Goal: Task Accomplishment & Management: Use online tool/utility

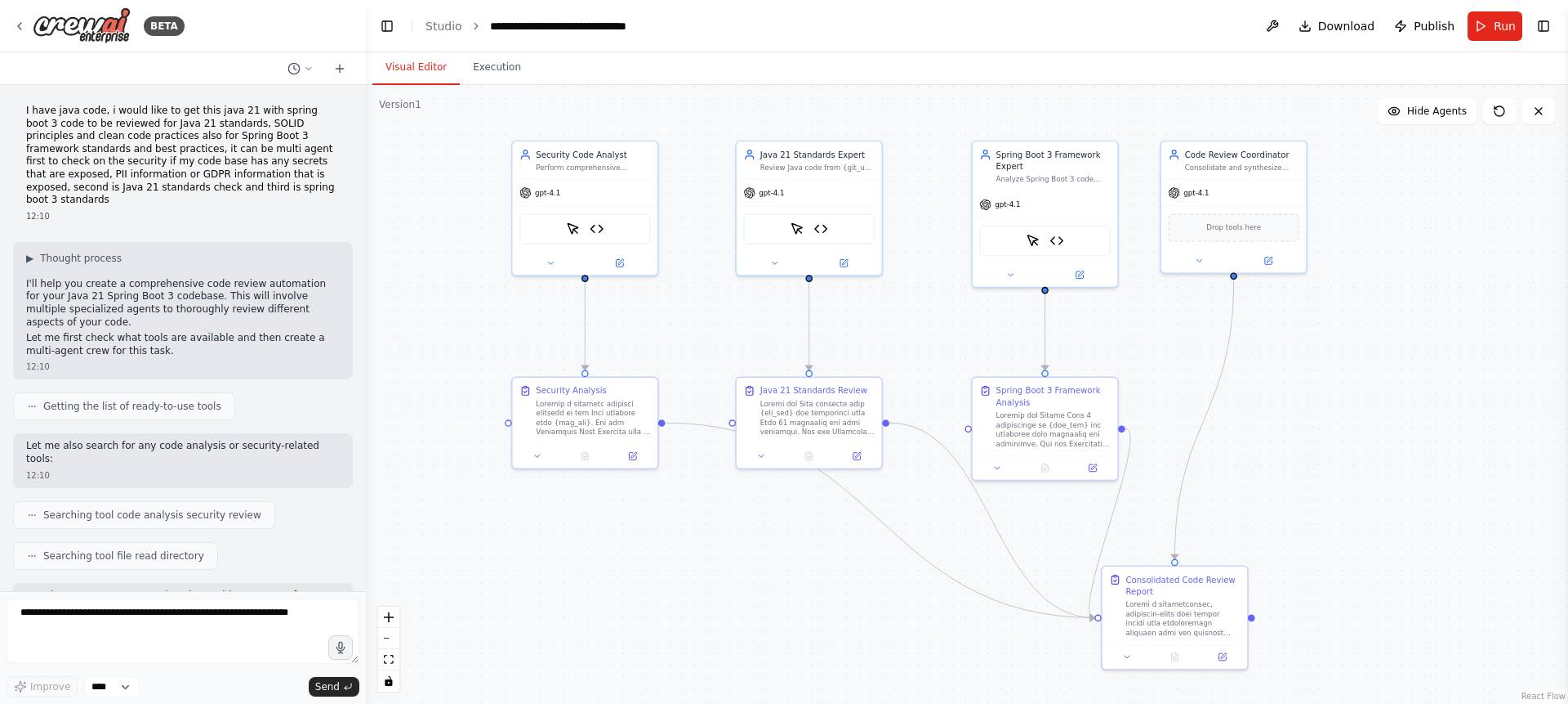
scroll to position [6767, 0]
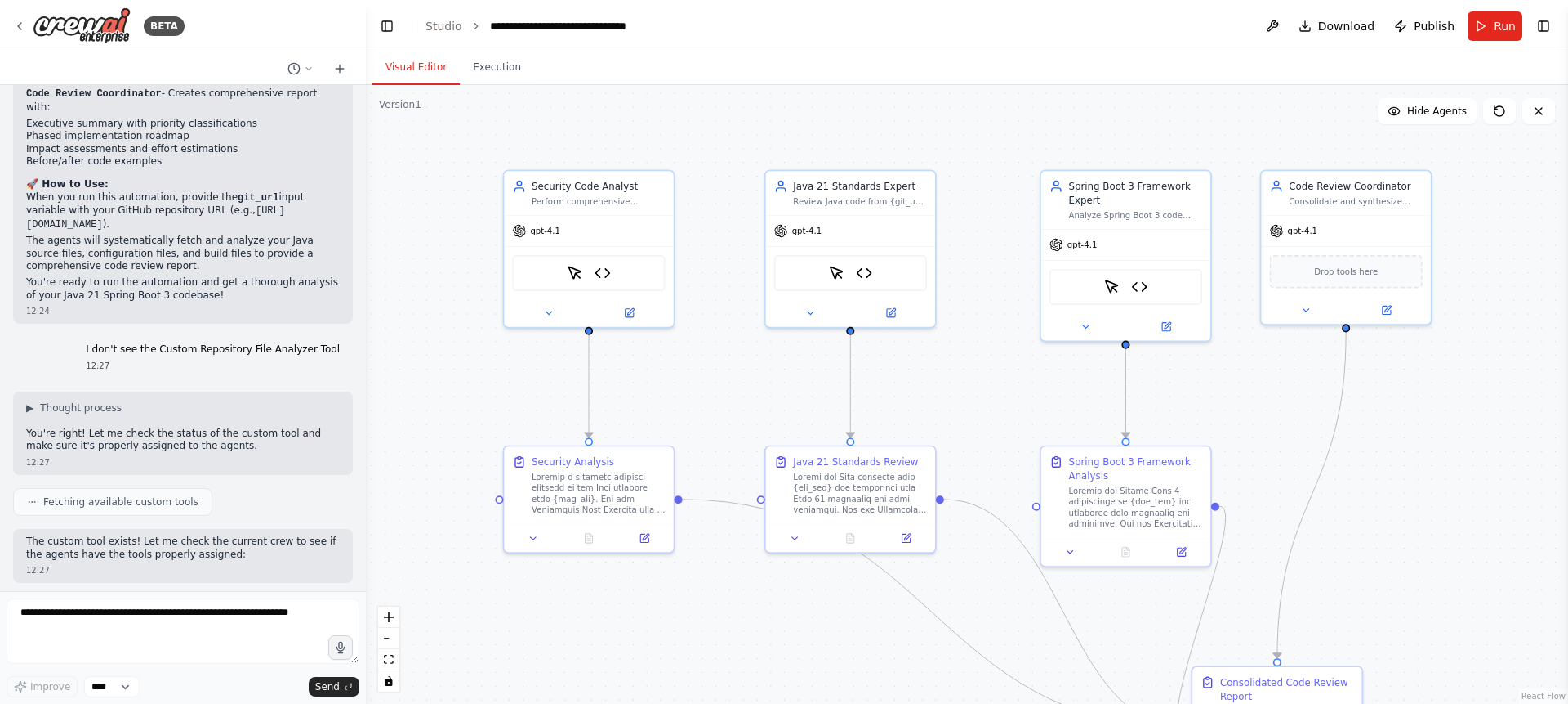
drag, startPoint x: 820, startPoint y: 329, endPoint x: 951, endPoint y: 412, distance: 155.1
click at [951, 412] on div ".deletable-edge-delete-btn { width: 20px; height: 20px; border: 0px solid #ffff…" at bounding box center [966, 394] width 1202 height 619
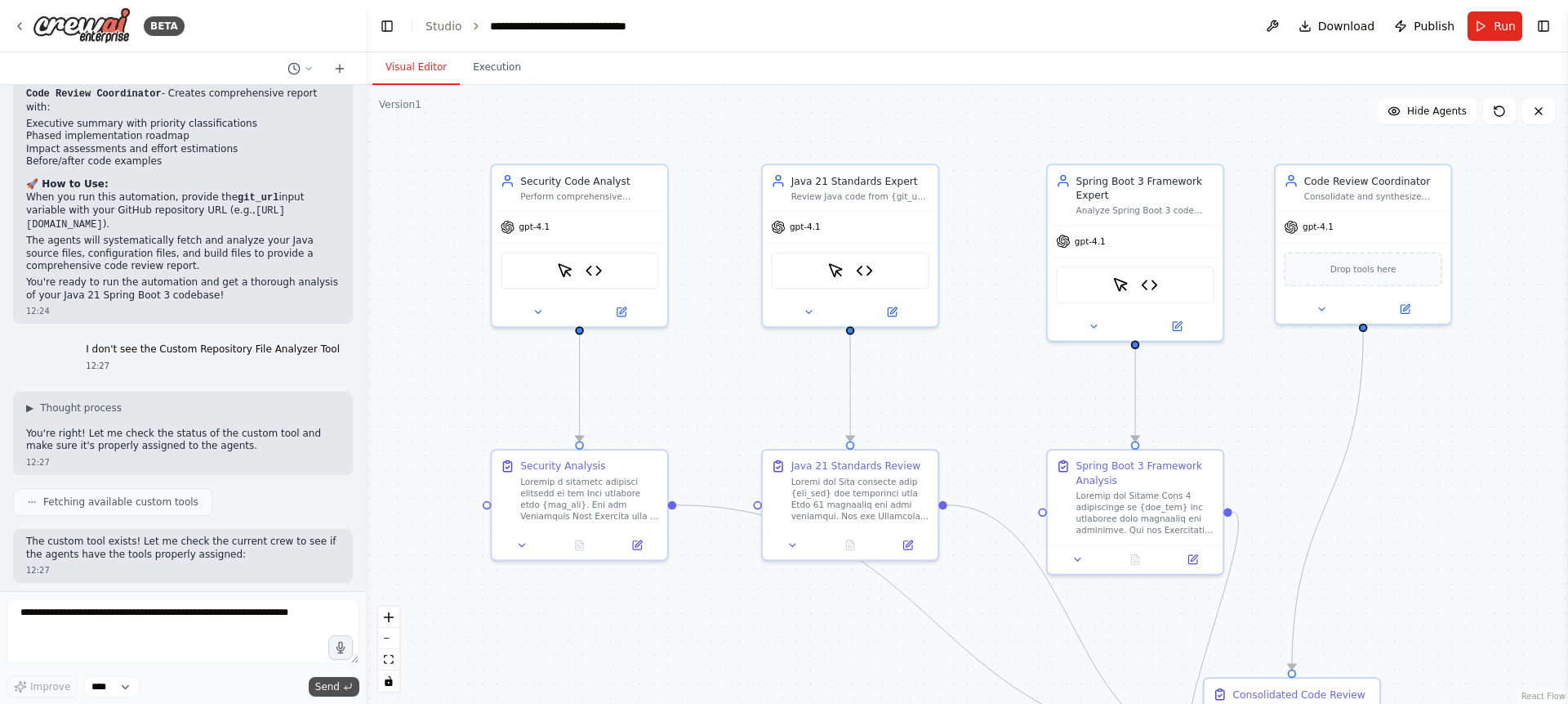
click at [335, 686] on span "Send" at bounding box center [327, 686] width 24 height 13
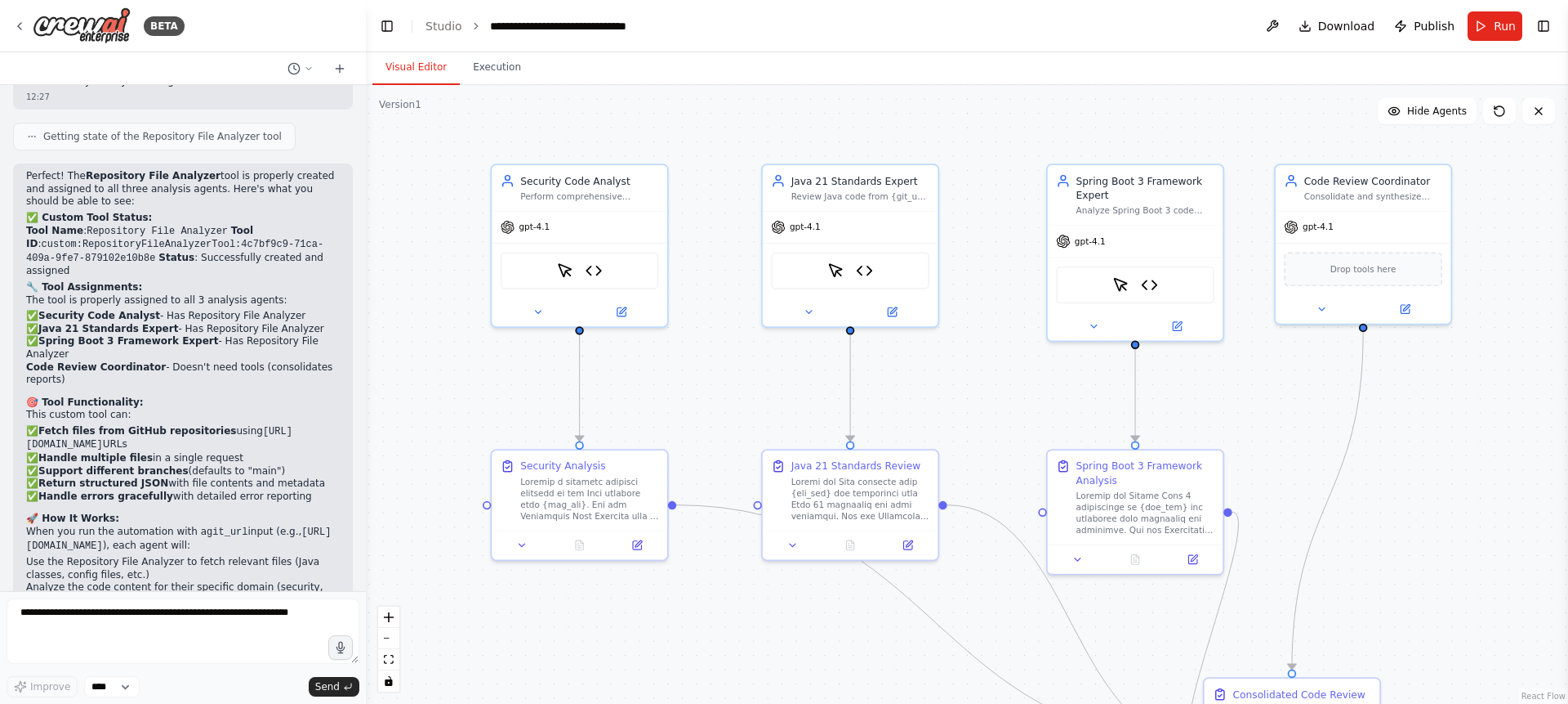
scroll to position [7471, 0]
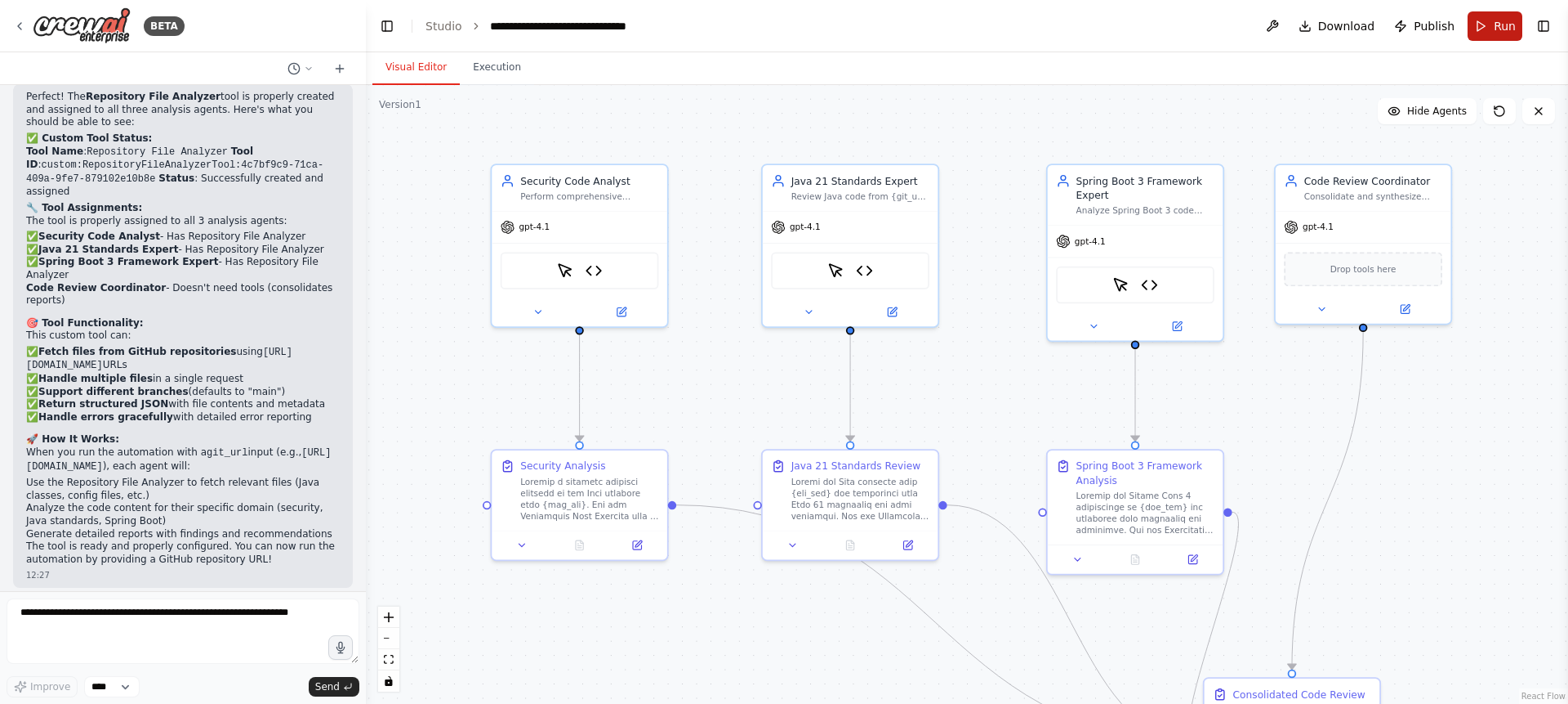
click at [1502, 21] on span "Run" at bounding box center [1505, 25] width 22 height 16
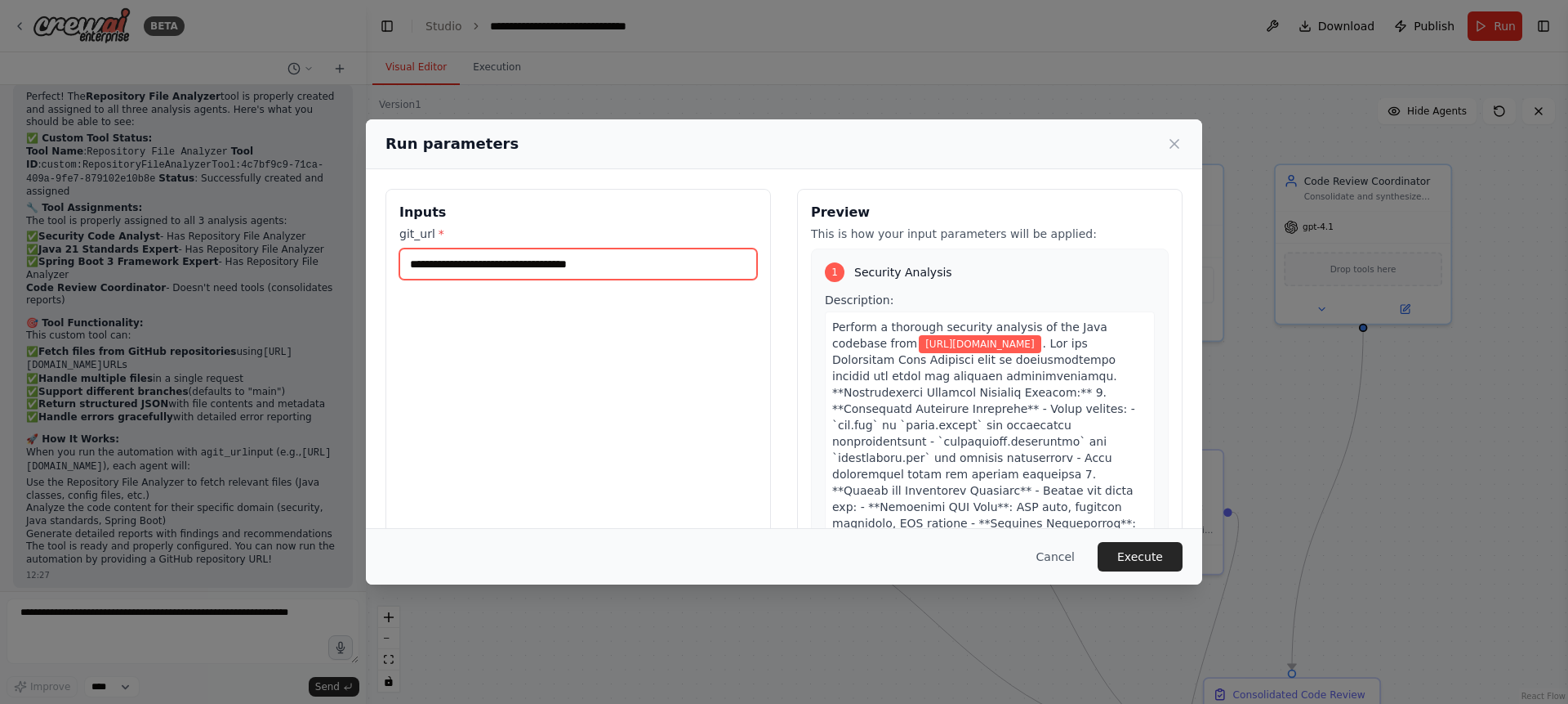
click at [632, 260] on input "**********" at bounding box center [578, 263] width 357 height 31
drag, startPoint x: 639, startPoint y: 265, endPoint x: 403, endPoint y: 265, distance: 236.0
click at [403, 265] on input "**********" at bounding box center [578, 263] width 357 height 31
click at [1065, 558] on button "Cancel" at bounding box center [1055, 556] width 65 height 29
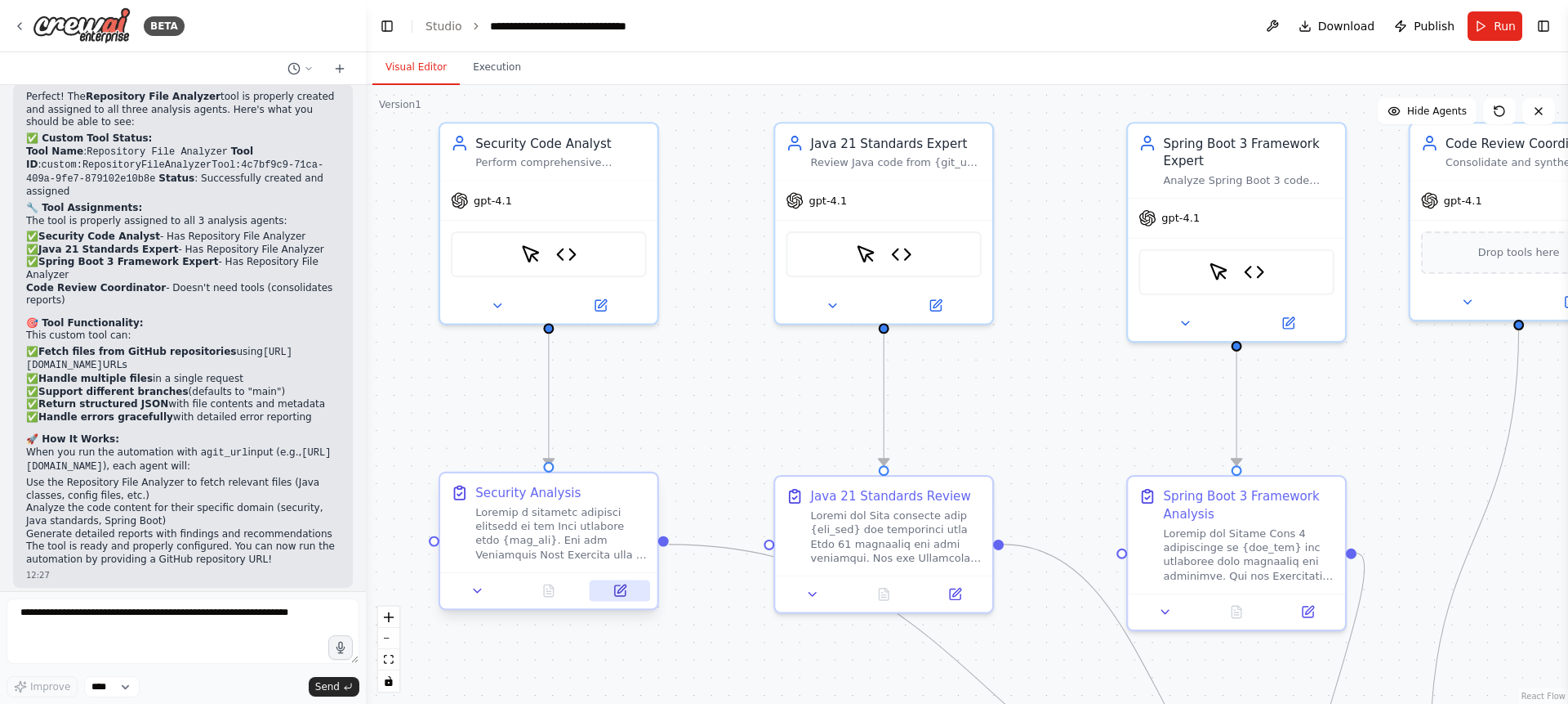
click at [626, 591] on icon at bounding box center [619, 590] width 14 height 14
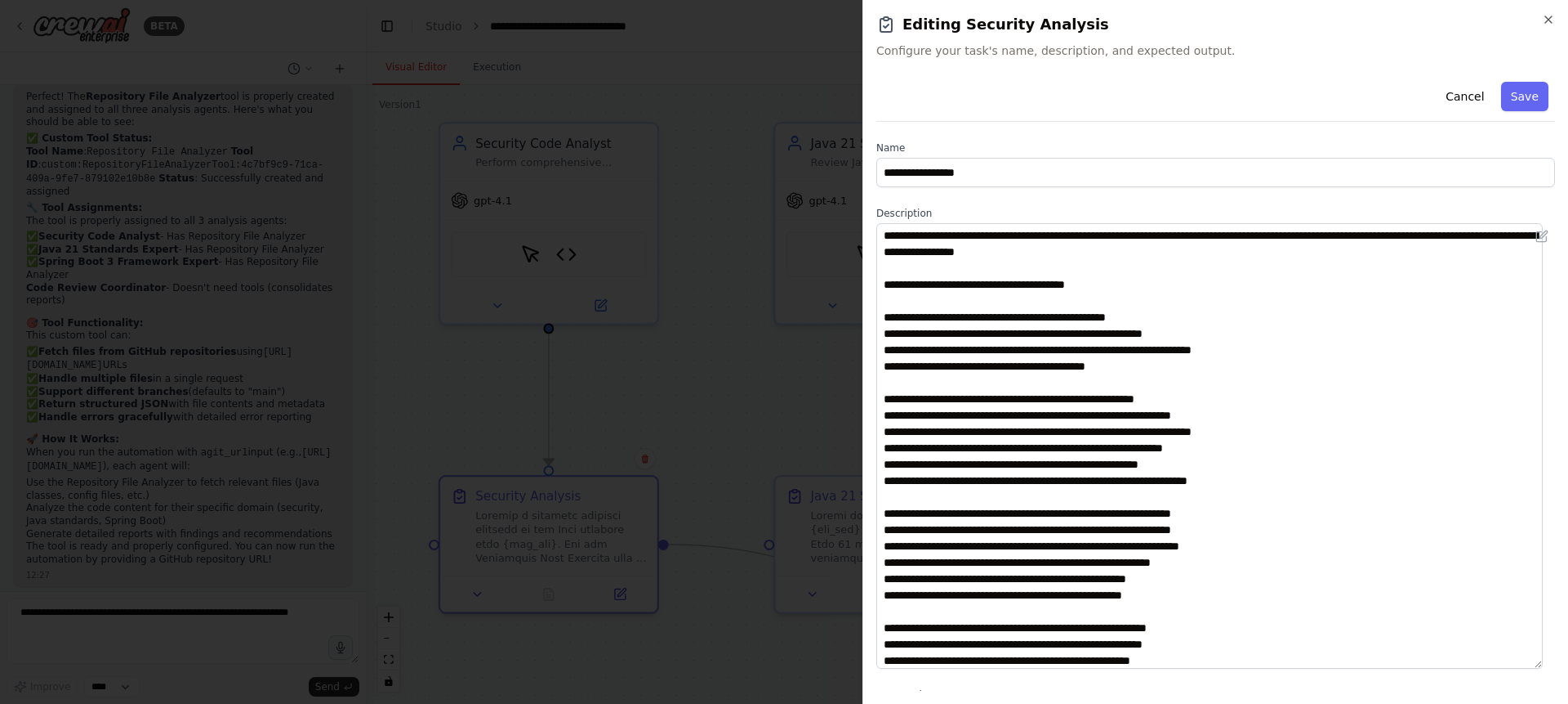
drag, startPoint x: 1550, startPoint y: 308, endPoint x: 1505, endPoint y: 664, distance: 358.8
click at [1505, 664] on textarea at bounding box center [1210, 446] width 666 height 446
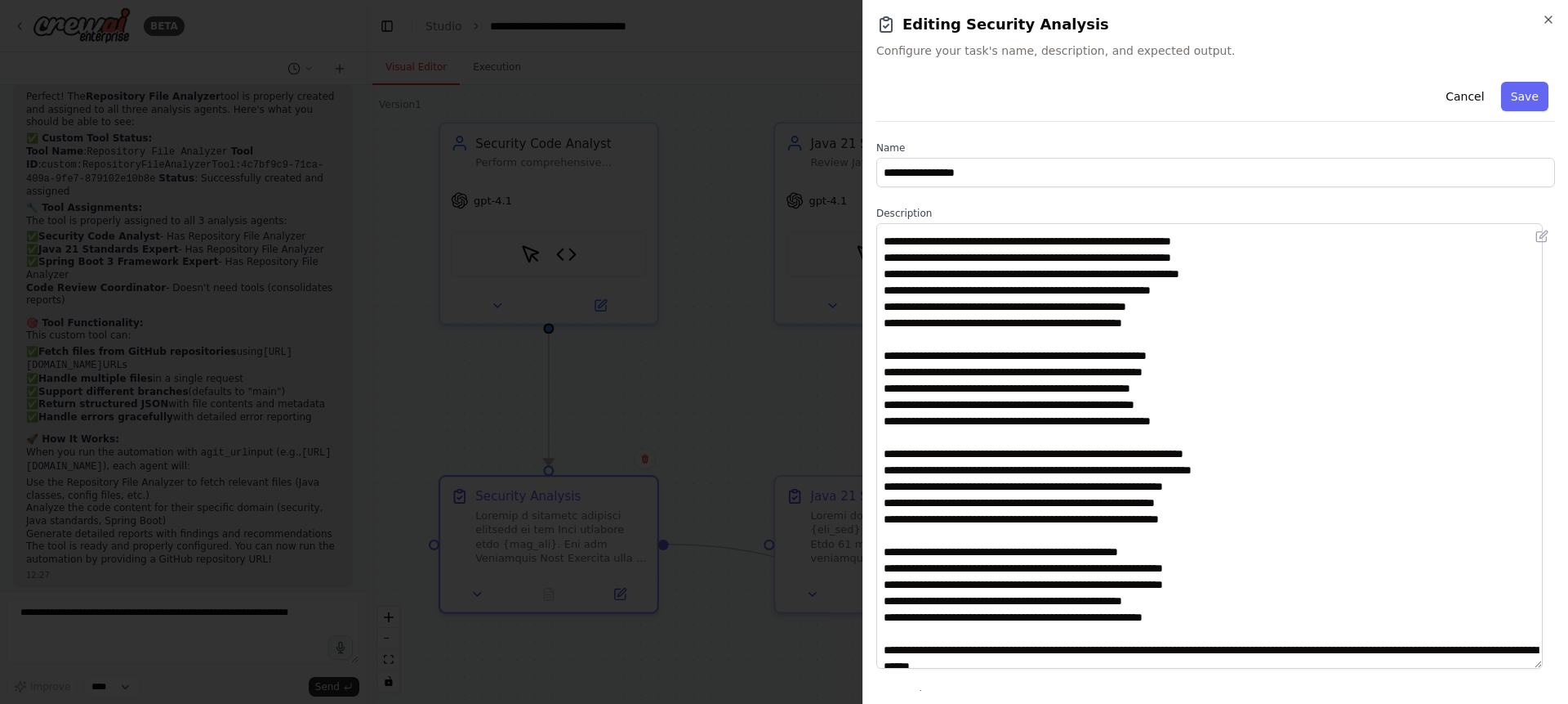
scroll to position [282, 0]
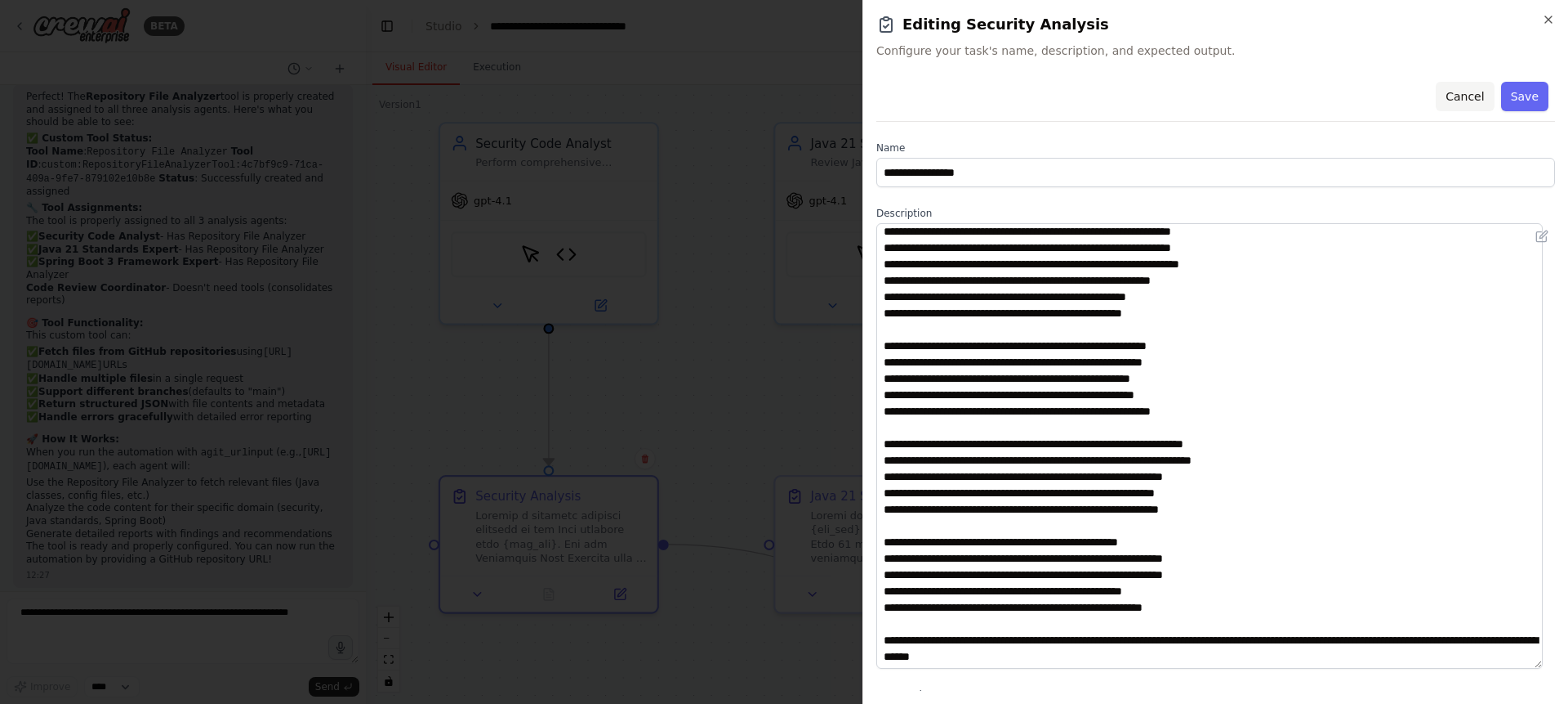
click at [1452, 95] on button "Cancel" at bounding box center [1465, 95] width 58 height 29
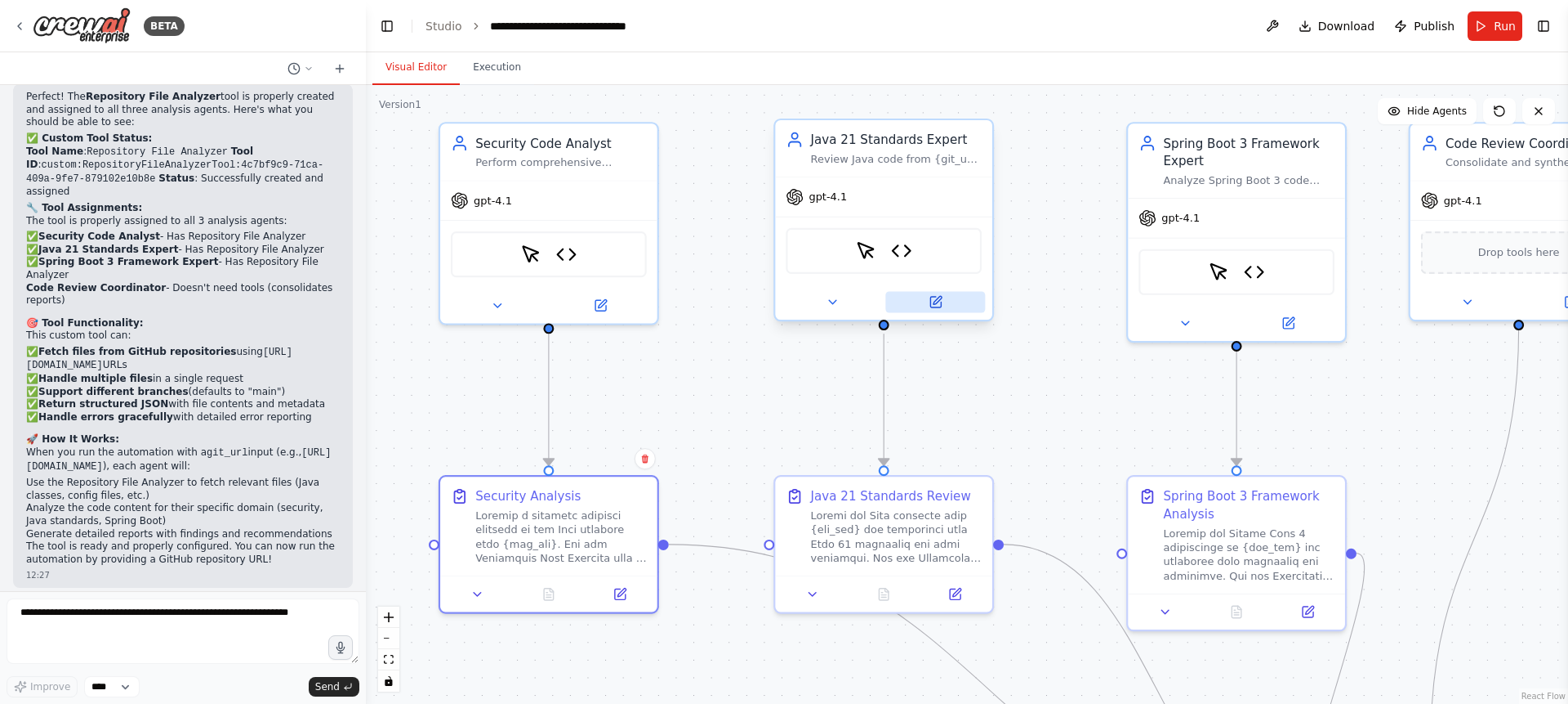
click at [940, 309] on button at bounding box center [935, 302] width 100 height 22
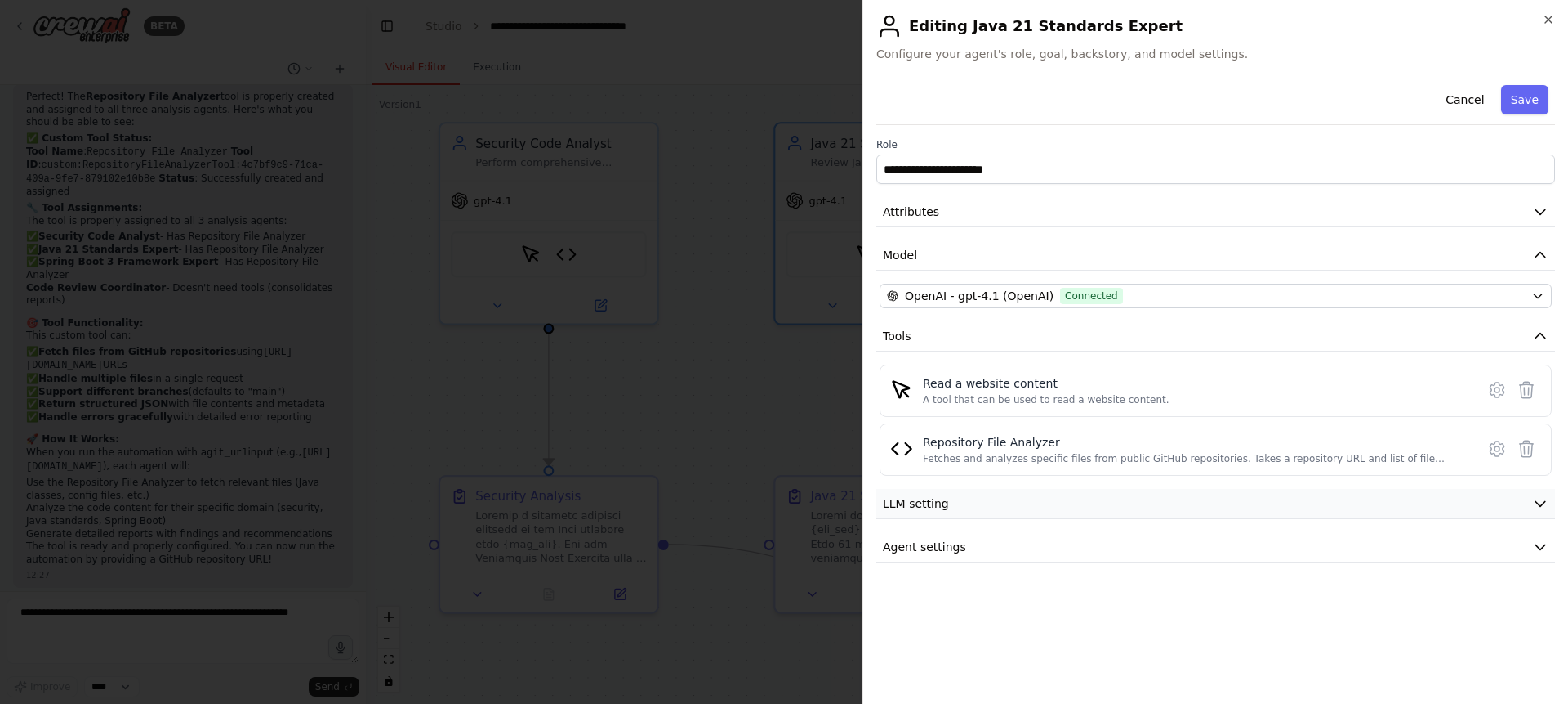
click at [1311, 494] on button "LLM setting" at bounding box center [1216, 504] width 679 height 30
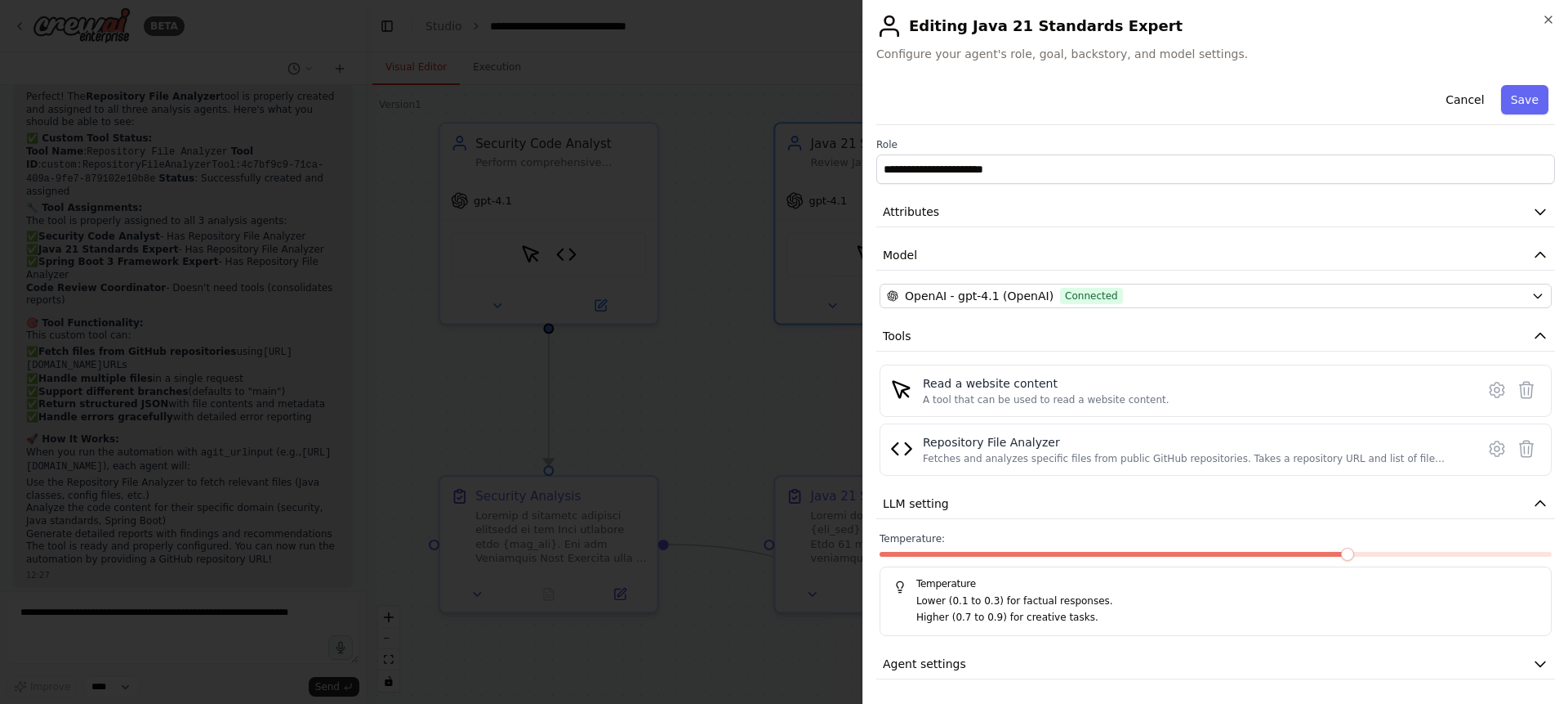
scroll to position [2, 0]
click at [1100, 655] on button "Agent settings" at bounding box center [1216, 662] width 679 height 30
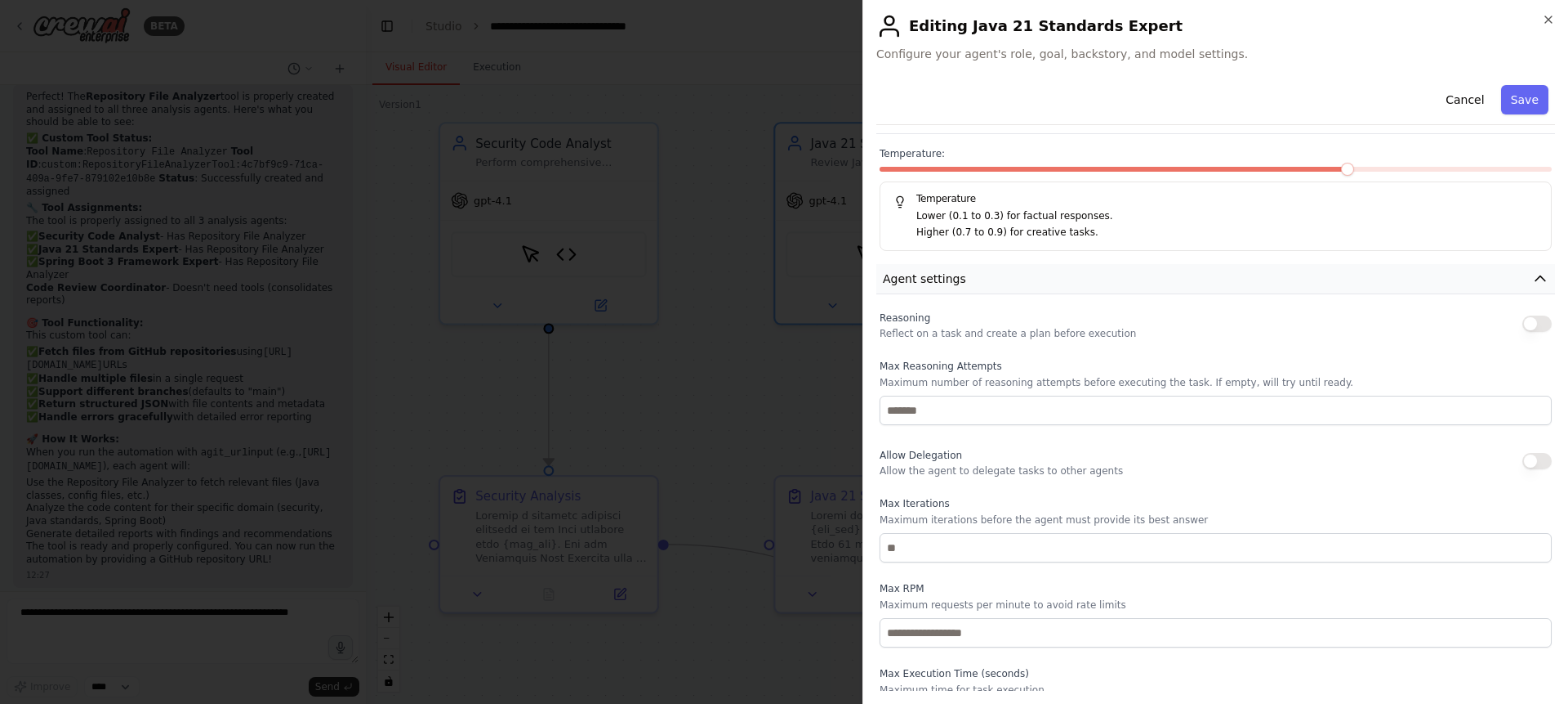
scroll to position [427, 0]
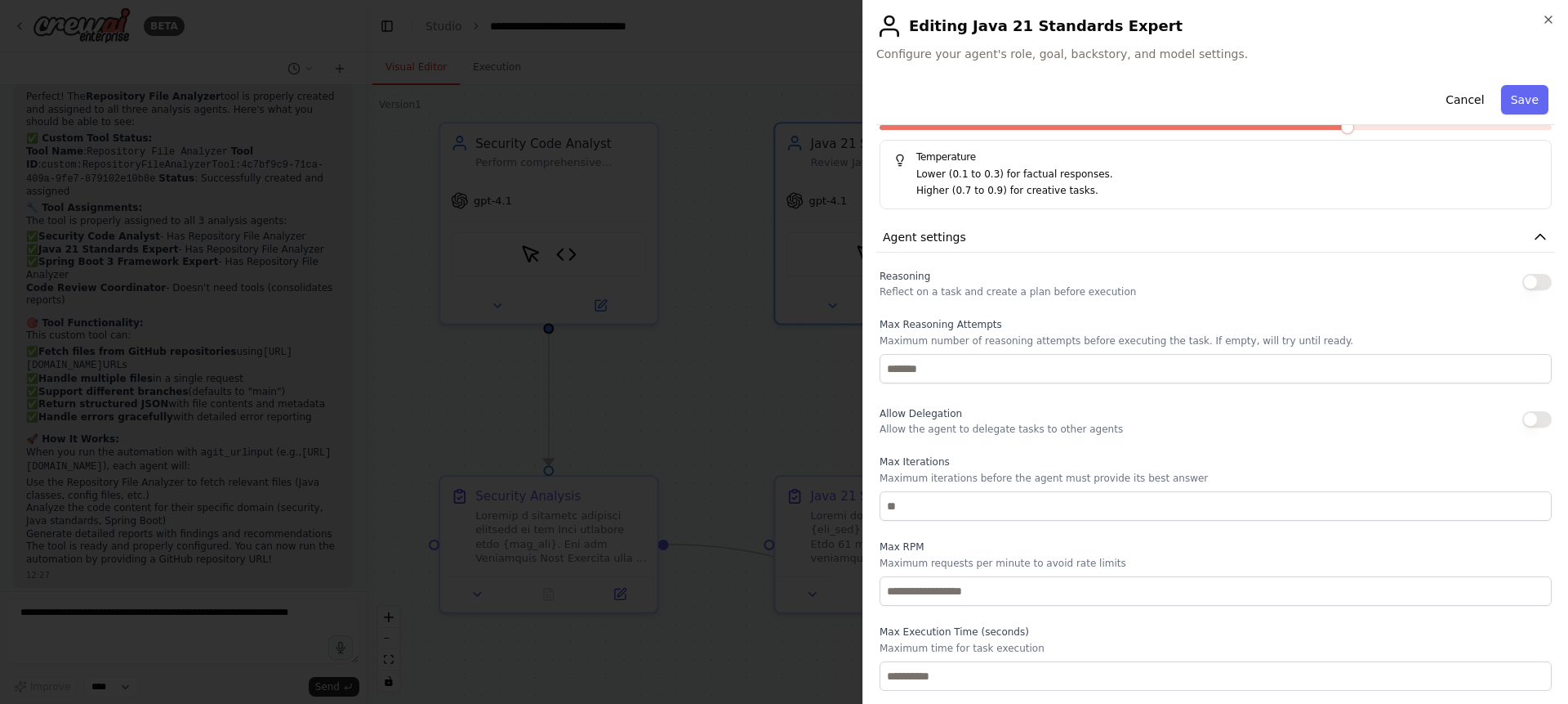
click at [807, 352] on div at bounding box center [784, 352] width 1568 height 704
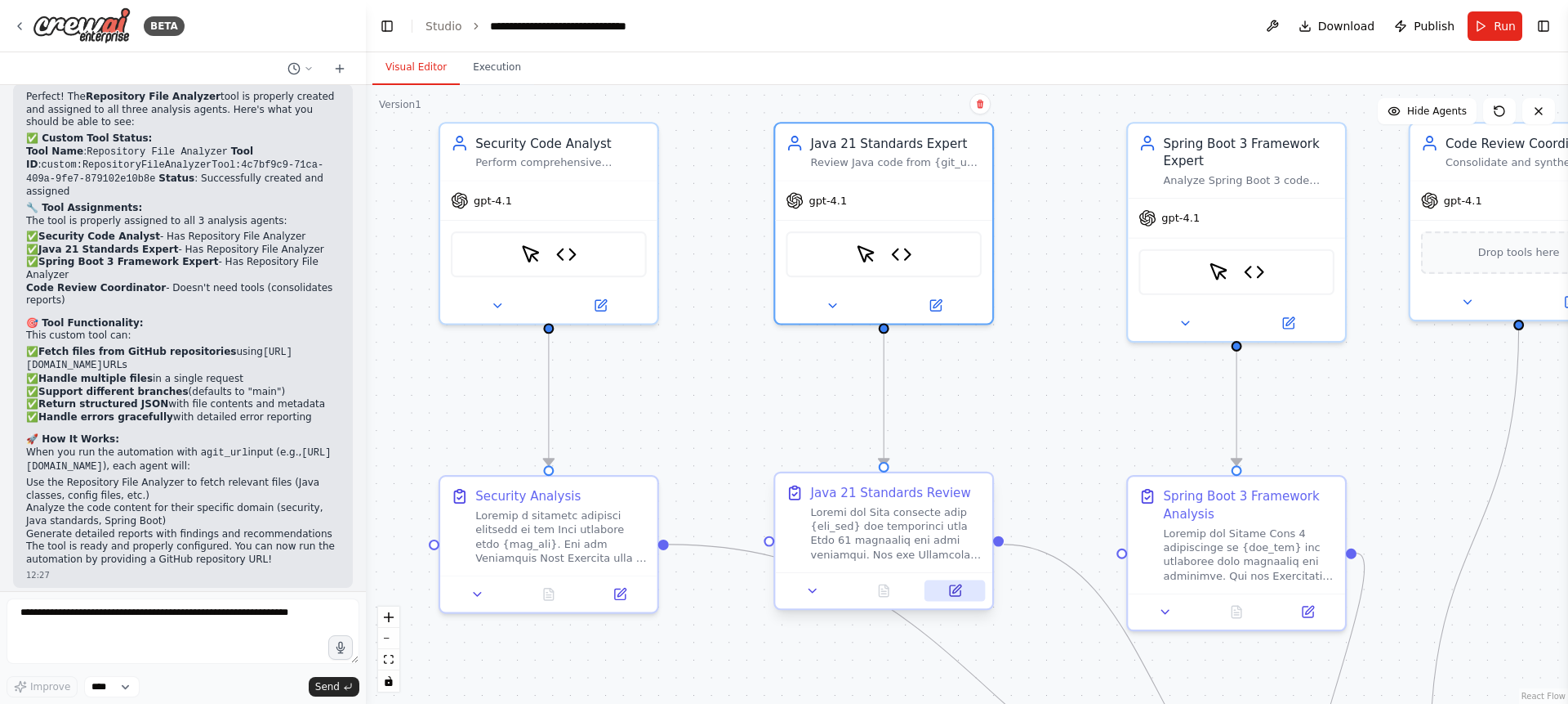
click at [959, 588] on icon at bounding box center [956, 588] width 8 height 8
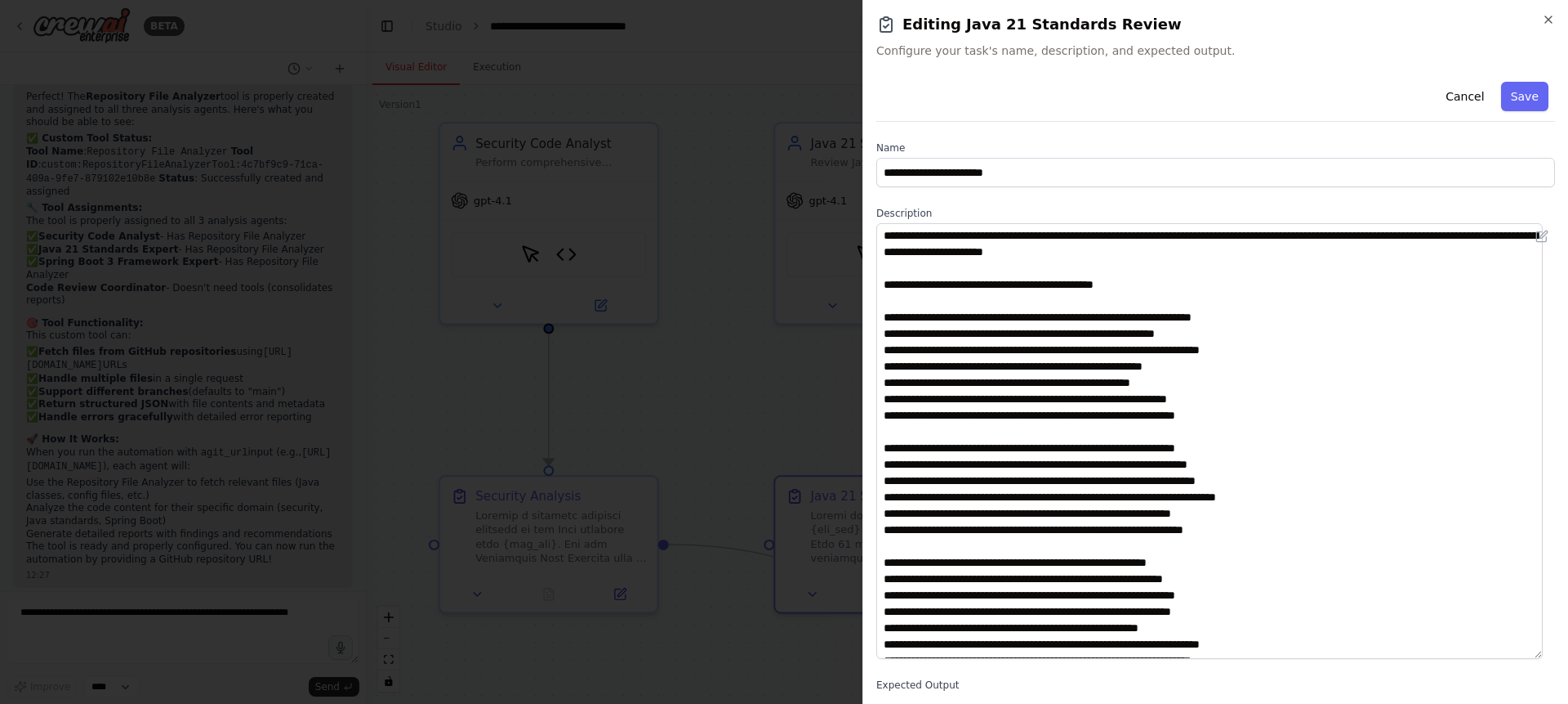
drag, startPoint x: 1550, startPoint y: 310, endPoint x: 1498, endPoint y: 655, distance: 348.9
click at [1498, 655] on textarea at bounding box center [1210, 440] width 666 height 435
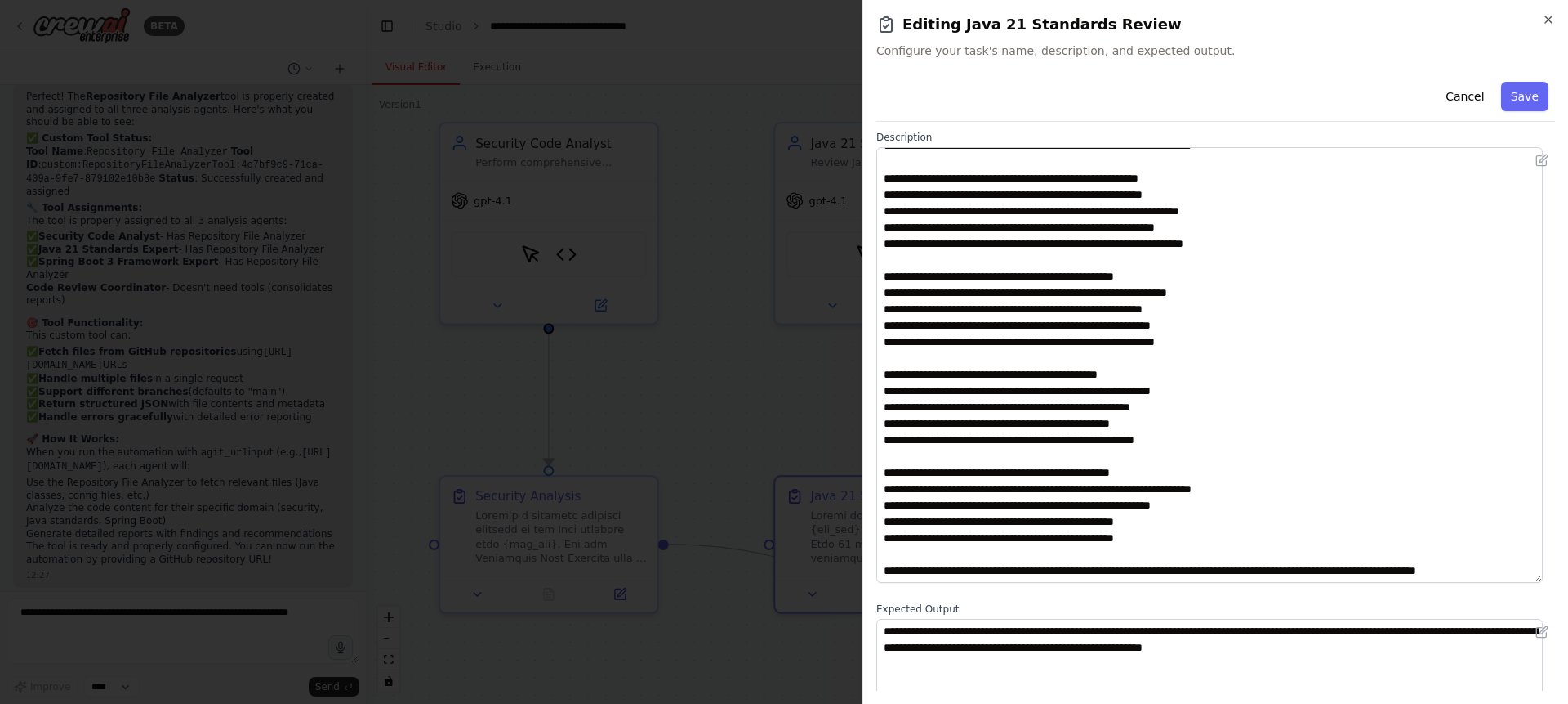
scroll to position [455, 0]
click at [1459, 94] on button "Cancel" at bounding box center [1465, 95] width 58 height 29
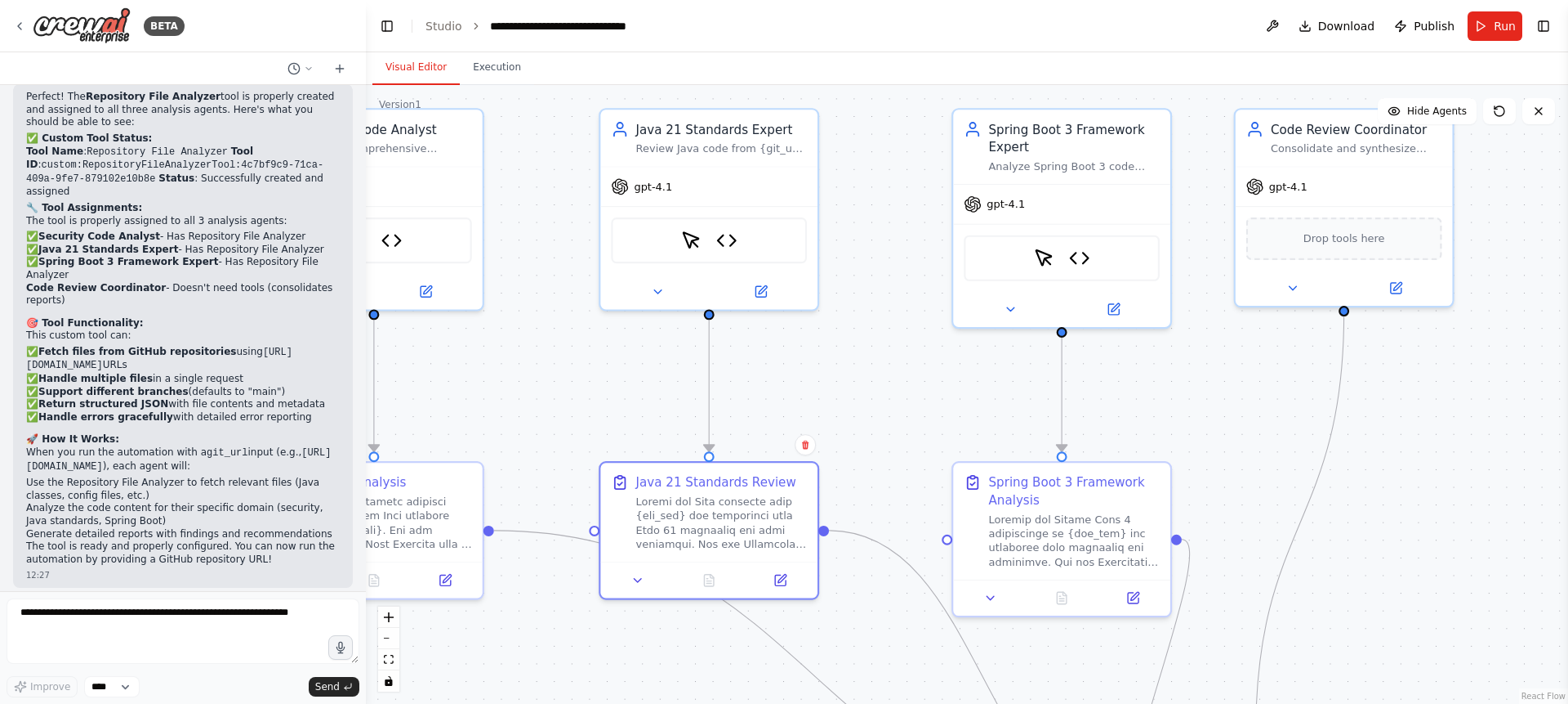
drag, startPoint x: 1511, startPoint y: 571, endPoint x: 1336, endPoint y: 557, distance: 175.6
click at [1336, 557] on div ".deletable-edge-delete-btn { width: 20px; height: 20px; border: 0px solid #ffff…" at bounding box center [966, 394] width 1202 height 619
click at [1140, 601] on button at bounding box center [1133, 594] width 61 height 22
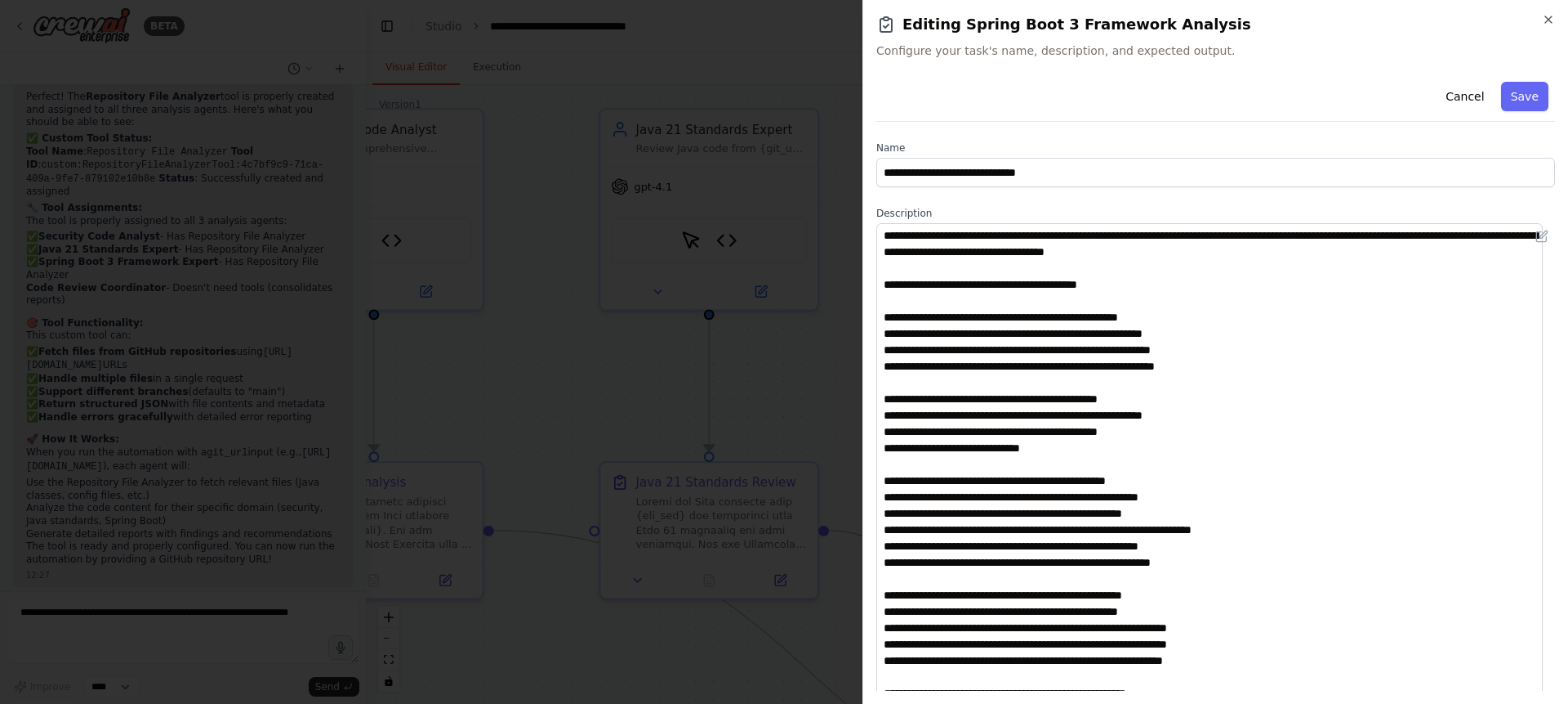
drag, startPoint x: 1549, startPoint y: 309, endPoint x: 1512, endPoint y: 721, distance: 413.7
click at [1512, 703] on html "BETA I have java code, i would like to get this java 21 with spring boot 3 code…" at bounding box center [784, 352] width 1568 height 704
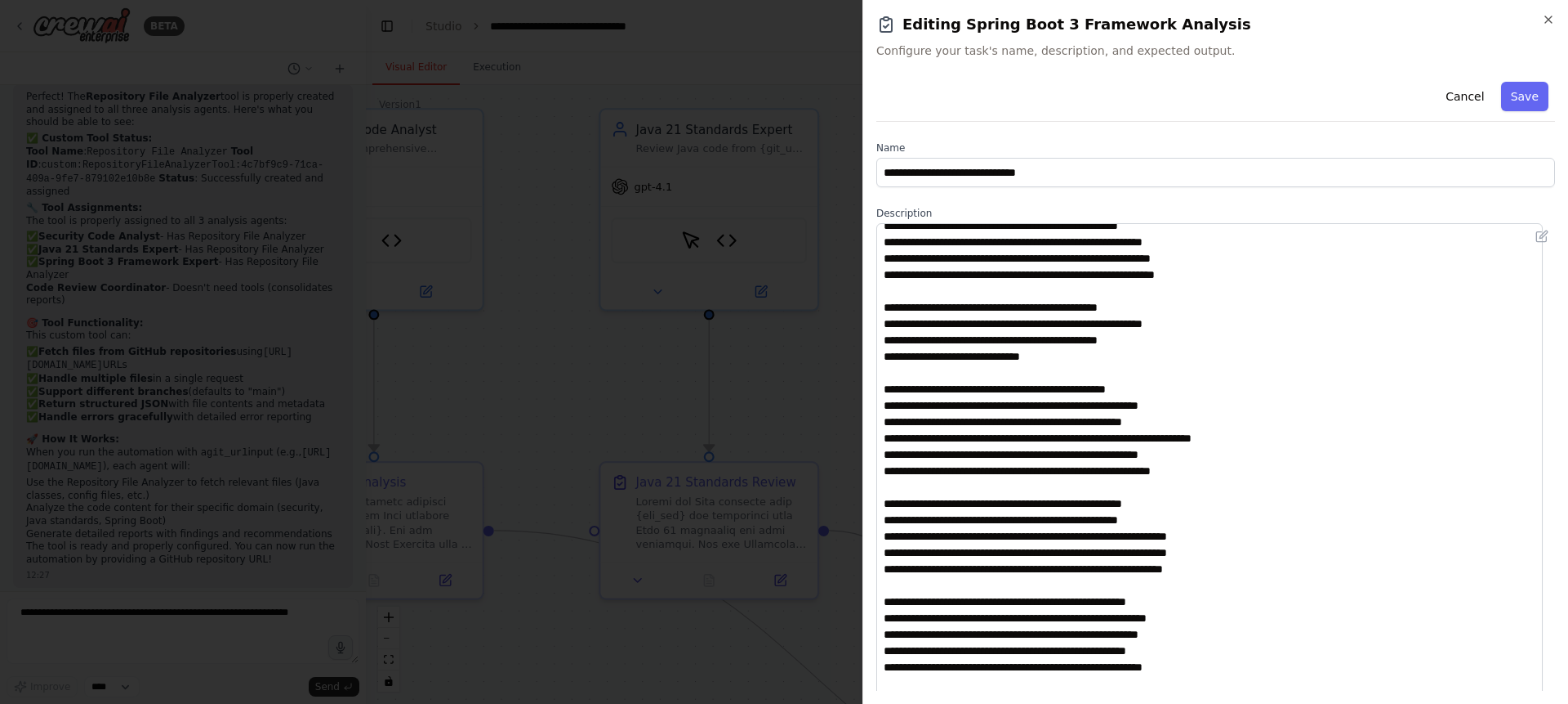
scroll to position [116, 0]
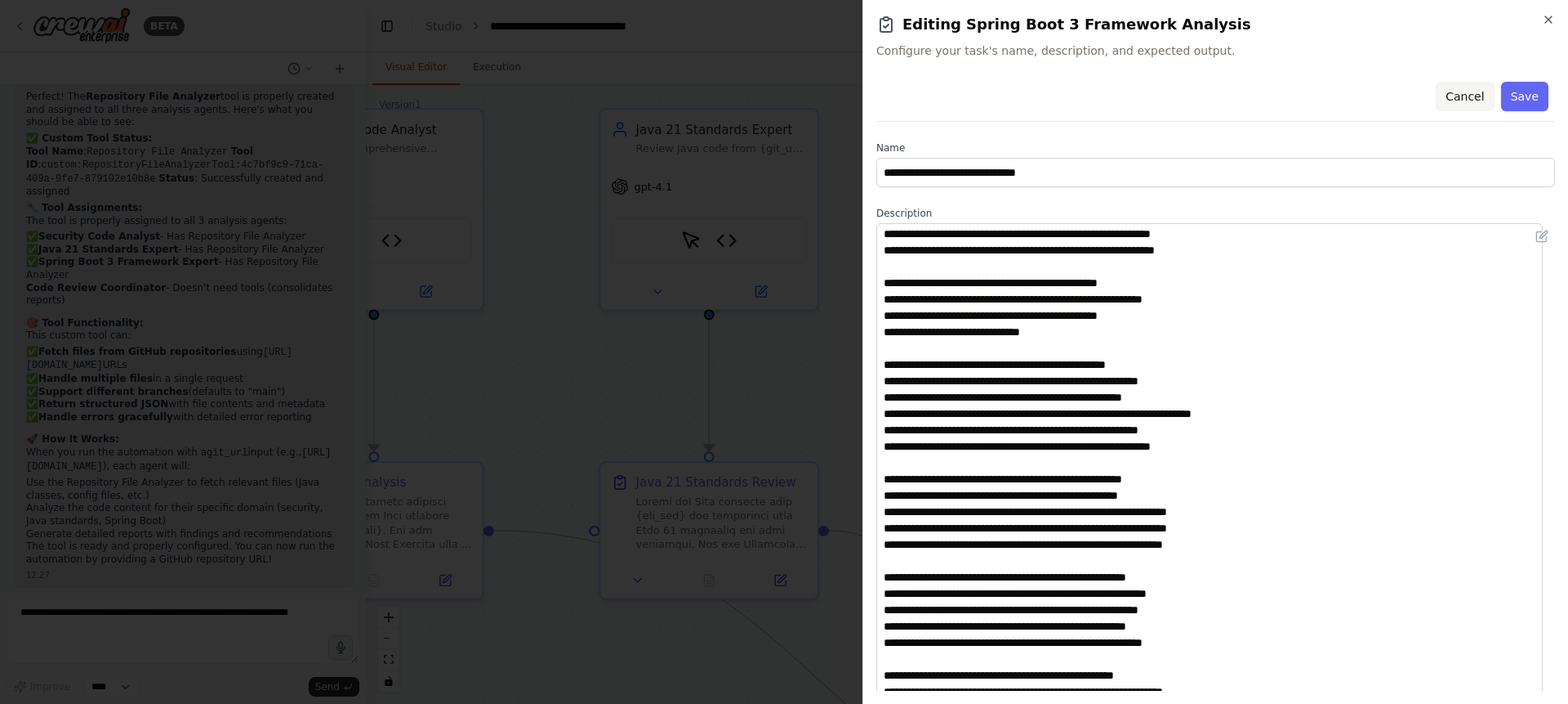
click at [1459, 102] on button "Cancel" at bounding box center [1465, 95] width 58 height 29
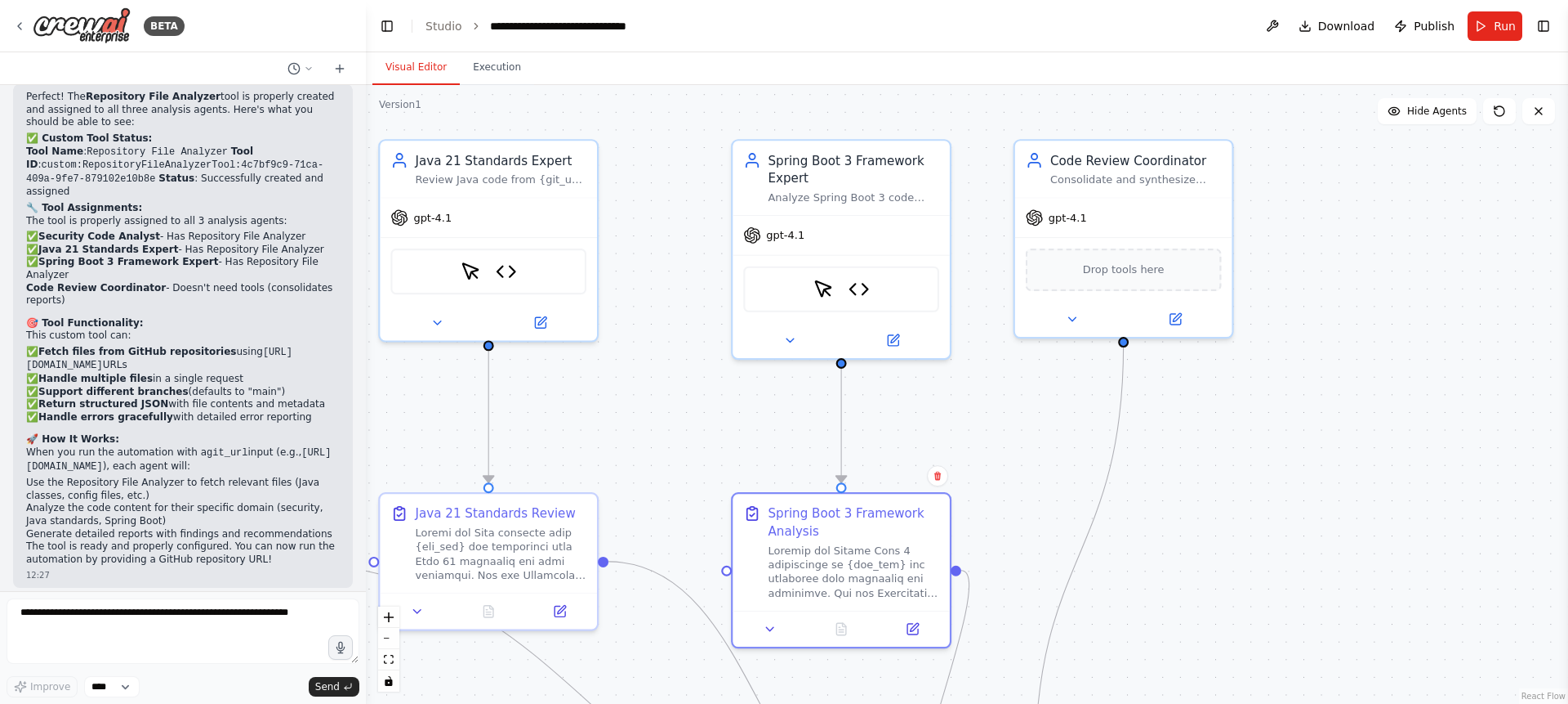
drag, startPoint x: 1457, startPoint y: 403, endPoint x: 1236, endPoint y: 434, distance: 223.2
click at [1236, 434] on div ".deletable-edge-delete-btn { width: 20px; height: 20px; border: 0px solid #ffff…" at bounding box center [966, 394] width 1202 height 619
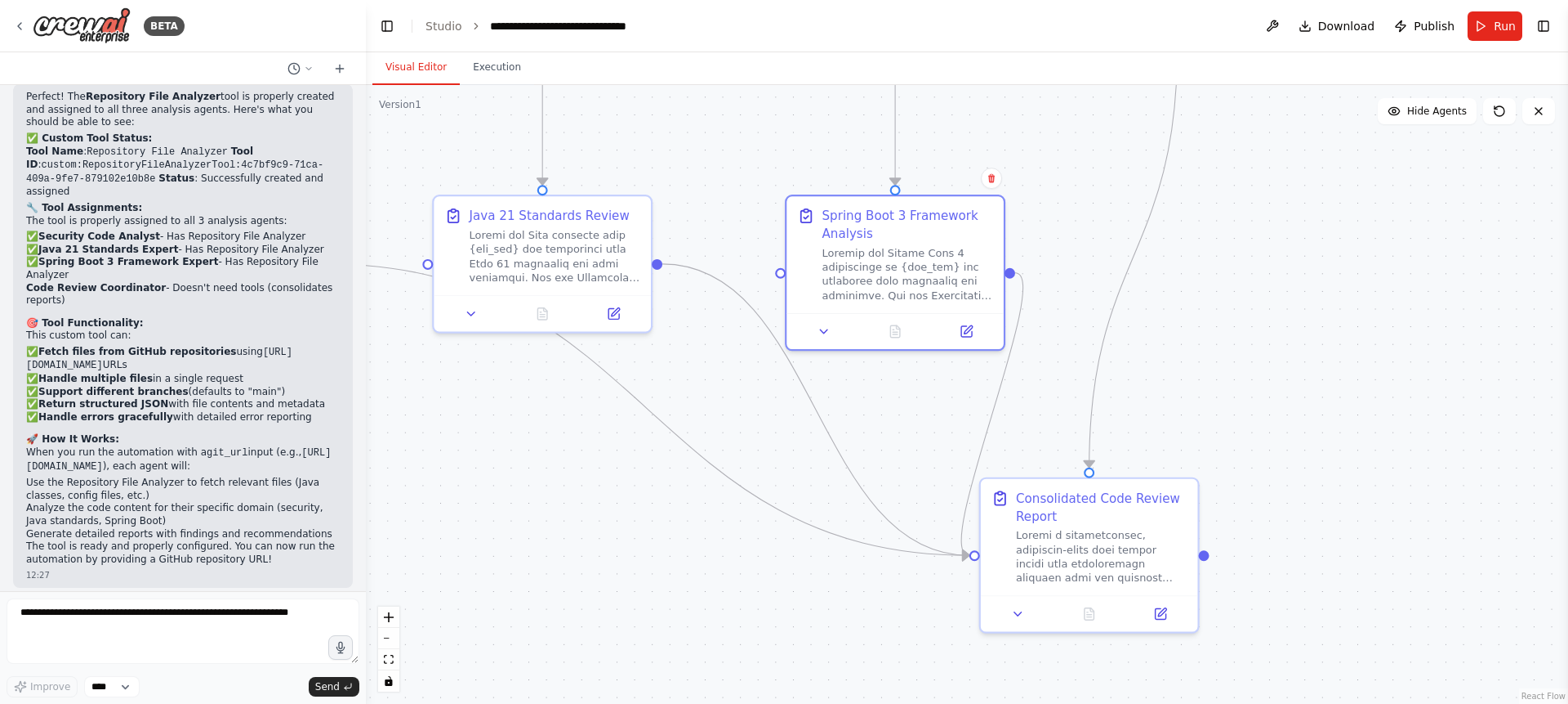
drag, startPoint x: 1205, startPoint y: 508, endPoint x: 1258, endPoint y: 209, distance: 303.7
click at [1258, 209] on div ".deletable-edge-delete-btn { width: 20px; height: 20px; border: 0px solid #ffff…" at bounding box center [966, 394] width 1202 height 619
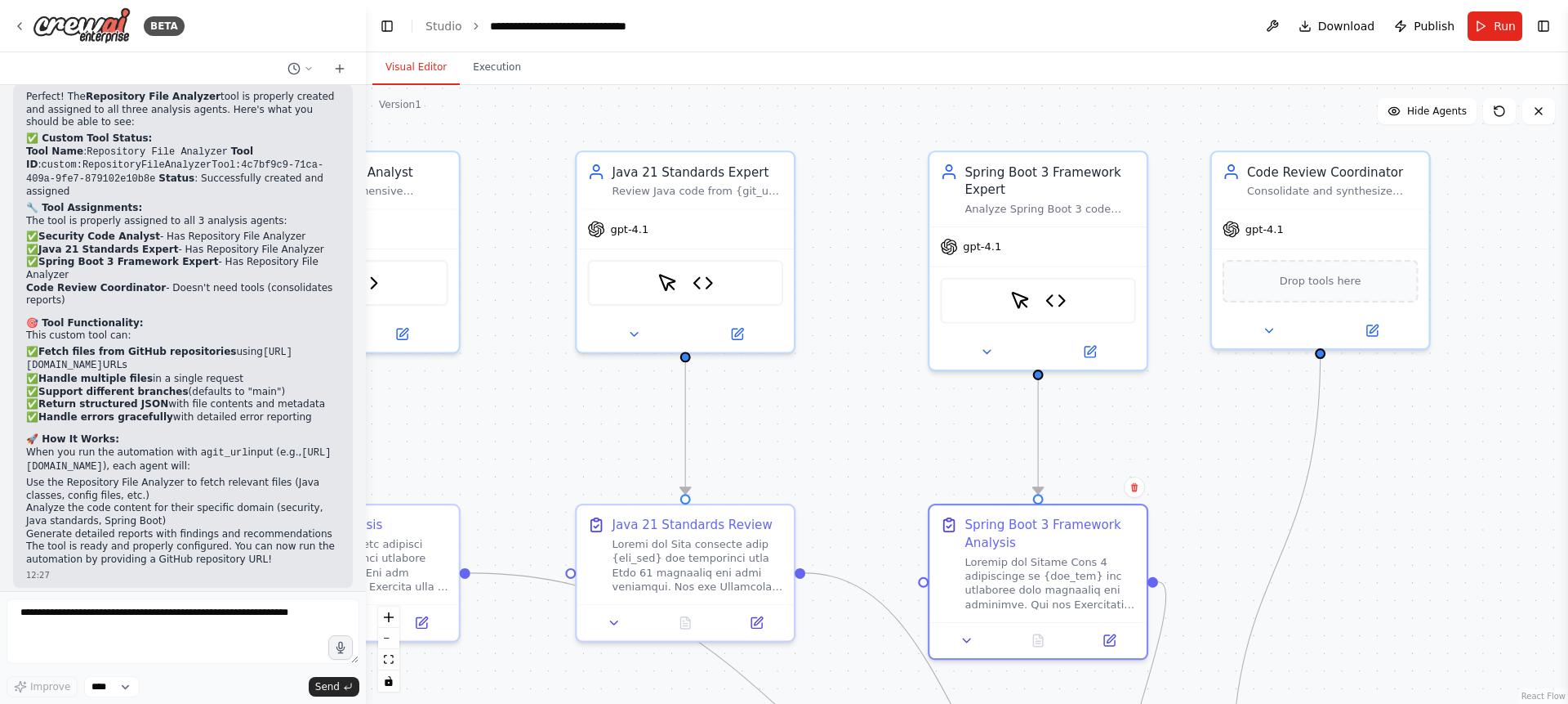
drag, startPoint x: 1392, startPoint y: 321, endPoint x: 1534, endPoint y: 633, distance: 342.8
click at [1534, 633] on div ".deletable-edge-delete-btn { width: 20px; height: 20px; border: 0px solid #ffff…" at bounding box center [966, 394] width 1202 height 619
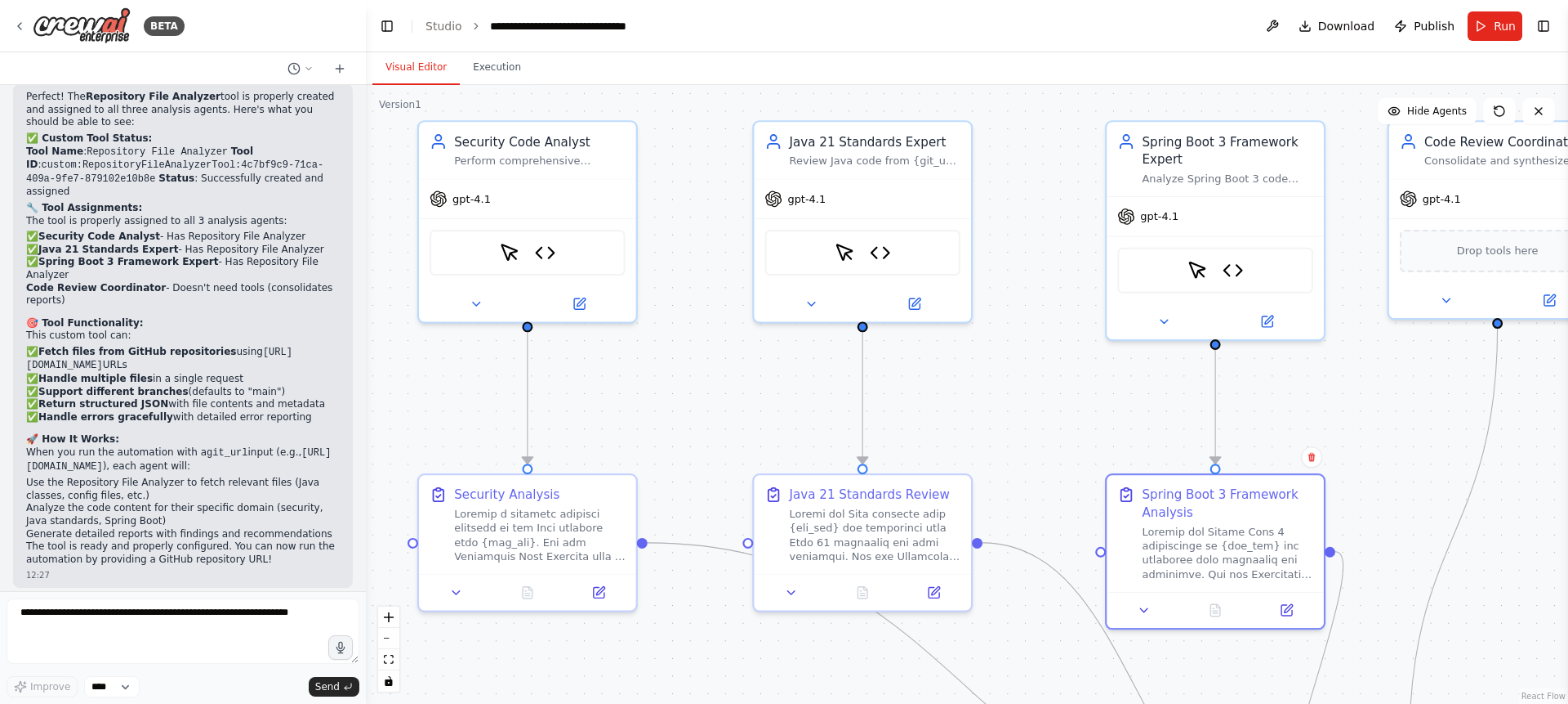
drag, startPoint x: 1169, startPoint y: 466, endPoint x: 1347, endPoint y: 435, distance: 180.7
click at [1347, 435] on div ".deletable-edge-delete-btn { width: 20px; height: 20px; border: 0px solid #ffff…" at bounding box center [966, 394] width 1202 height 619
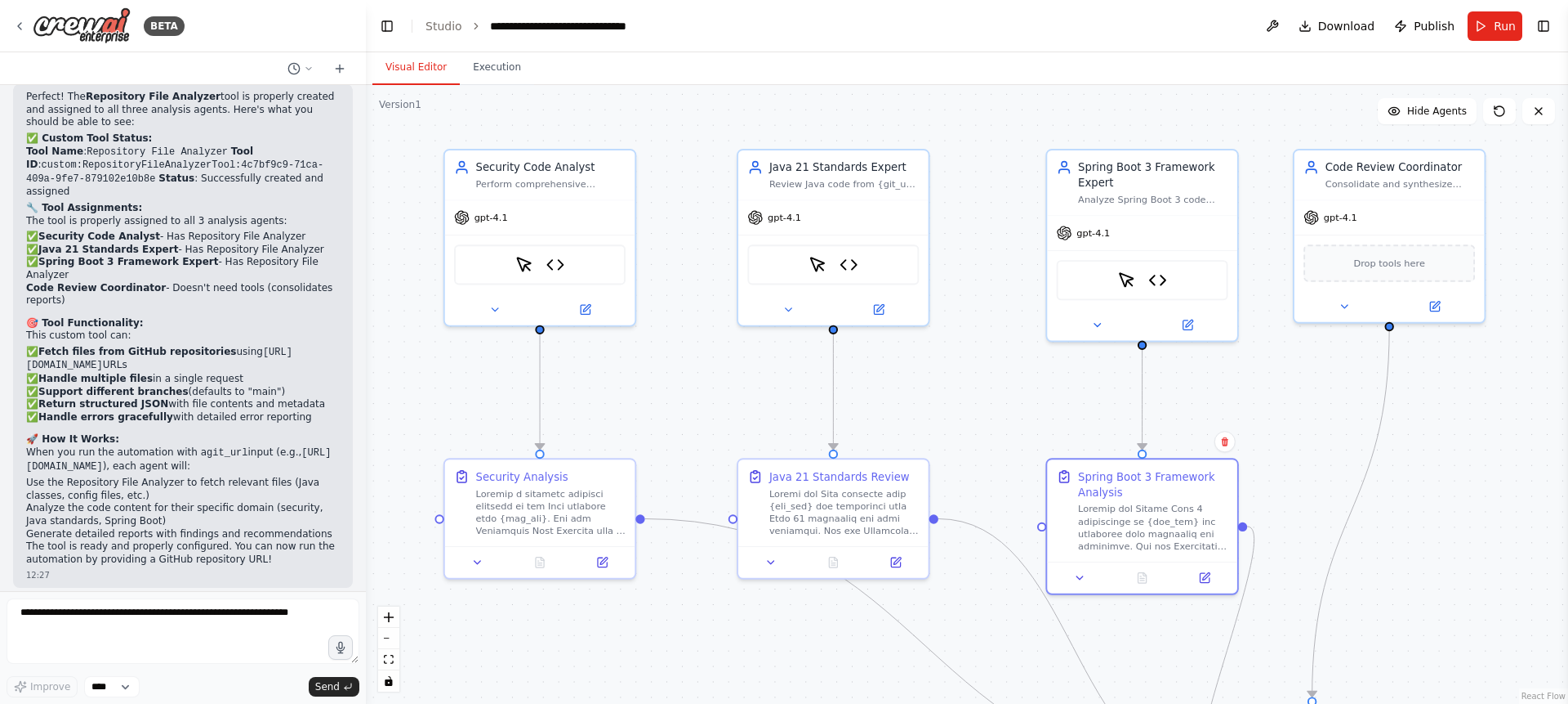
drag, startPoint x: 1412, startPoint y: 406, endPoint x: 1320, endPoint y: 396, distance: 92.5
click at [1320, 396] on div ".deletable-edge-delete-btn { width: 20px; height: 20px; border: 0px solid #ffff…" at bounding box center [966, 394] width 1202 height 619
click at [1273, 23] on button at bounding box center [1272, 25] width 26 height 29
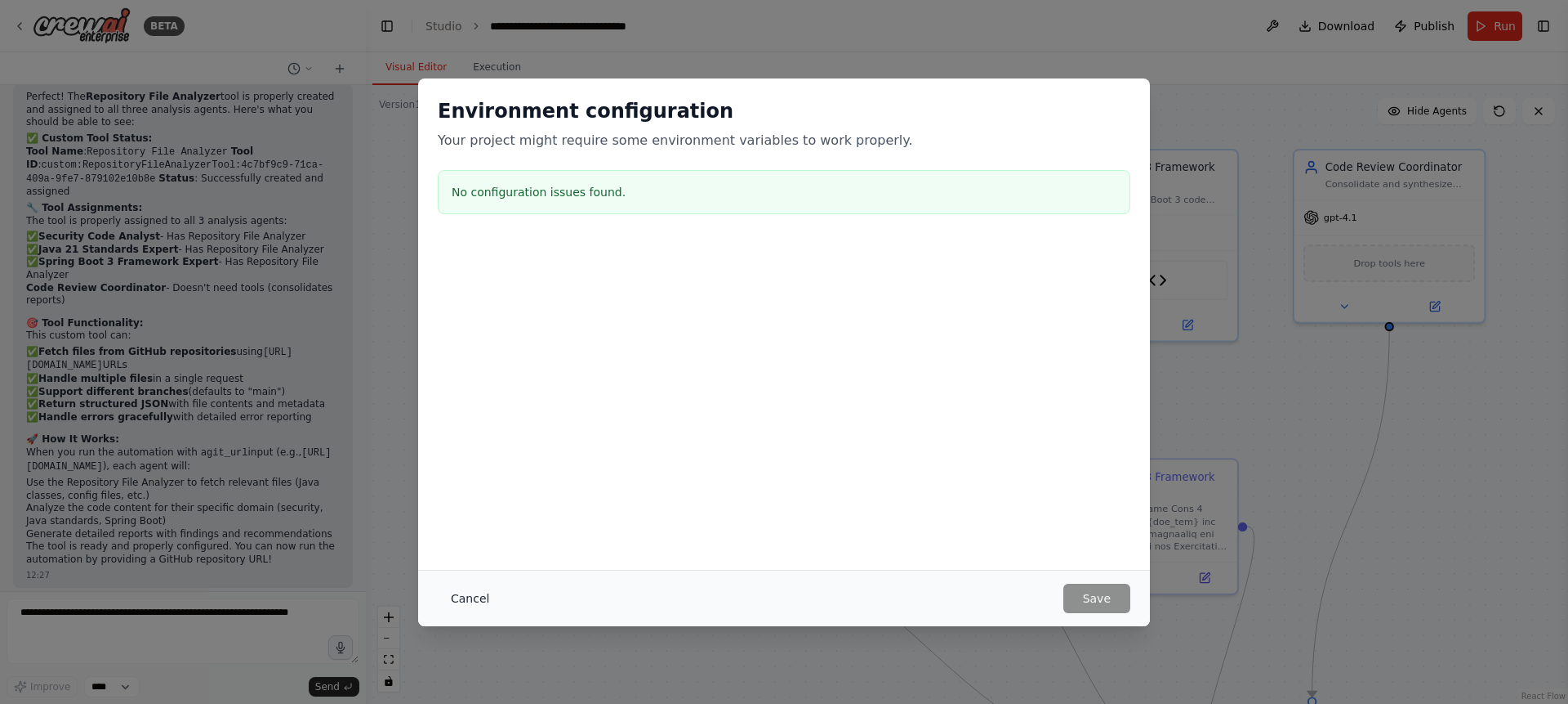
click at [479, 595] on button "Cancel" at bounding box center [470, 597] width 65 height 29
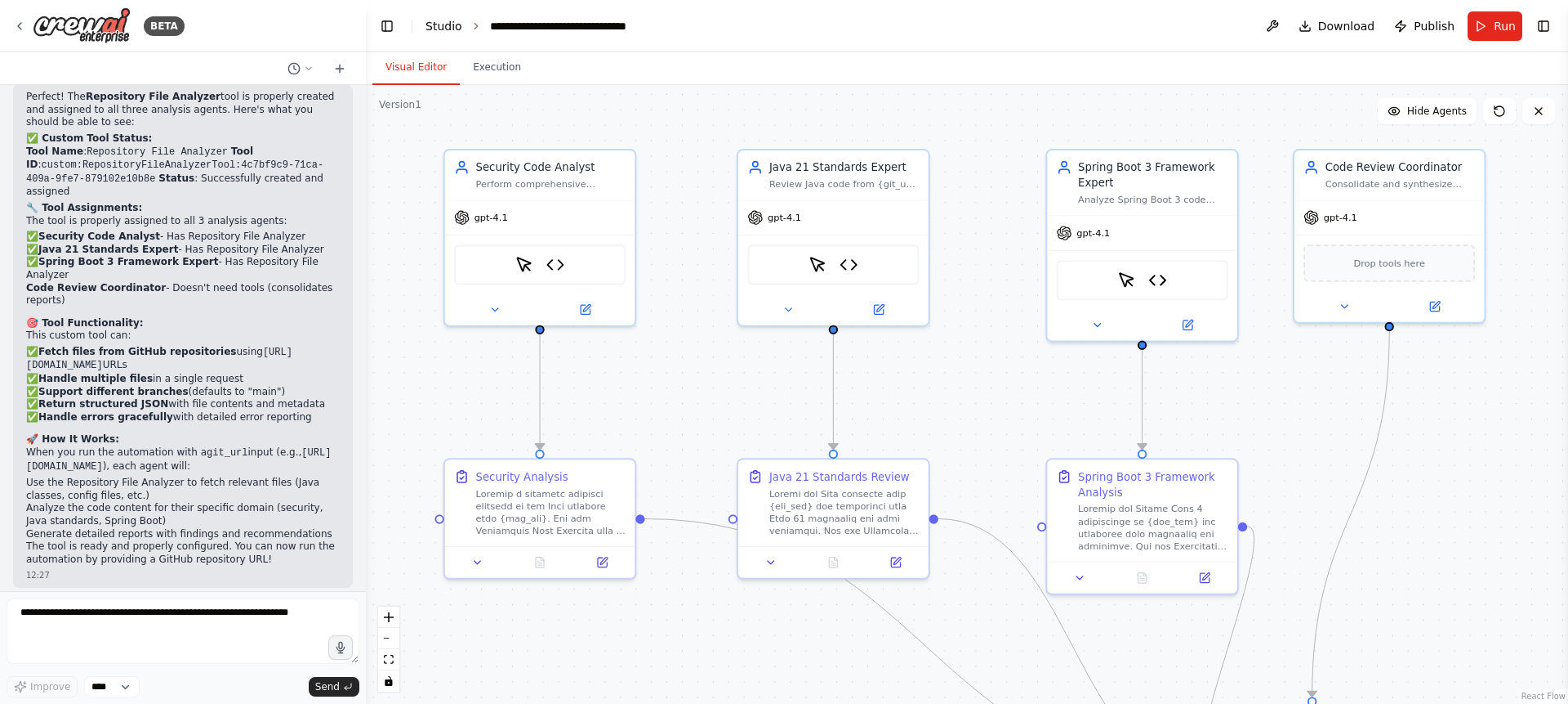
click at [441, 22] on link "Studio" at bounding box center [443, 26] width 36 height 13
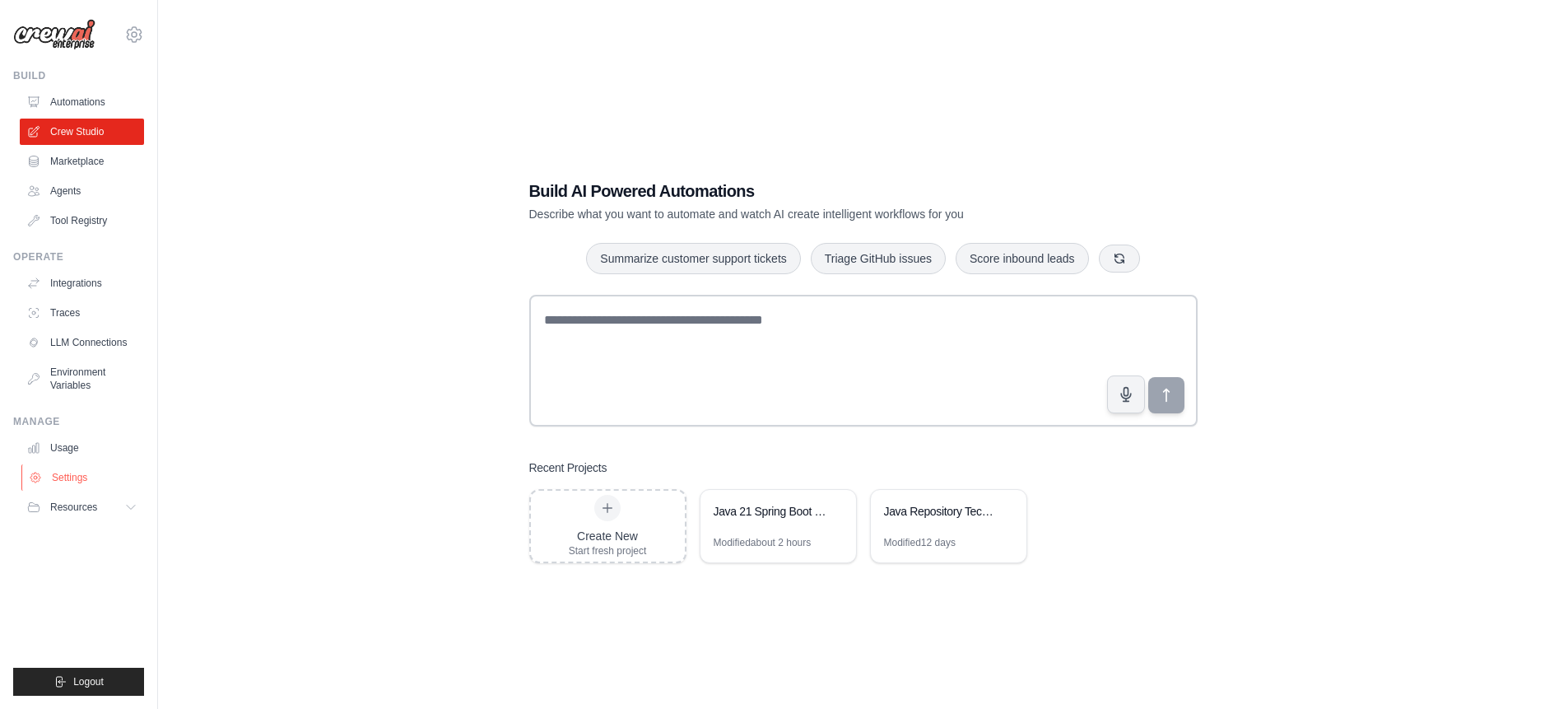
click at [70, 474] on link "Settings" at bounding box center [84, 477] width 124 height 26
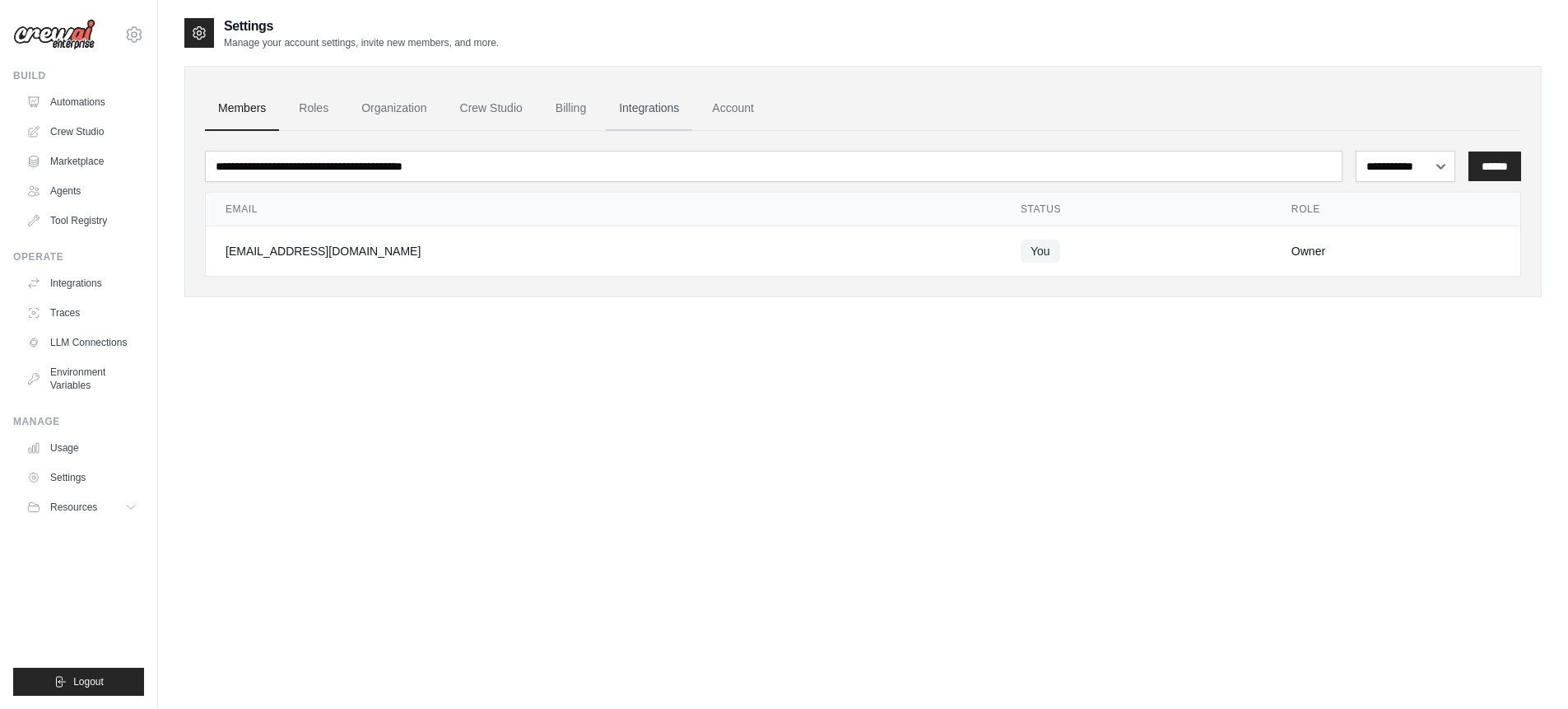
click at [636, 102] on link "Integrations" at bounding box center [650, 108] width 87 height 44
click at [720, 107] on link "Account" at bounding box center [733, 108] width 68 height 44
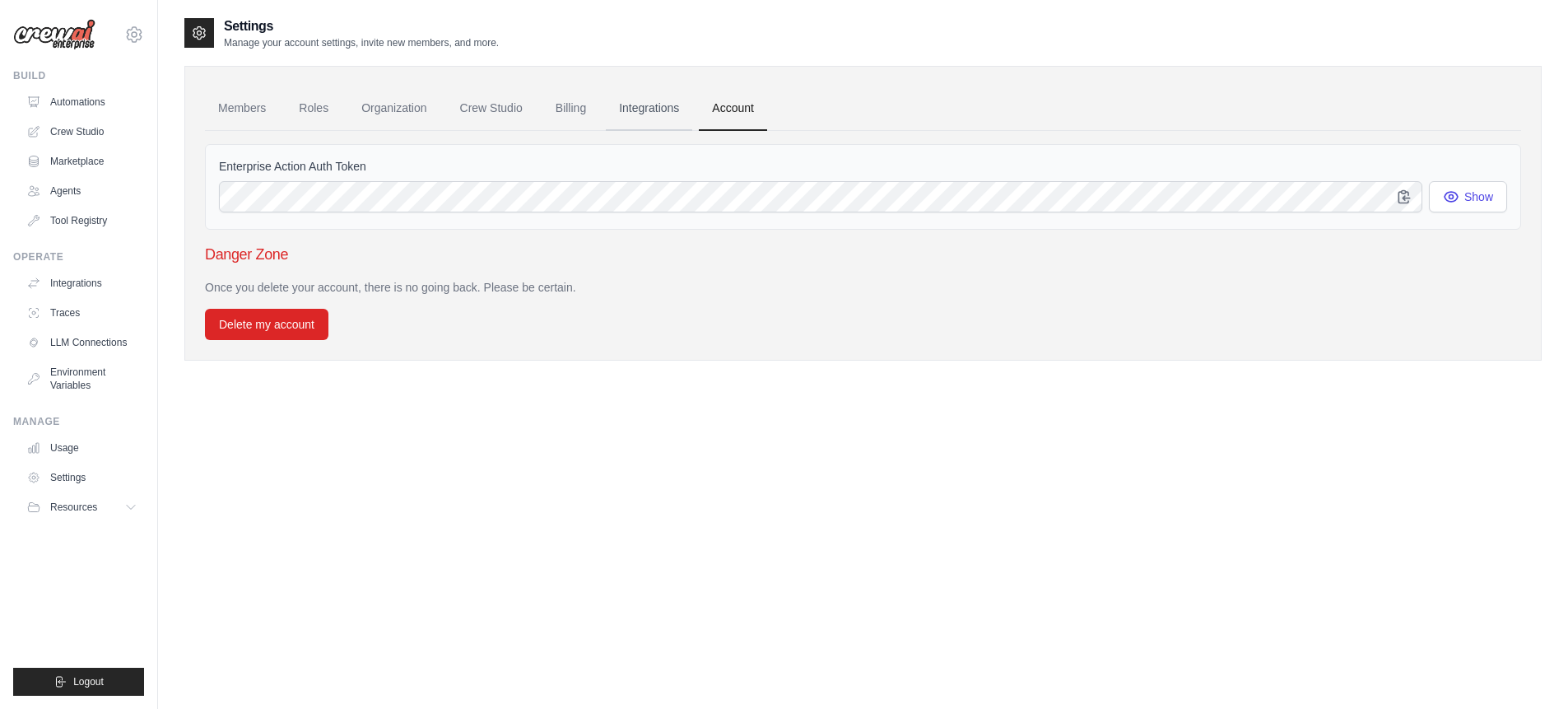
click at [620, 107] on link "Integrations" at bounding box center [650, 108] width 87 height 44
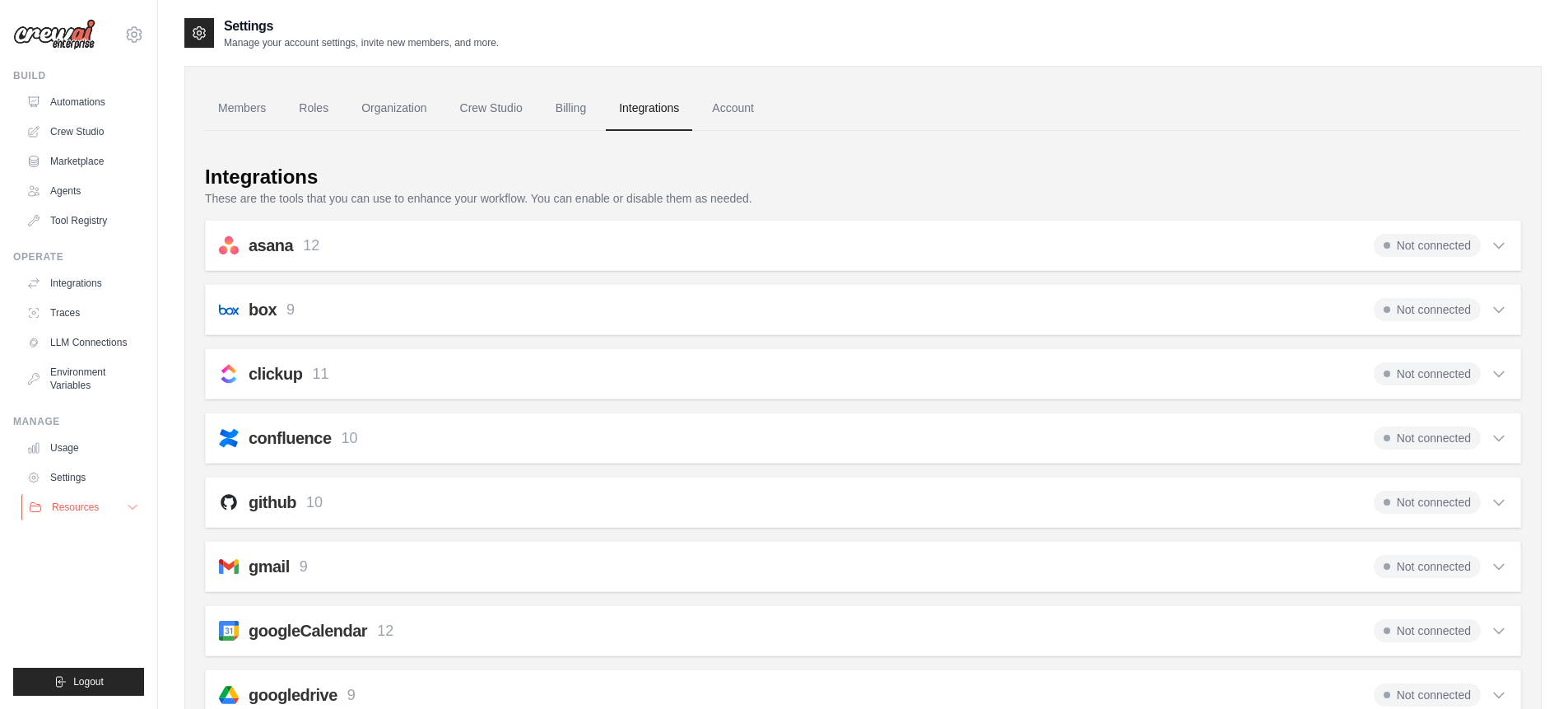
click at [99, 500] on button "Resources" at bounding box center [84, 507] width 124 height 26
click at [89, 380] on link "Environment Variables" at bounding box center [84, 379] width 124 height 40
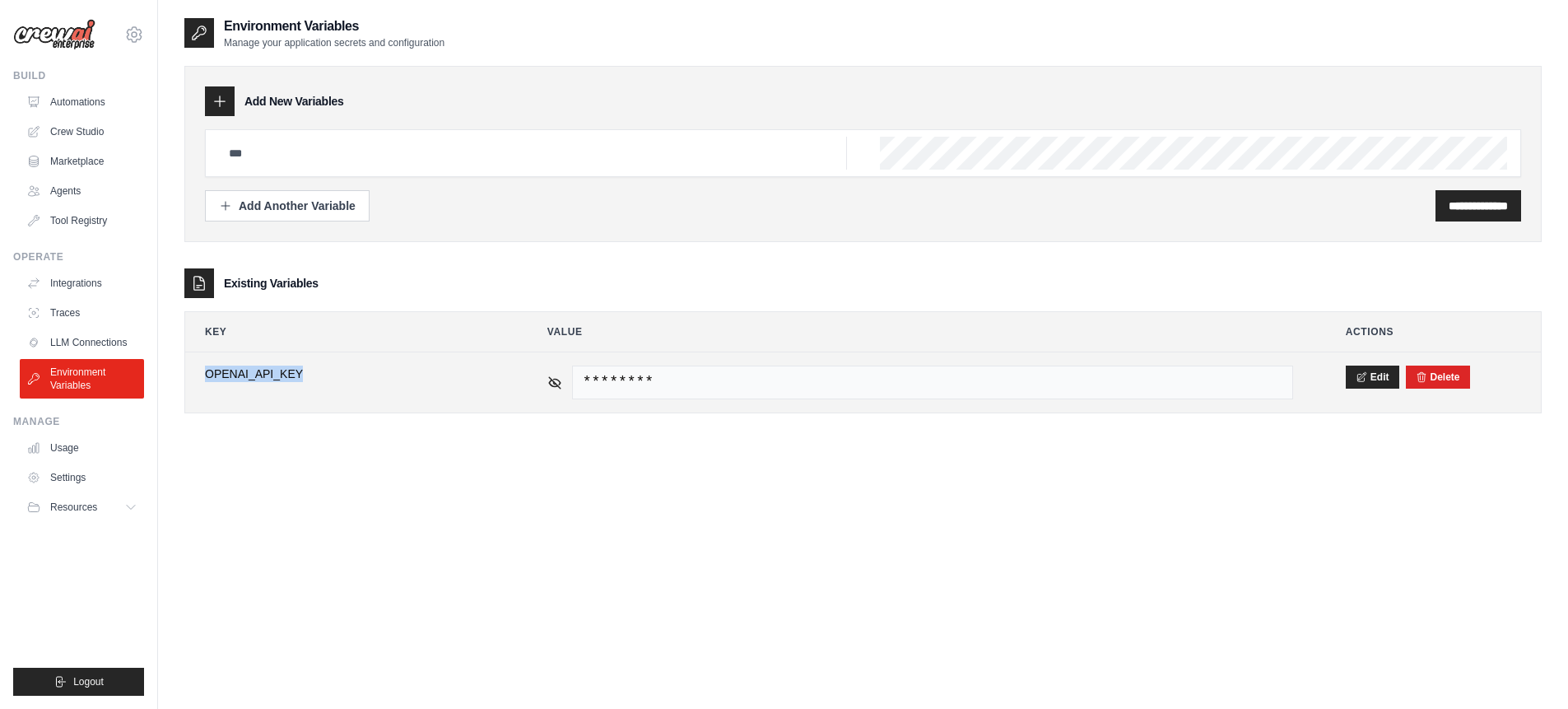
drag, startPoint x: 206, startPoint y: 374, endPoint x: 316, endPoint y: 374, distance: 110.0
click at [316, 374] on span "OPENAI_API_KEY" at bounding box center [349, 373] width 289 height 16
click at [801, 378] on span "********" at bounding box center [933, 383] width 721 height 34
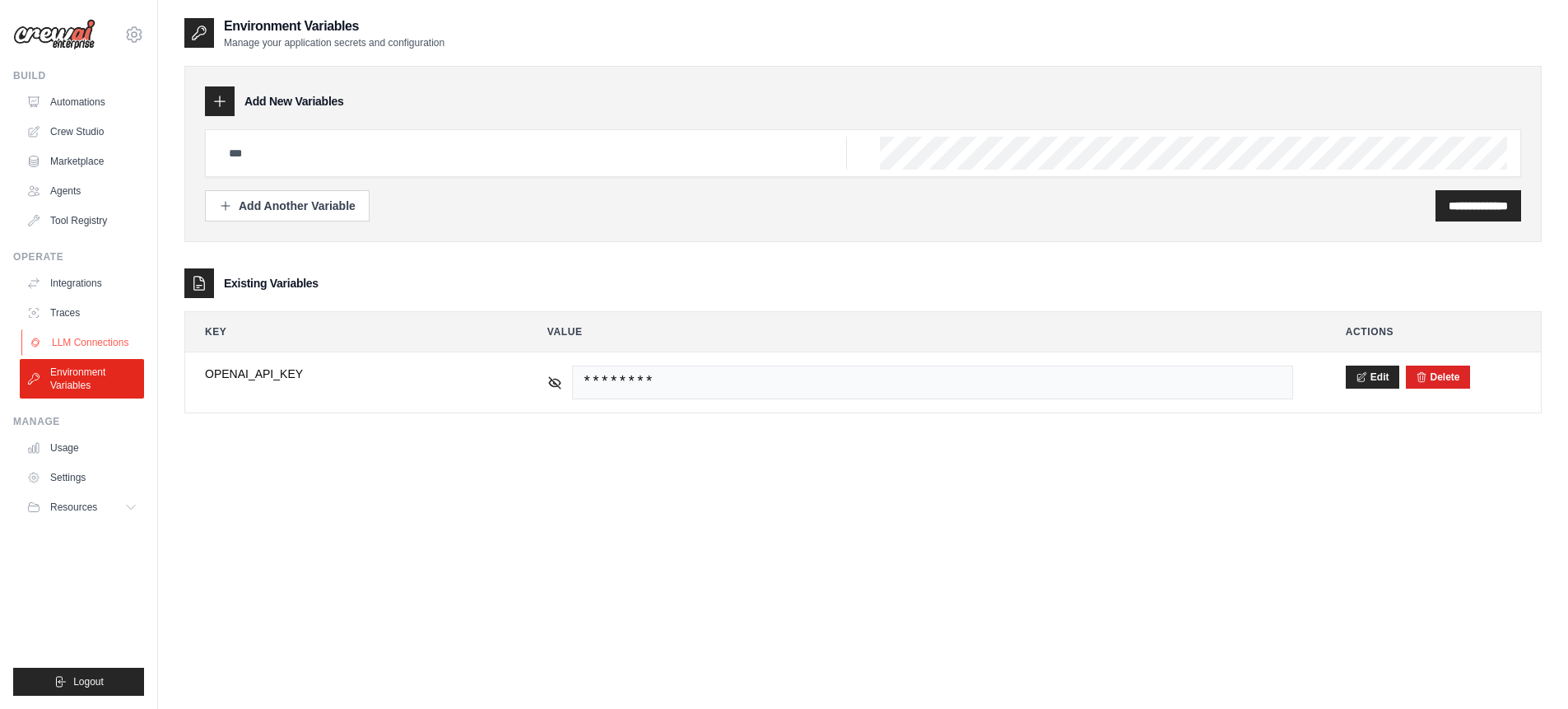
click at [104, 346] on link "LLM Connections" at bounding box center [84, 342] width 124 height 26
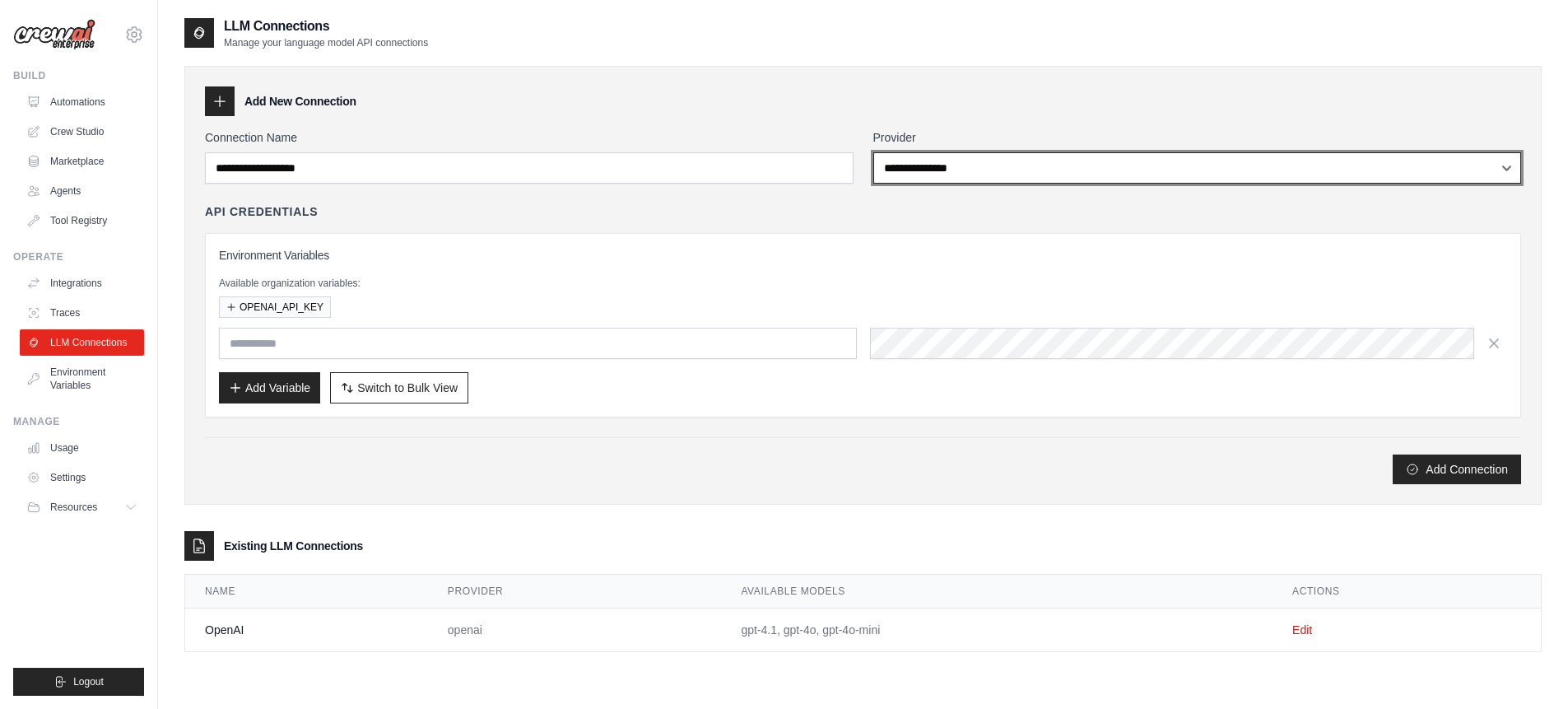
click at [1108, 159] on select "**********" at bounding box center [1197, 168] width 649 height 31
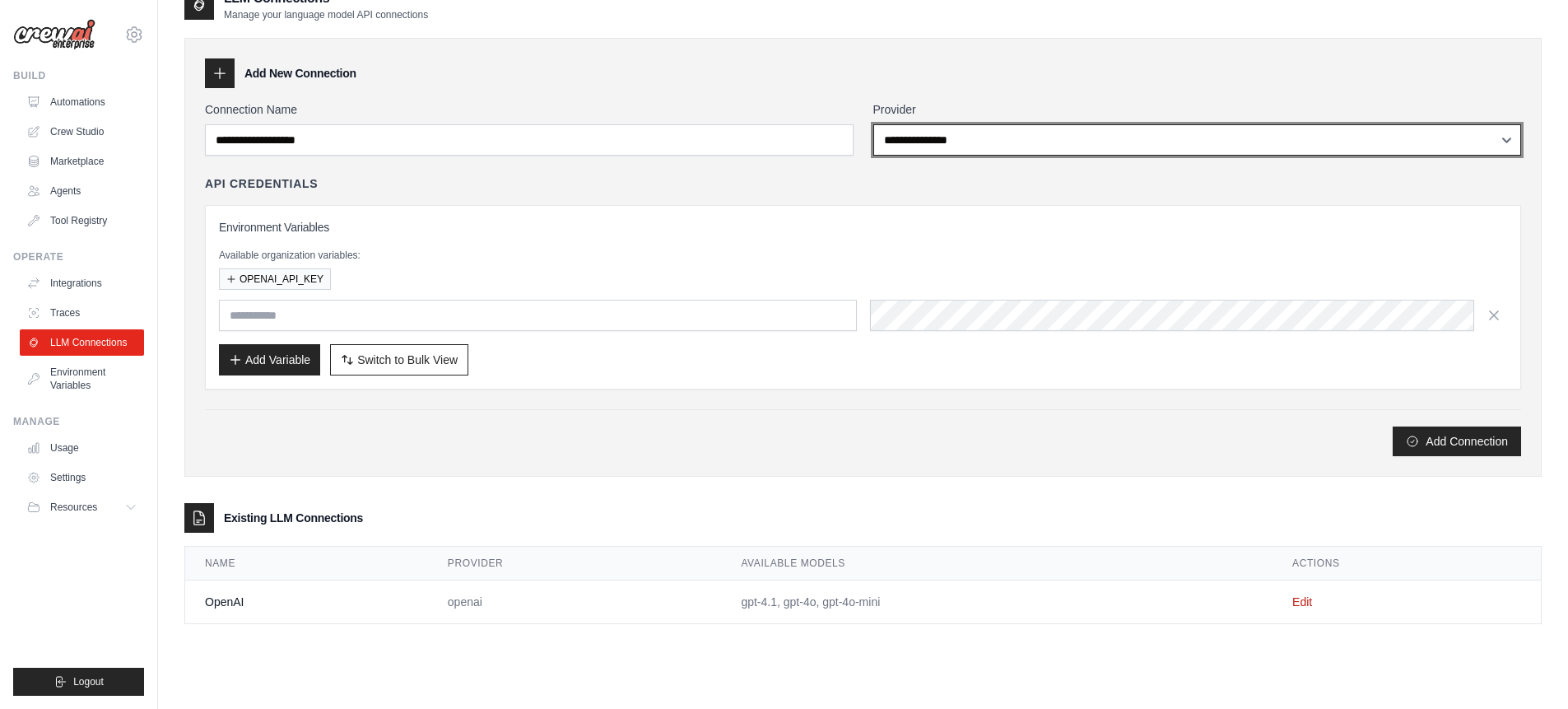
scroll to position [33, 0]
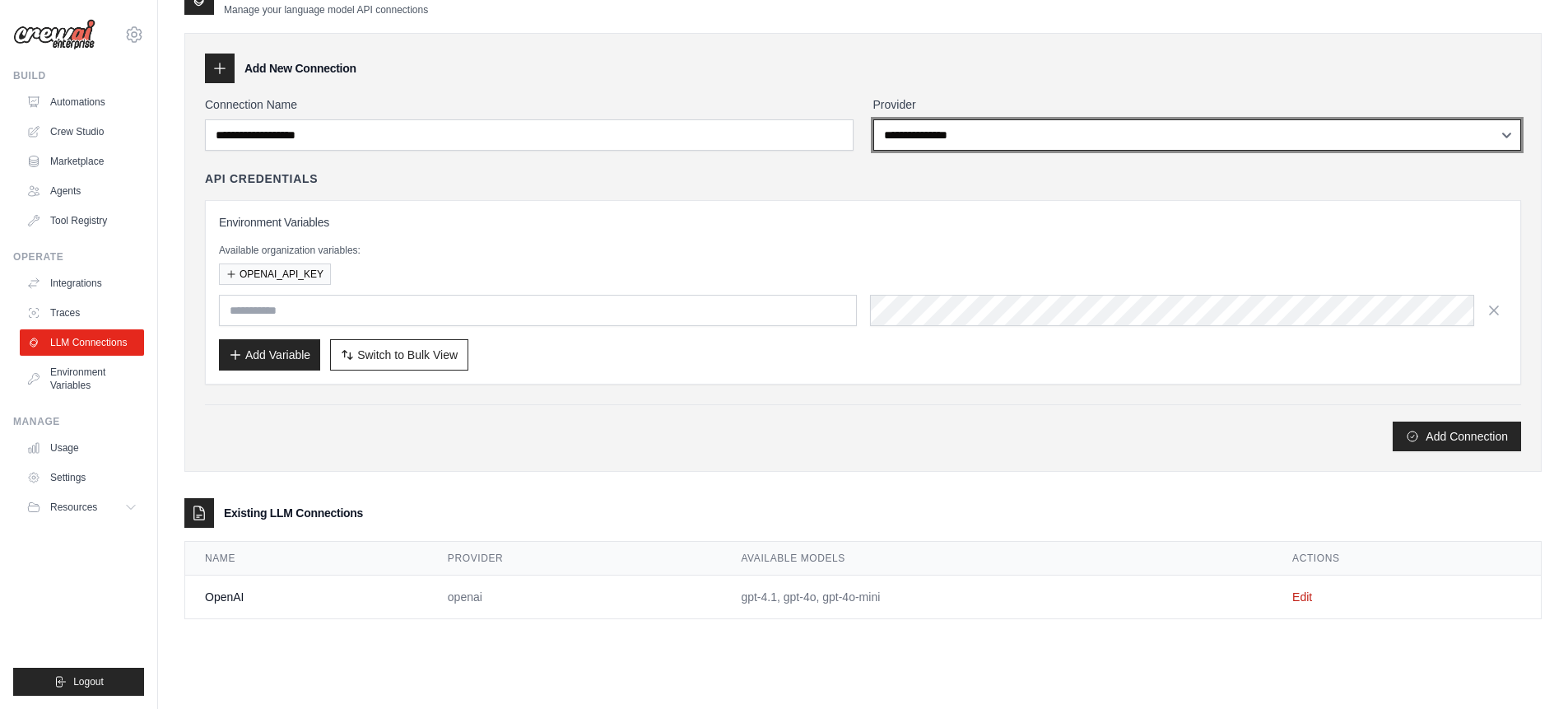
click at [967, 140] on select "**********" at bounding box center [1197, 135] width 649 height 31
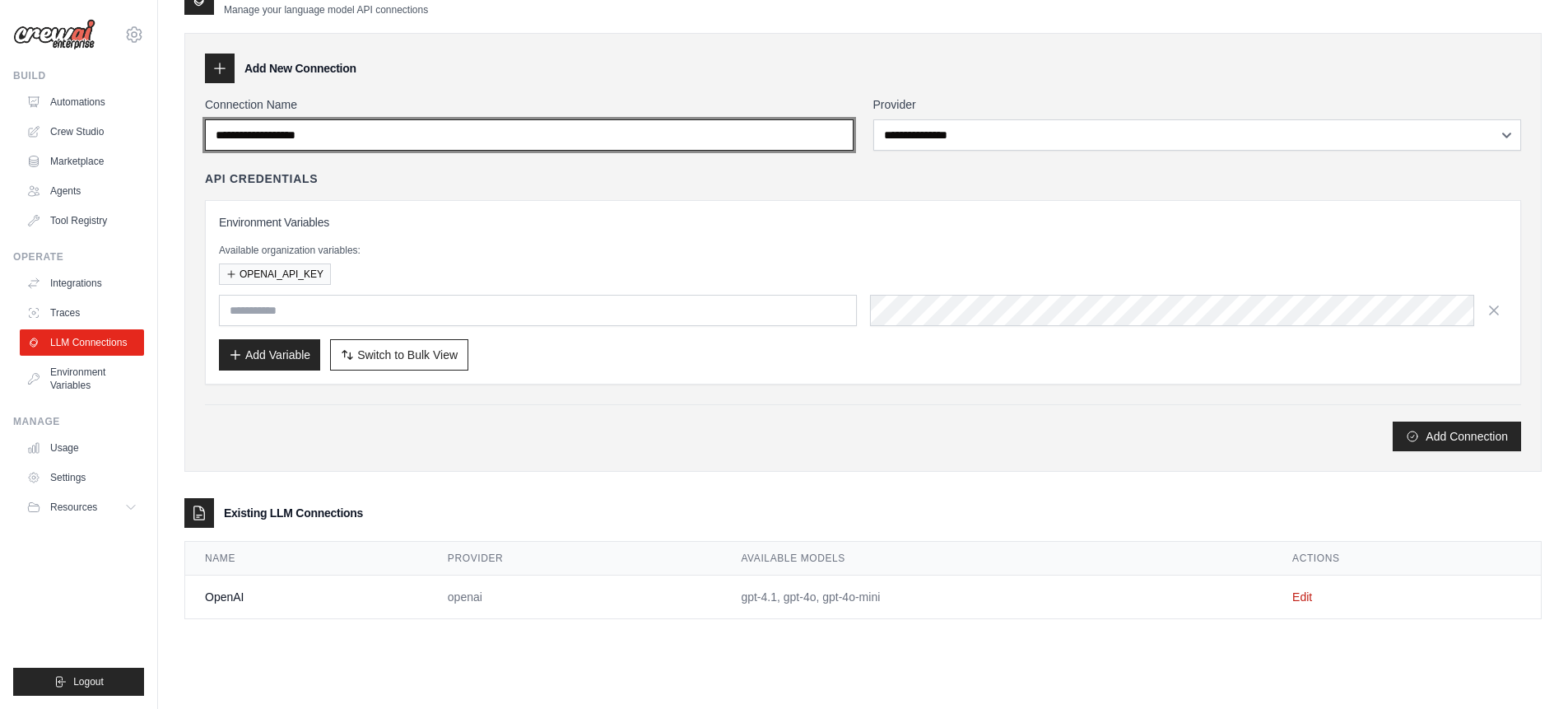
click at [663, 122] on input "Connection Name" at bounding box center [529, 135] width 649 height 31
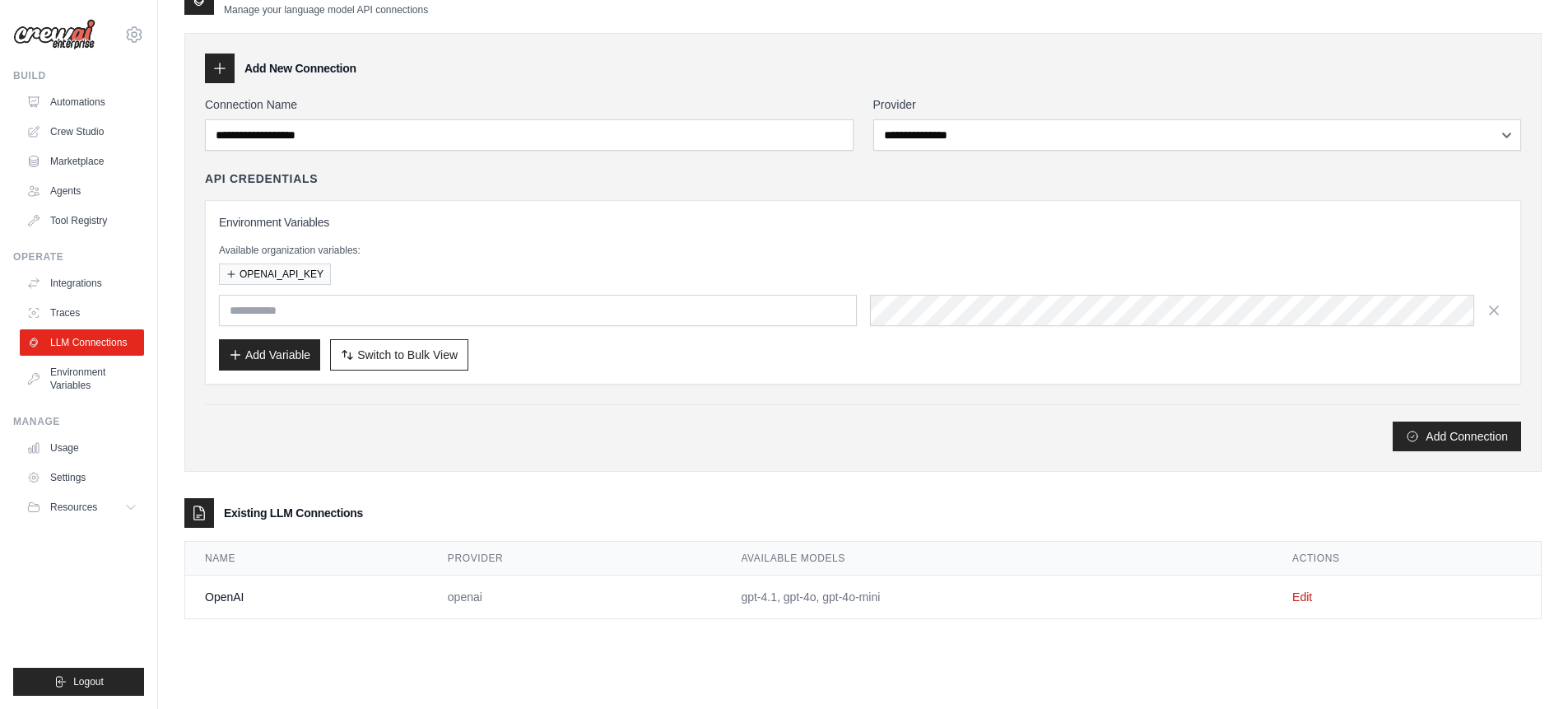
click at [644, 71] on div "Add New Connection" at bounding box center [863, 68] width 1316 height 29
click at [91, 285] on link "Integrations" at bounding box center [84, 283] width 124 height 26
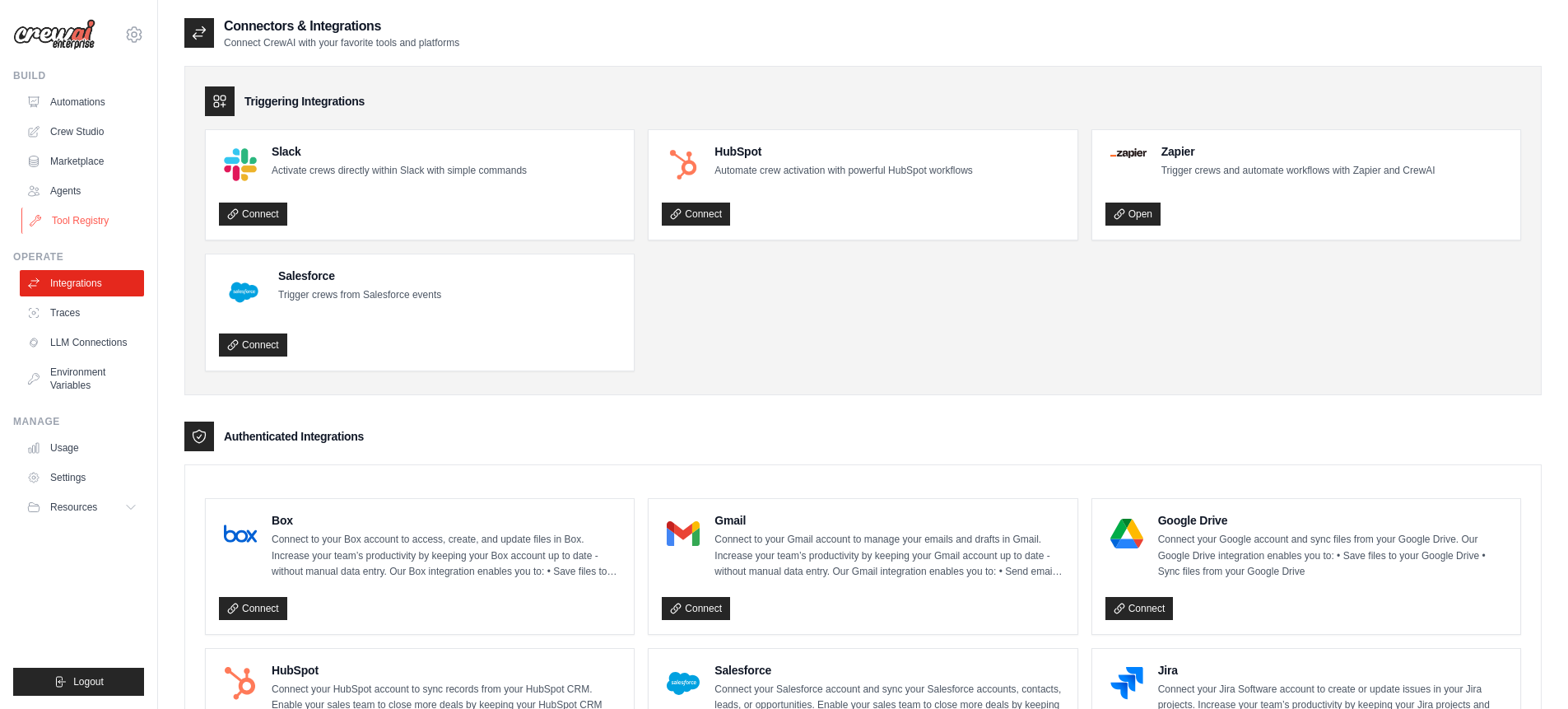
click at [82, 224] on link "Tool Registry" at bounding box center [84, 221] width 124 height 26
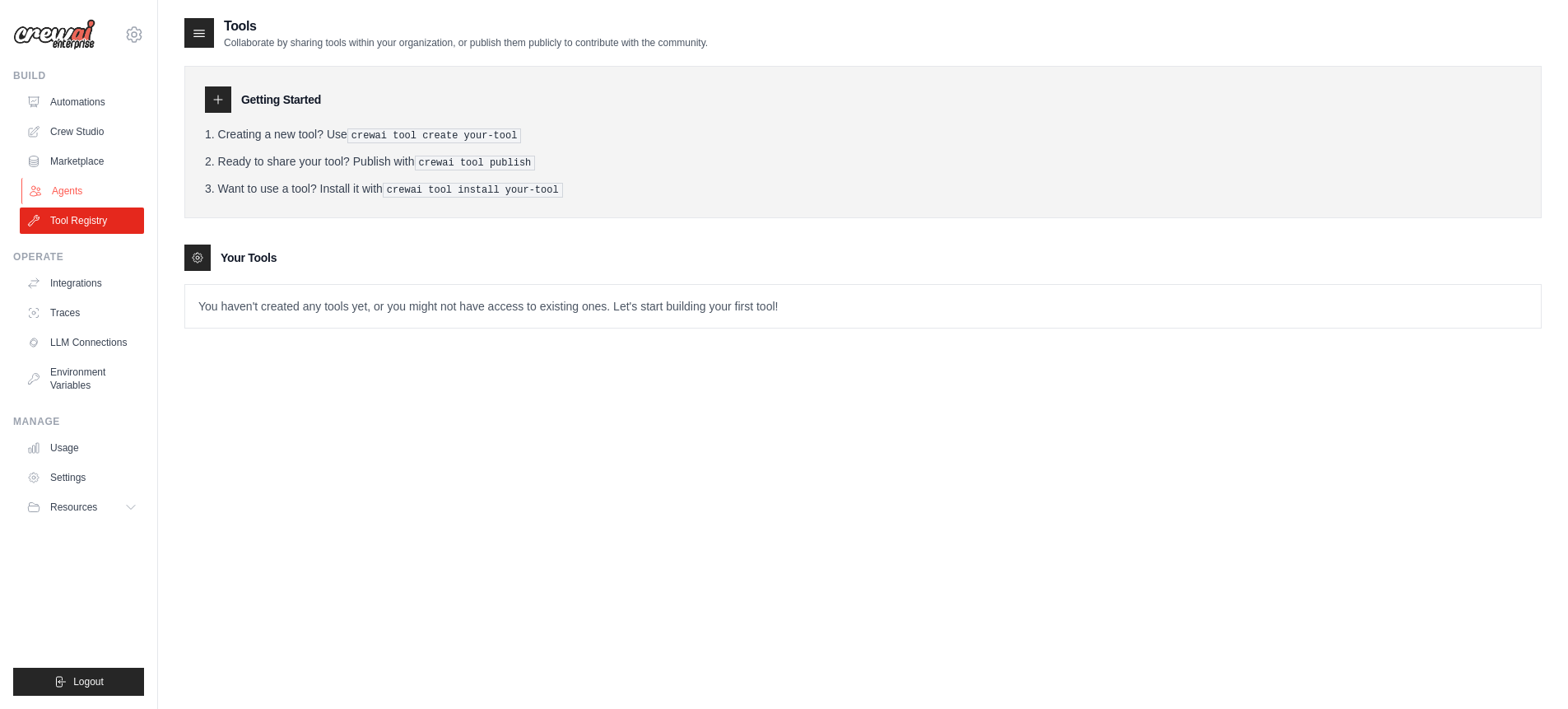
click at [85, 188] on link "Agents" at bounding box center [84, 191] width 124 height 26
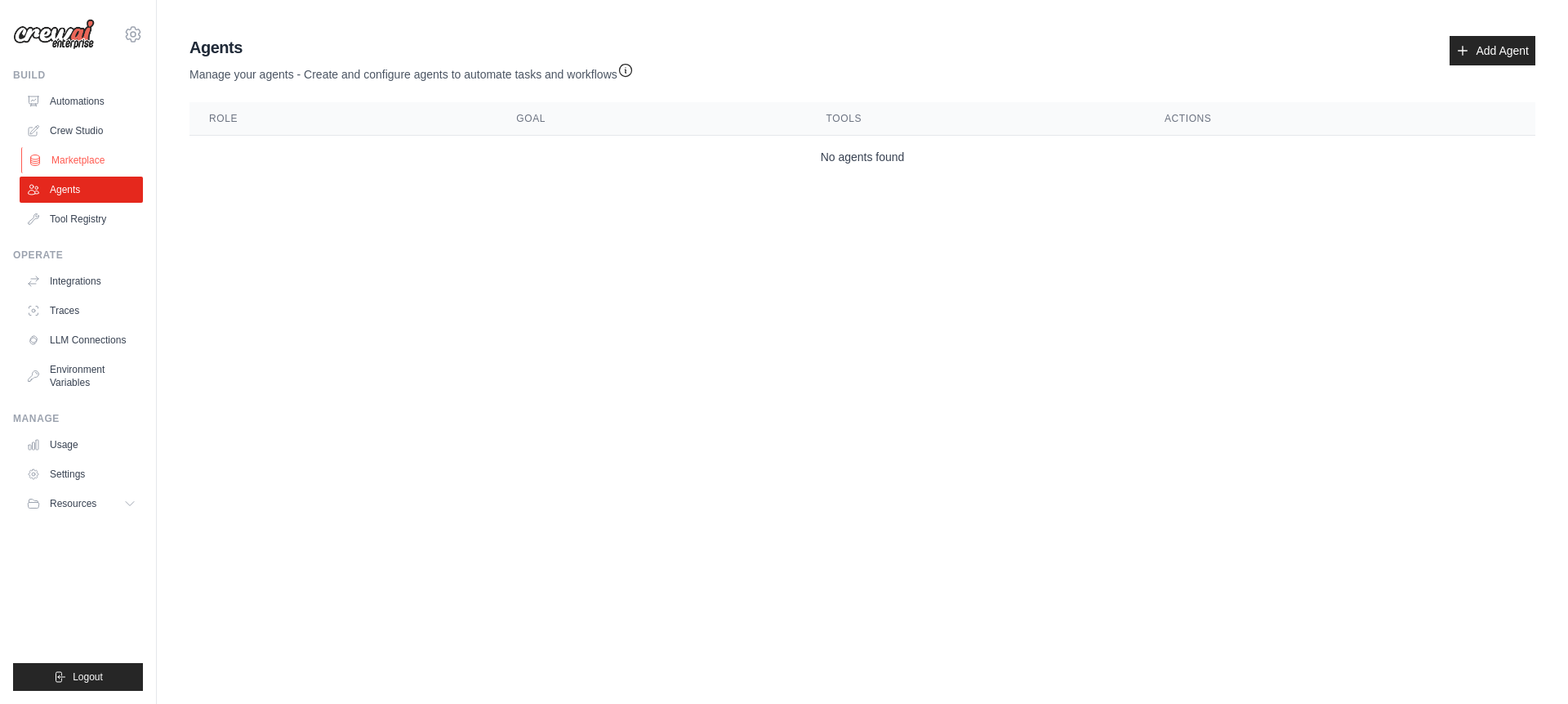
click at [70, 154] on link "Marketplace" at bounding box center [83, 160] width 123 height 26
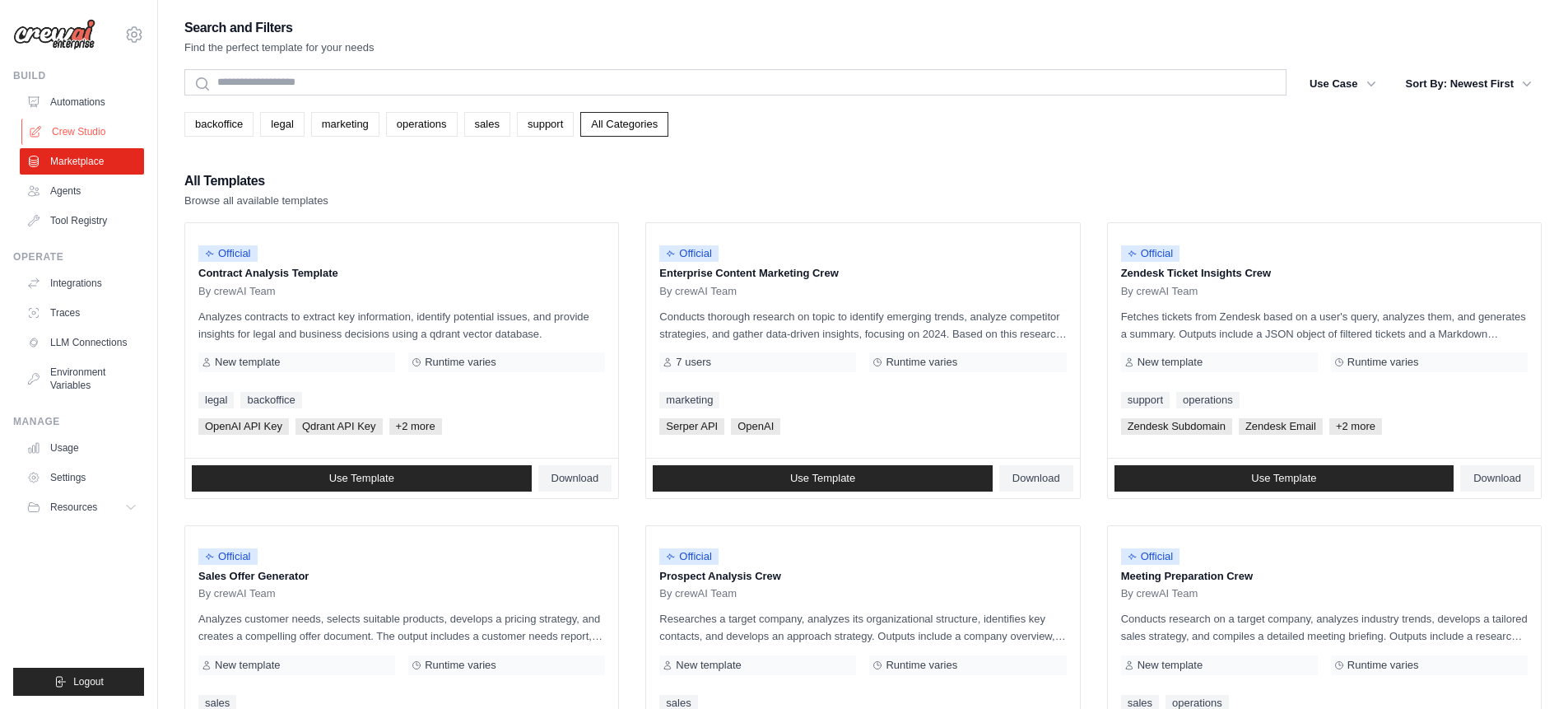
click at [75, 129] on link "Crew Studio" at bounding box center [84, 132] width 124 height 26
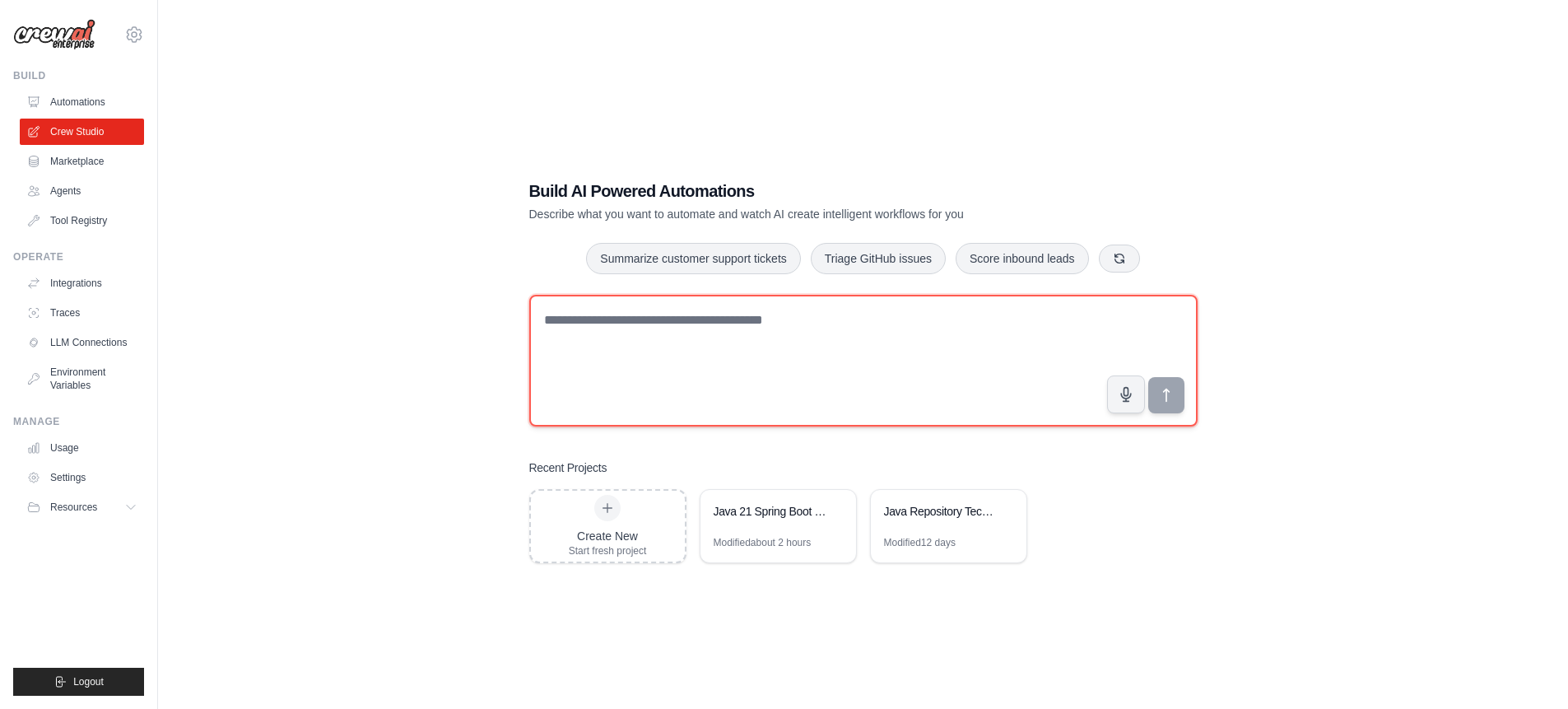
drag, startPoint x: 548, startPoint y: 321, endPoint x: 854, endPoint y: 364, distance: 309.0
click at [854, 364] on textarea at bounding box center [863, 361] width 668 height 132
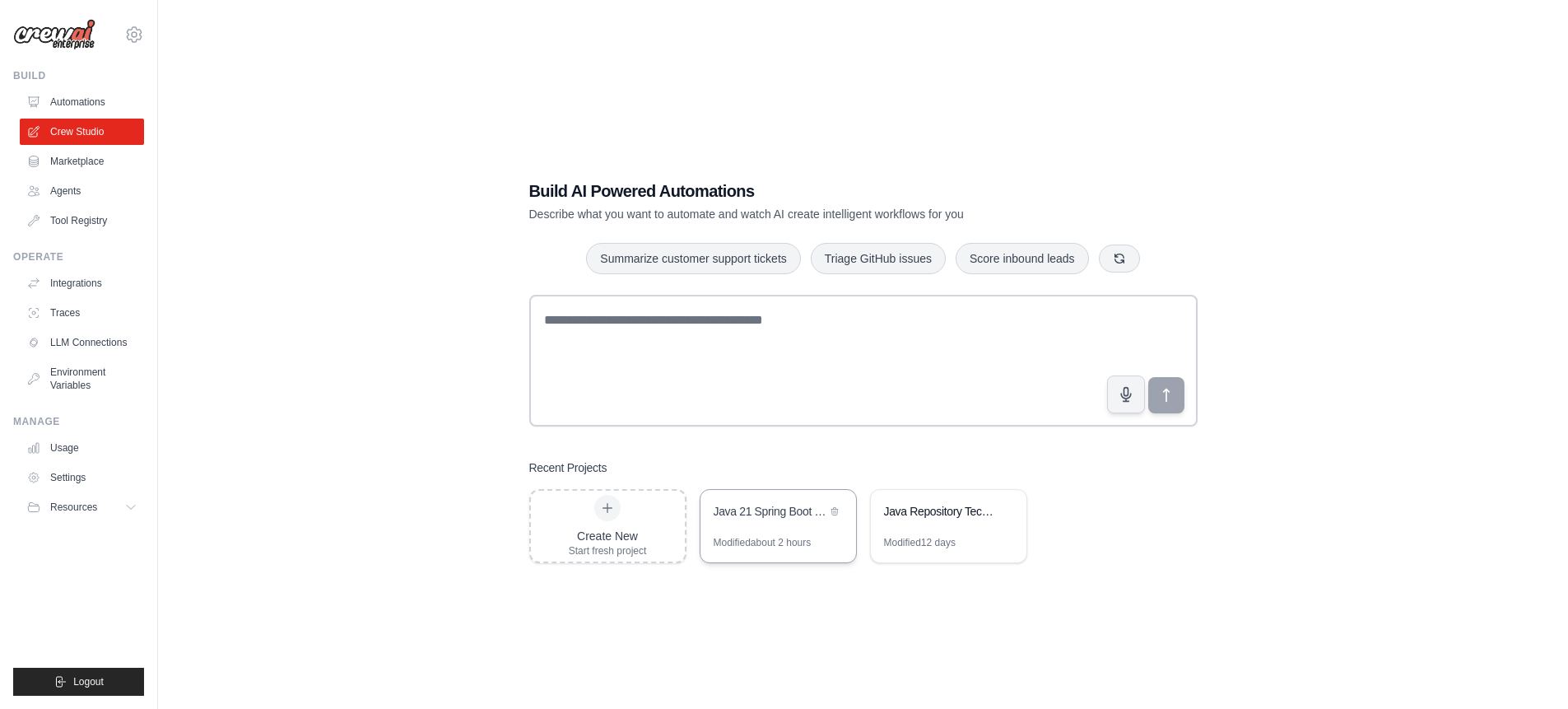
click at [739, 507] on div "Java 21 Spring Boot 3 Code Review" at bounding box center [770, 510] width 113 height 16
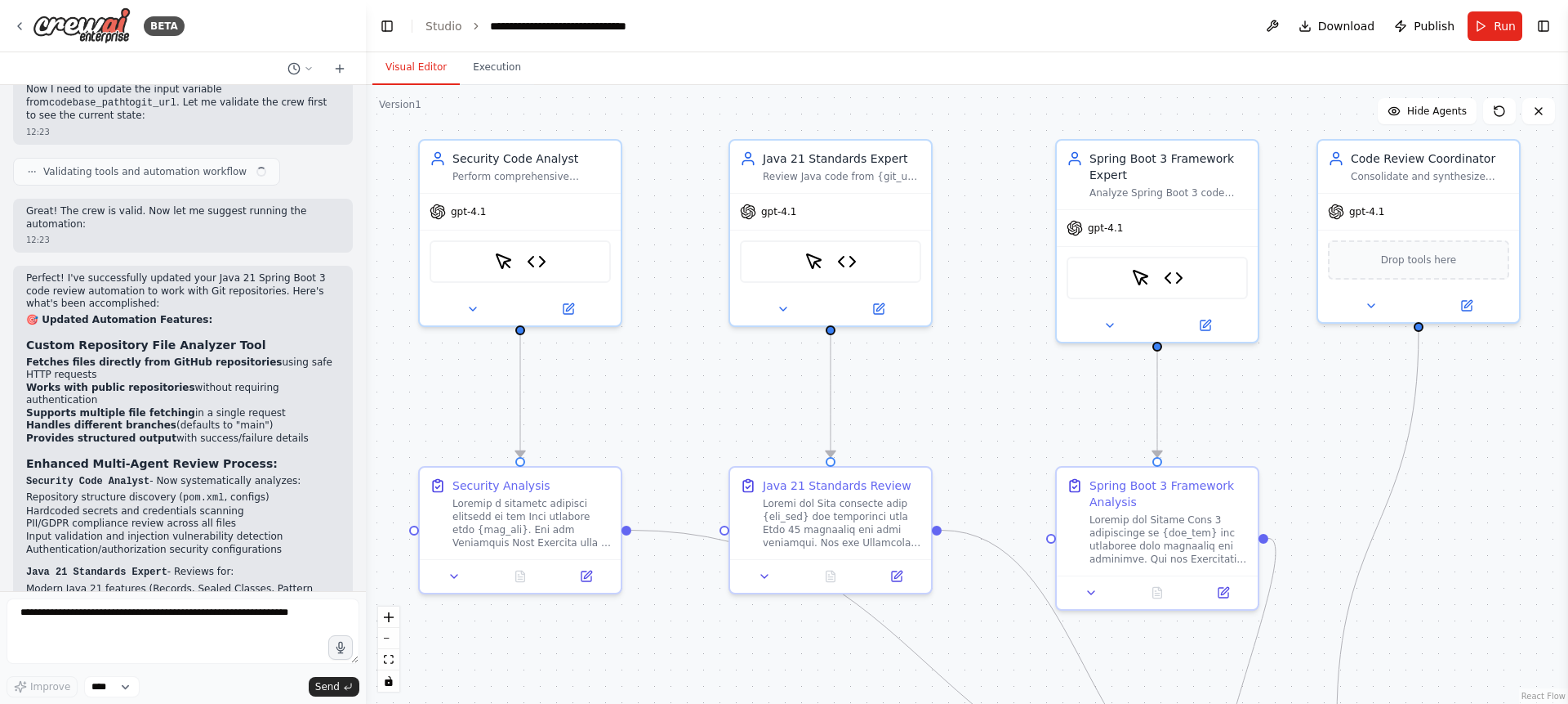
scroll to position [6108, 0]
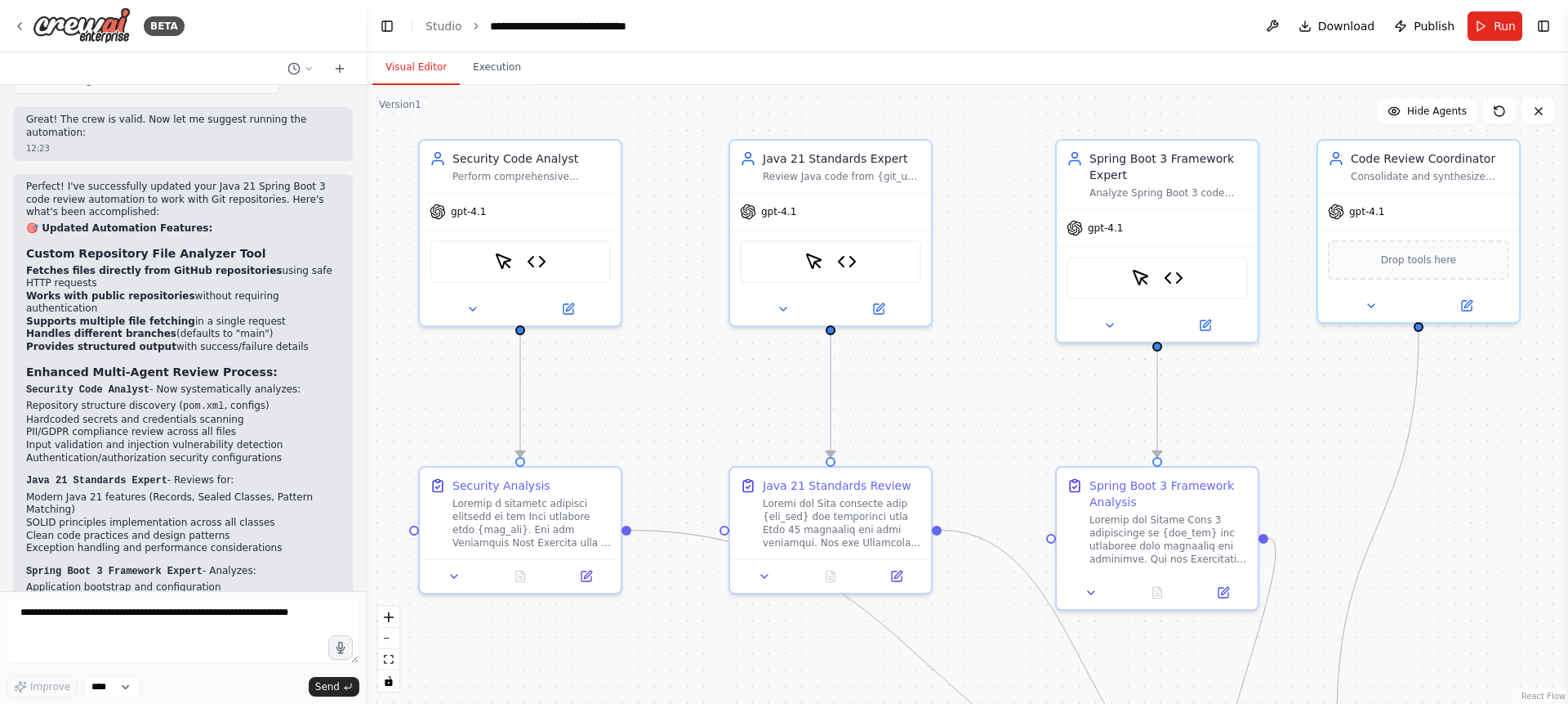
drag, startPoint x: 608, startPoint y: 387, endPoint x: 693, endPoint y: 391, distance: 85.1
click at [693, 391] on div ".deletable-edge-delete-btn { width: 20px; height: 20px; border: 0px solid #ffff…" at bounding box center [966, 394] width 1202 height 619
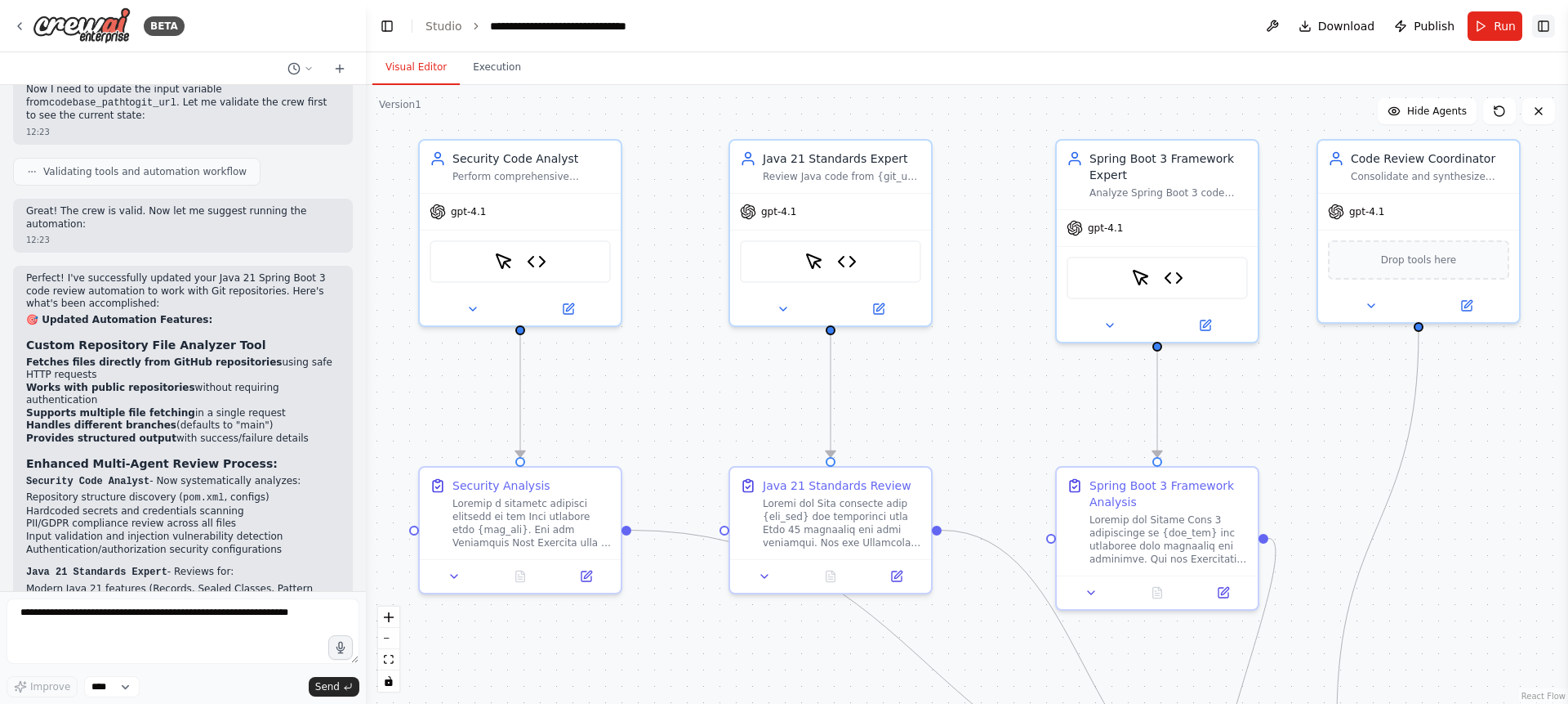
click at [1543, 29] on button "Toggle Right Sidebar" at bounding box center [1544, 26] width 22 height 22
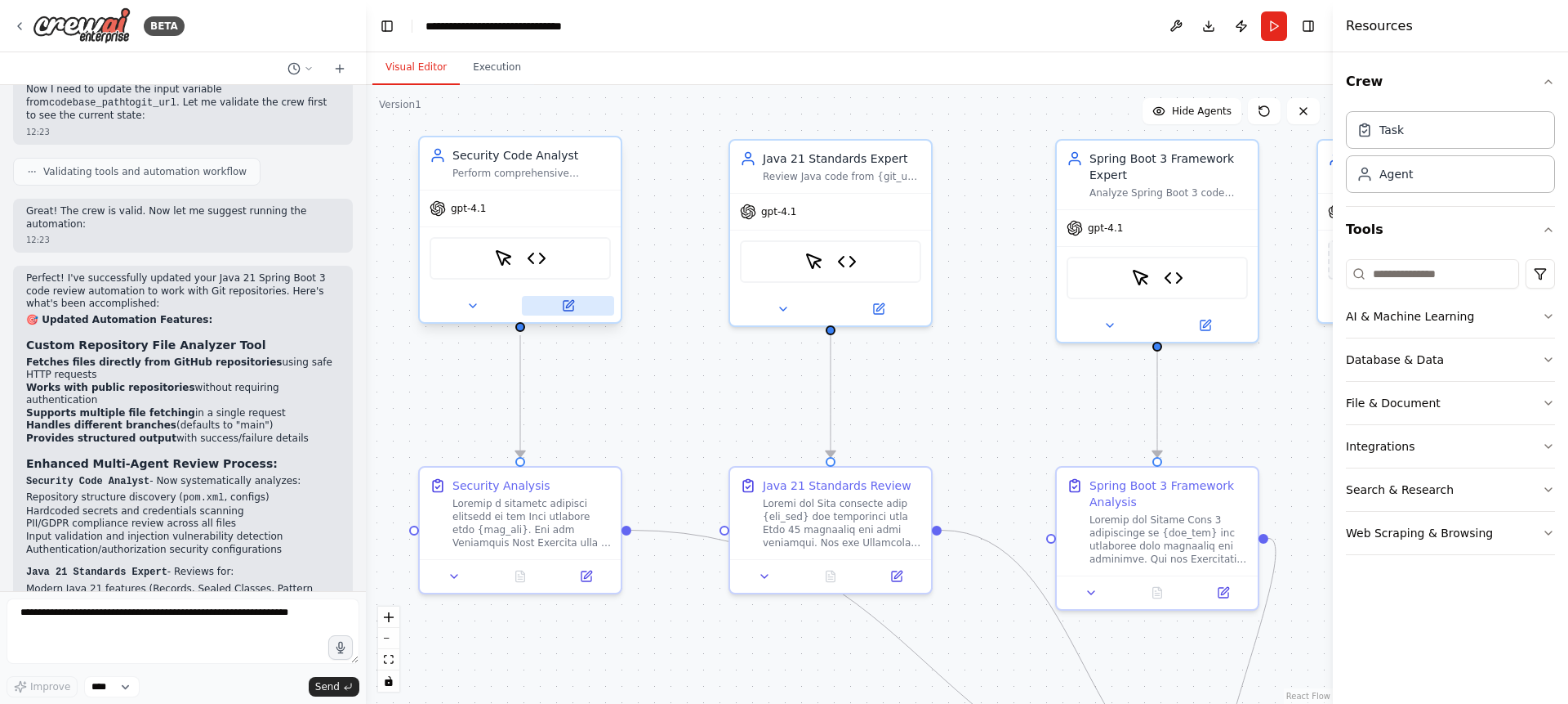
click at [573, 315] on button at bounding box center [568, 305] width 93 height 20
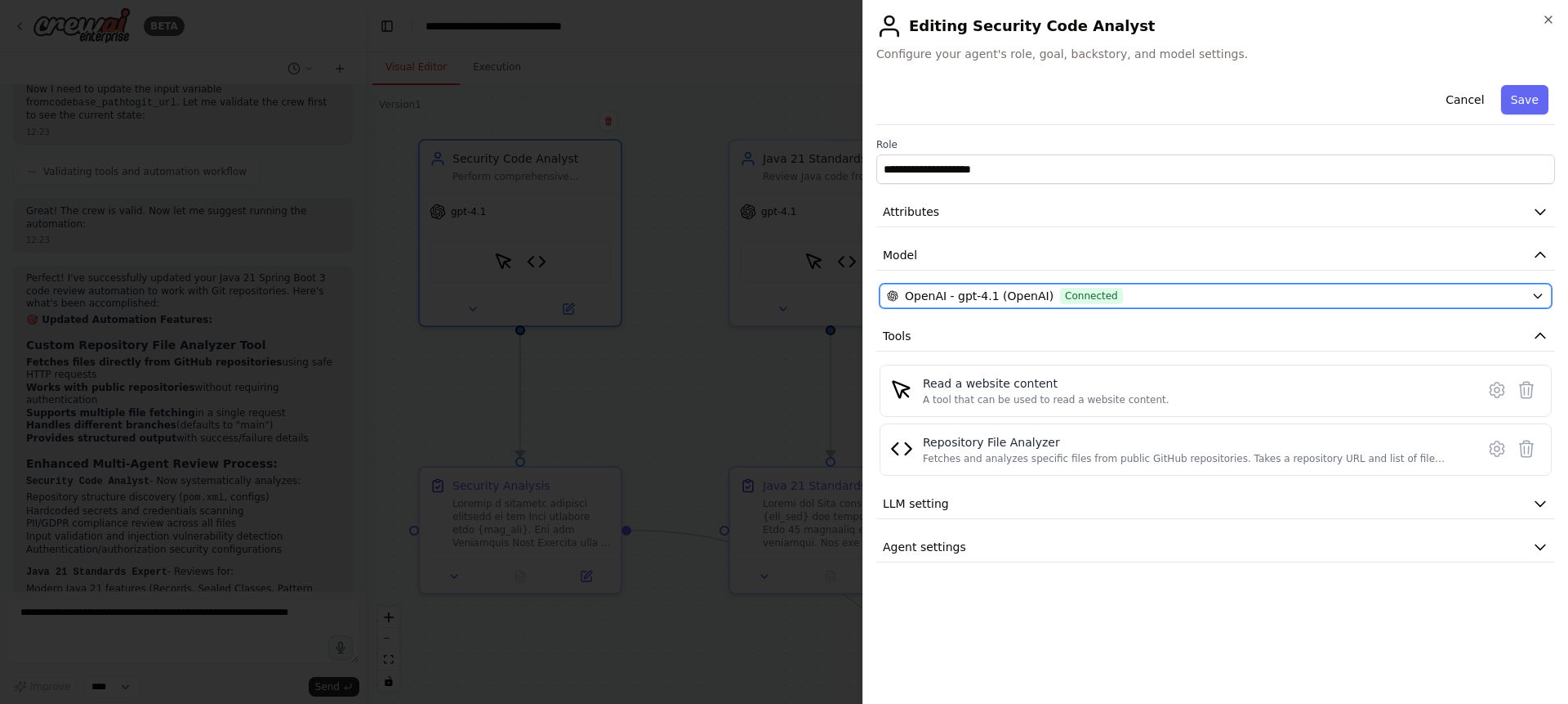
click at [1533, 296] on icon "button" at bounding box center [1538, 296] width 13 height 13
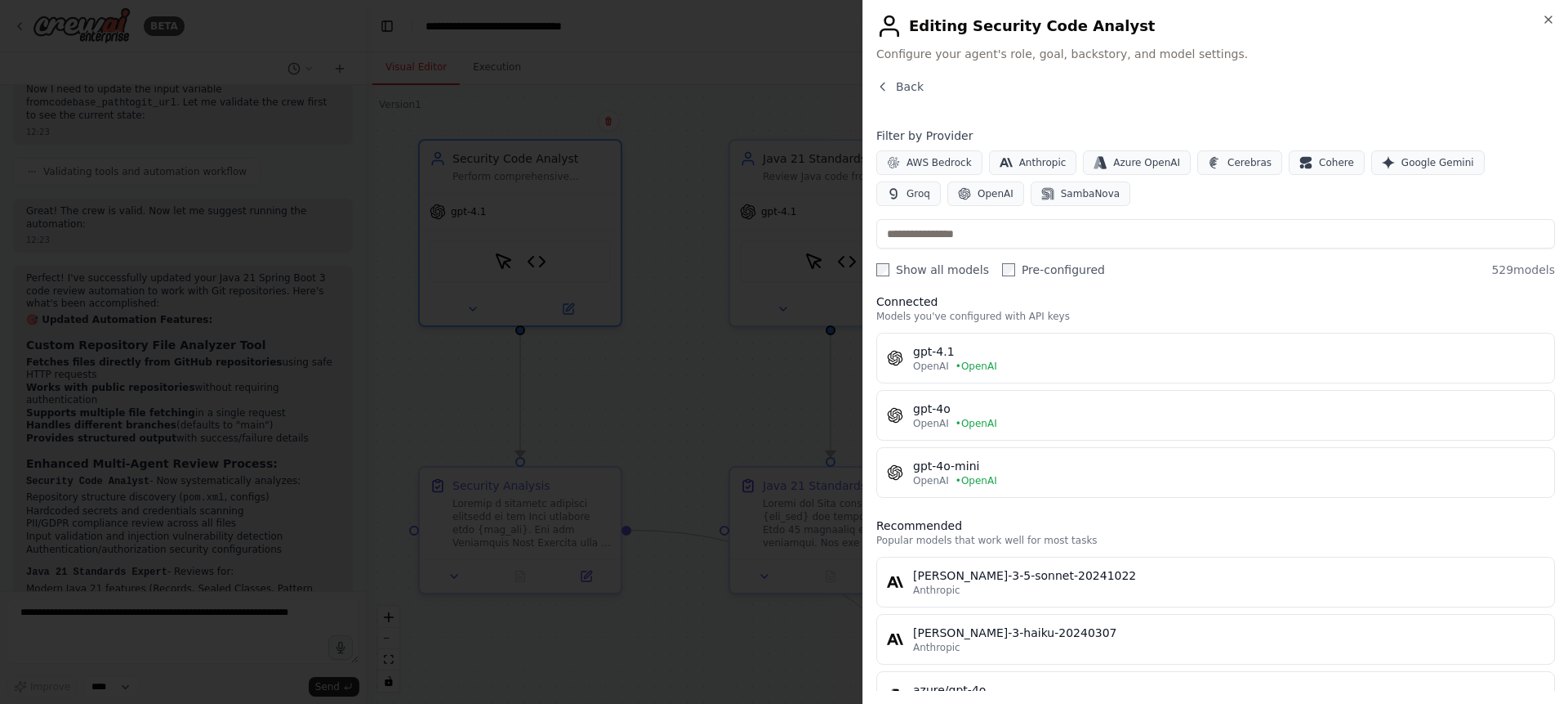
scroll to position [0, 0]
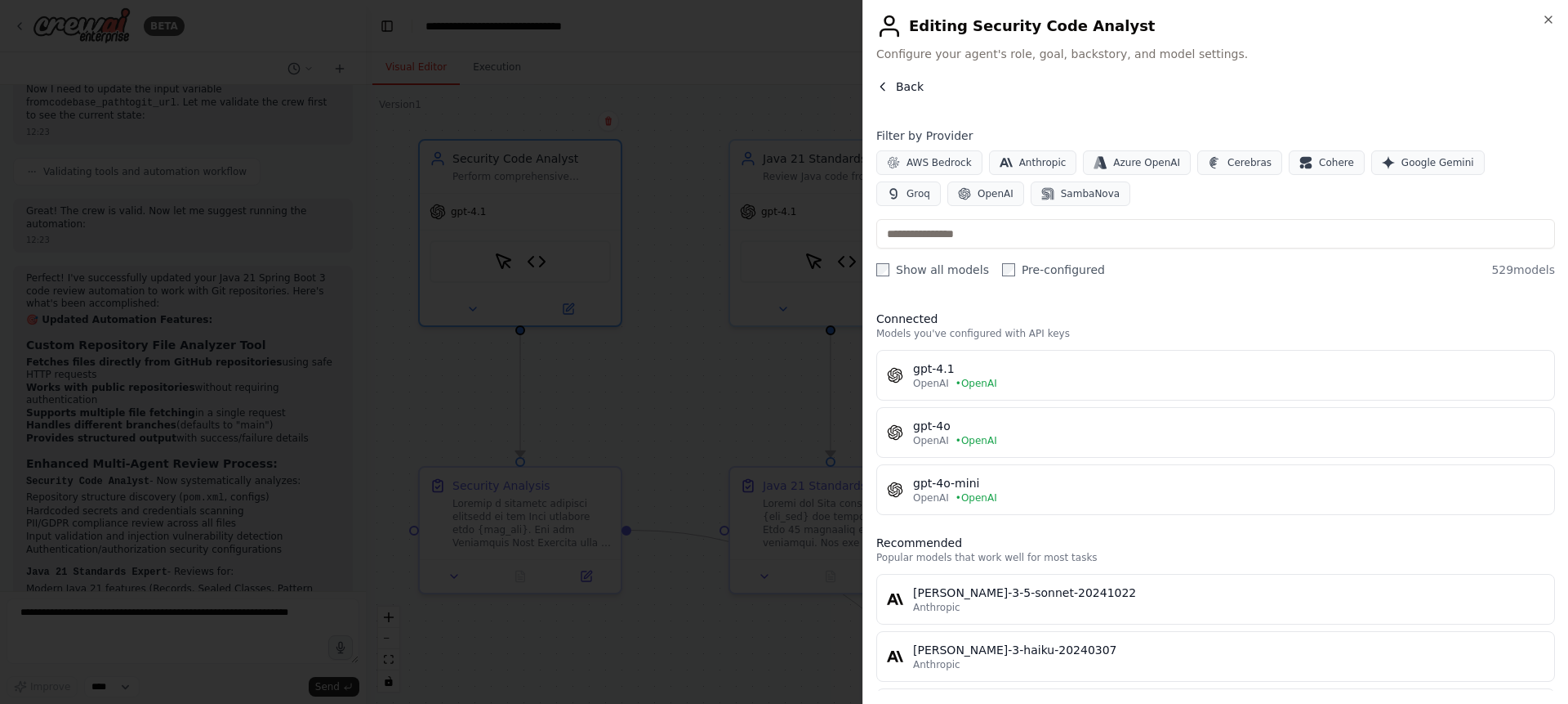
click at [886, 83] on icon "button" at bounding box center [883, 87] width 13 height 13
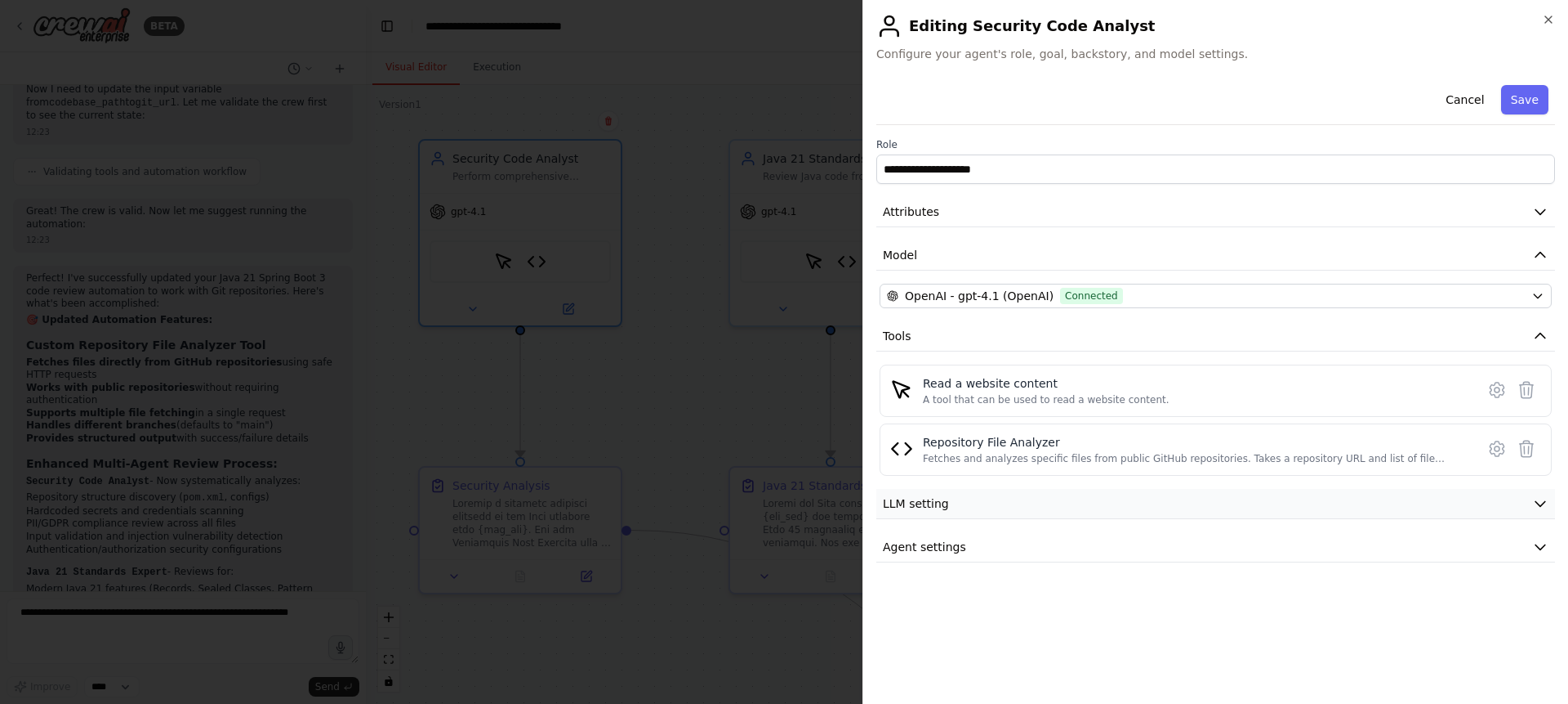
click at [1535, 509] on icon "button" at bounding box center [1540, 503] width 16 height 16
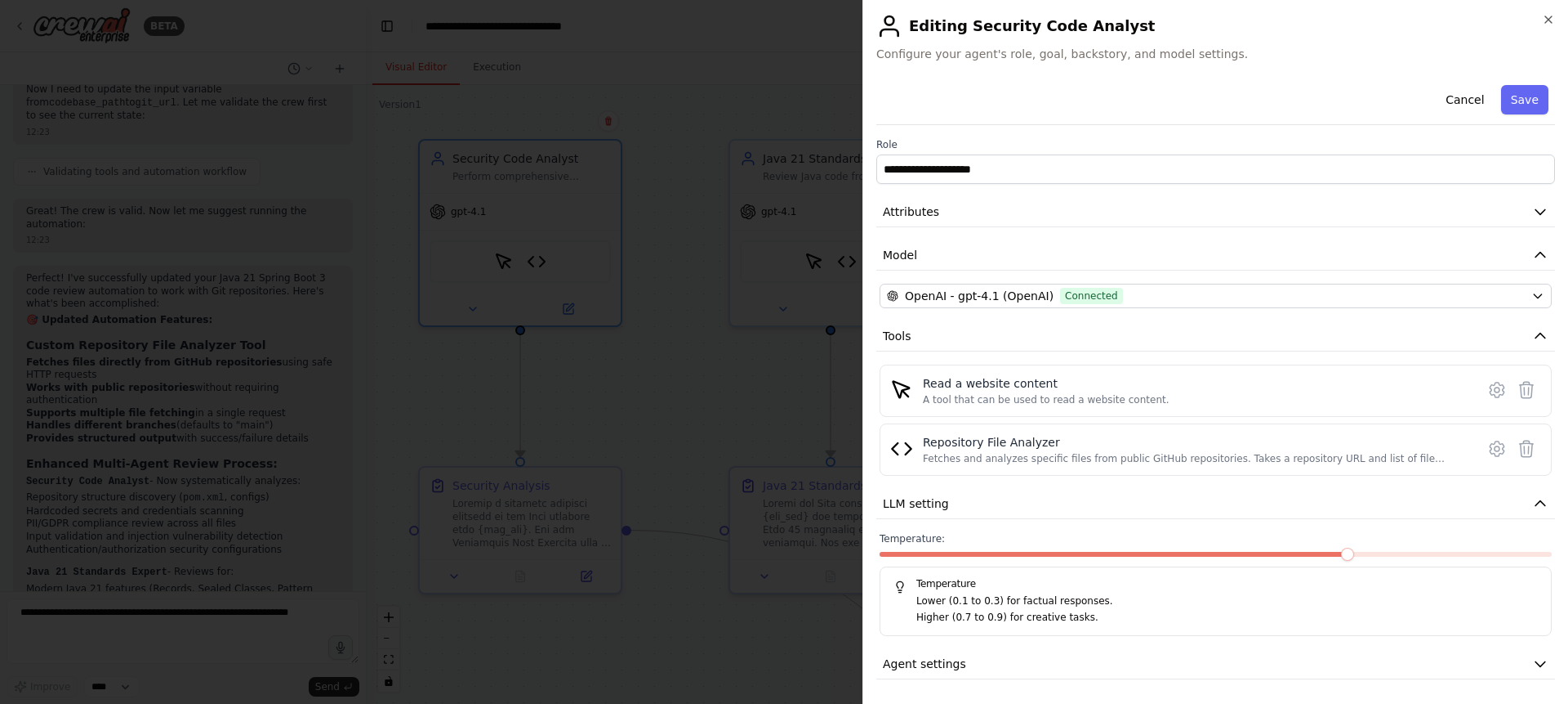
scroll to position [2, 0]
click at [1532, 657] on icon "button" at bounding box center [1540, 661] width 16 height 16
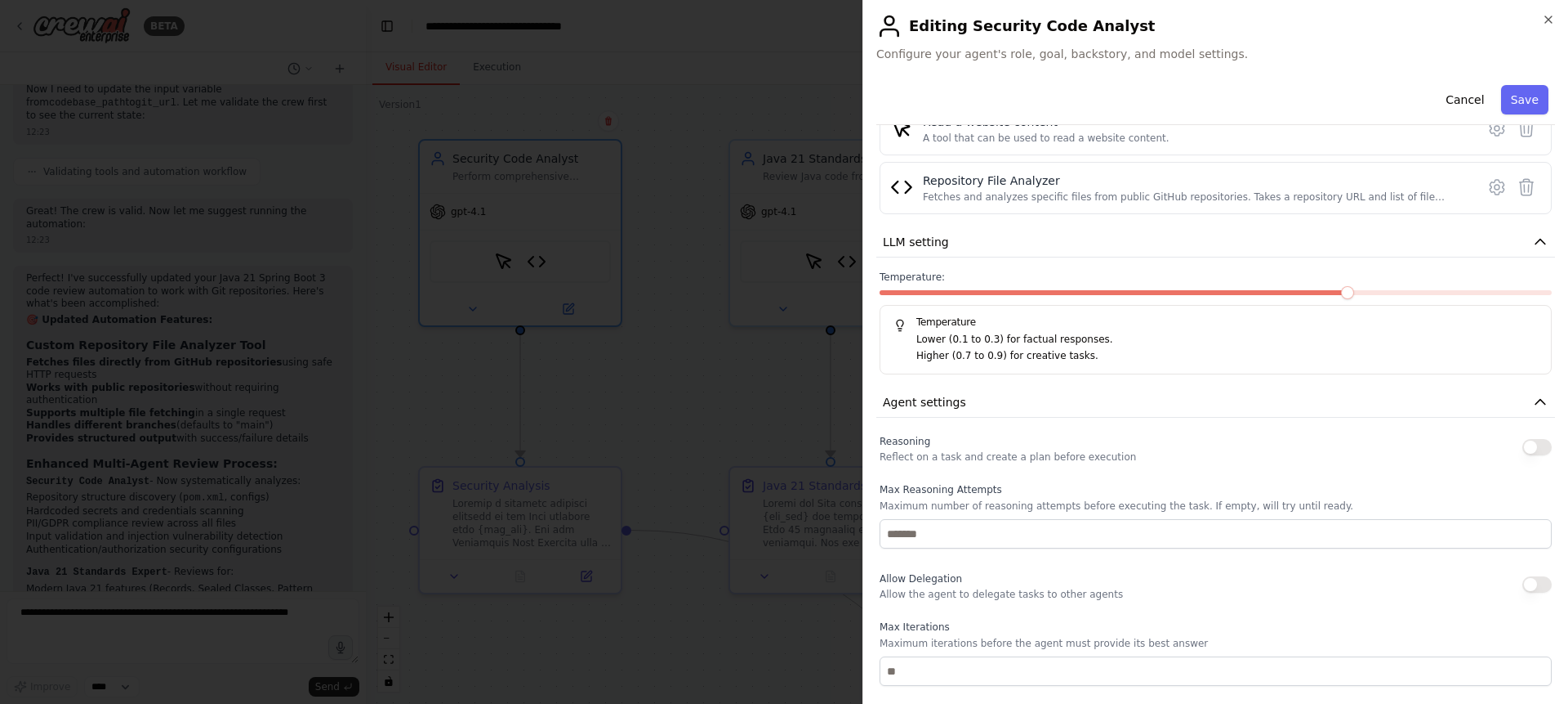
scroll to position [0, 0]
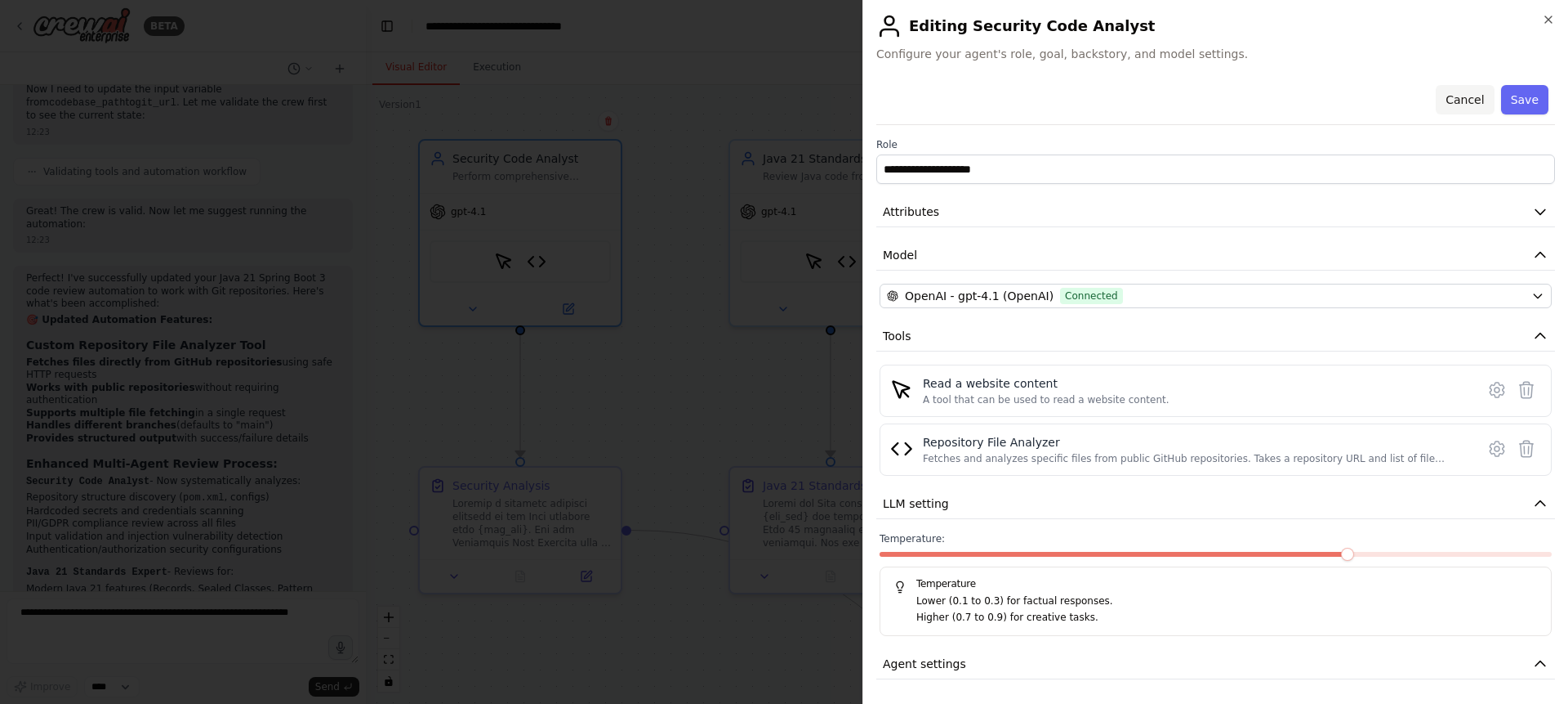
click at [1471, 100] on button "Cancel" at bounding box center [1465, 99] width 58 height 29
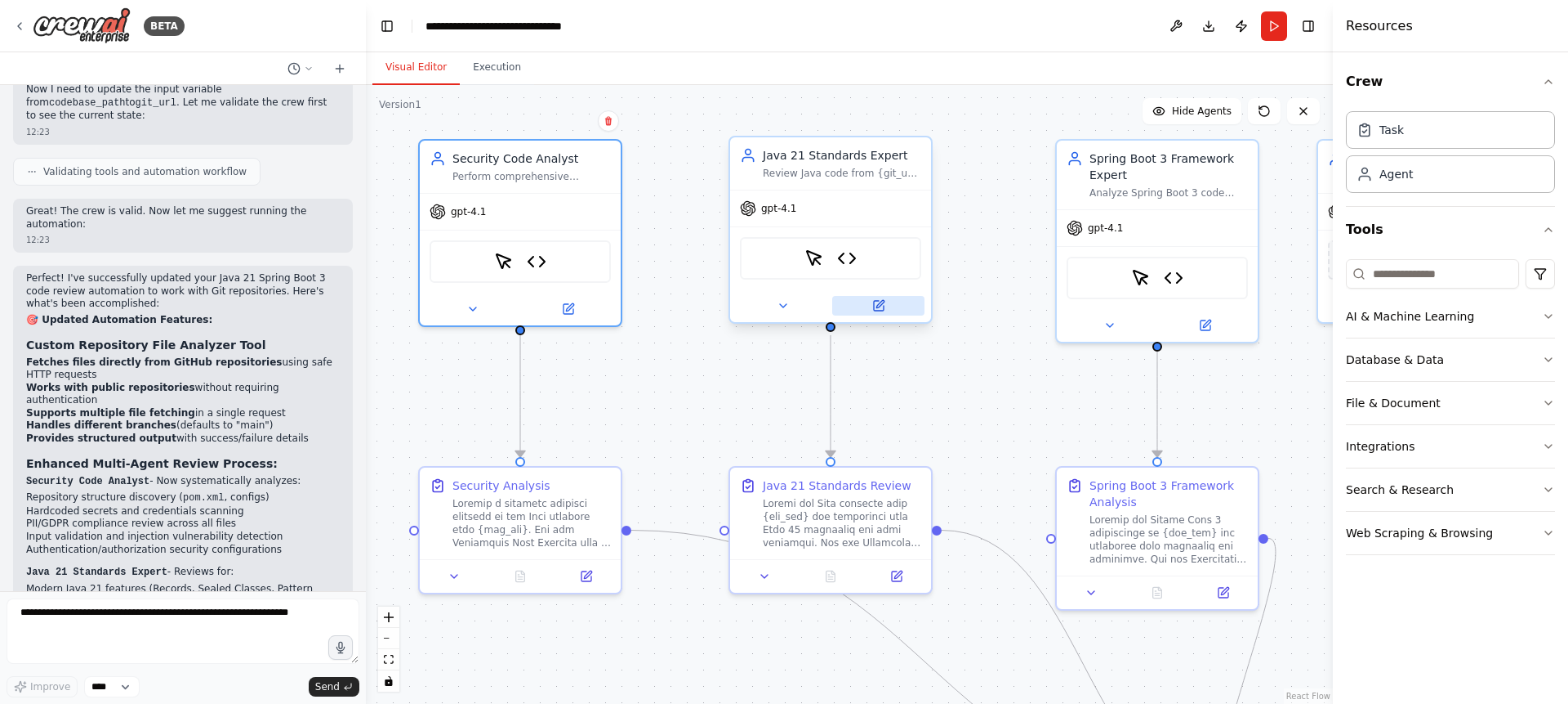
click at [882, 315] on button at bounding box center [878, 305] width 93 height 20
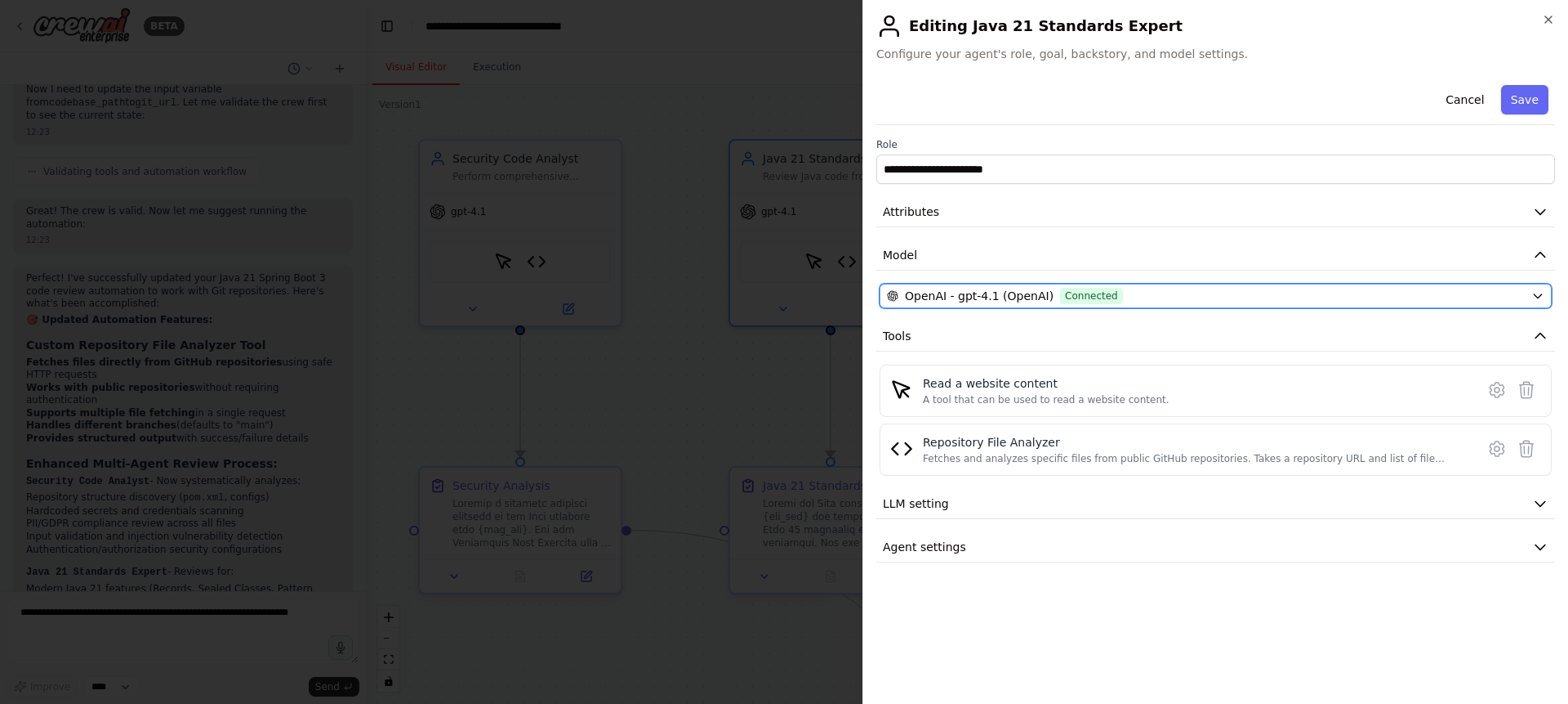
click at [1245, 292] on div "OpenAI - gpt-4.1 (OpenAI) Connected" at bounding box center [1206, 295] width 638 height 16
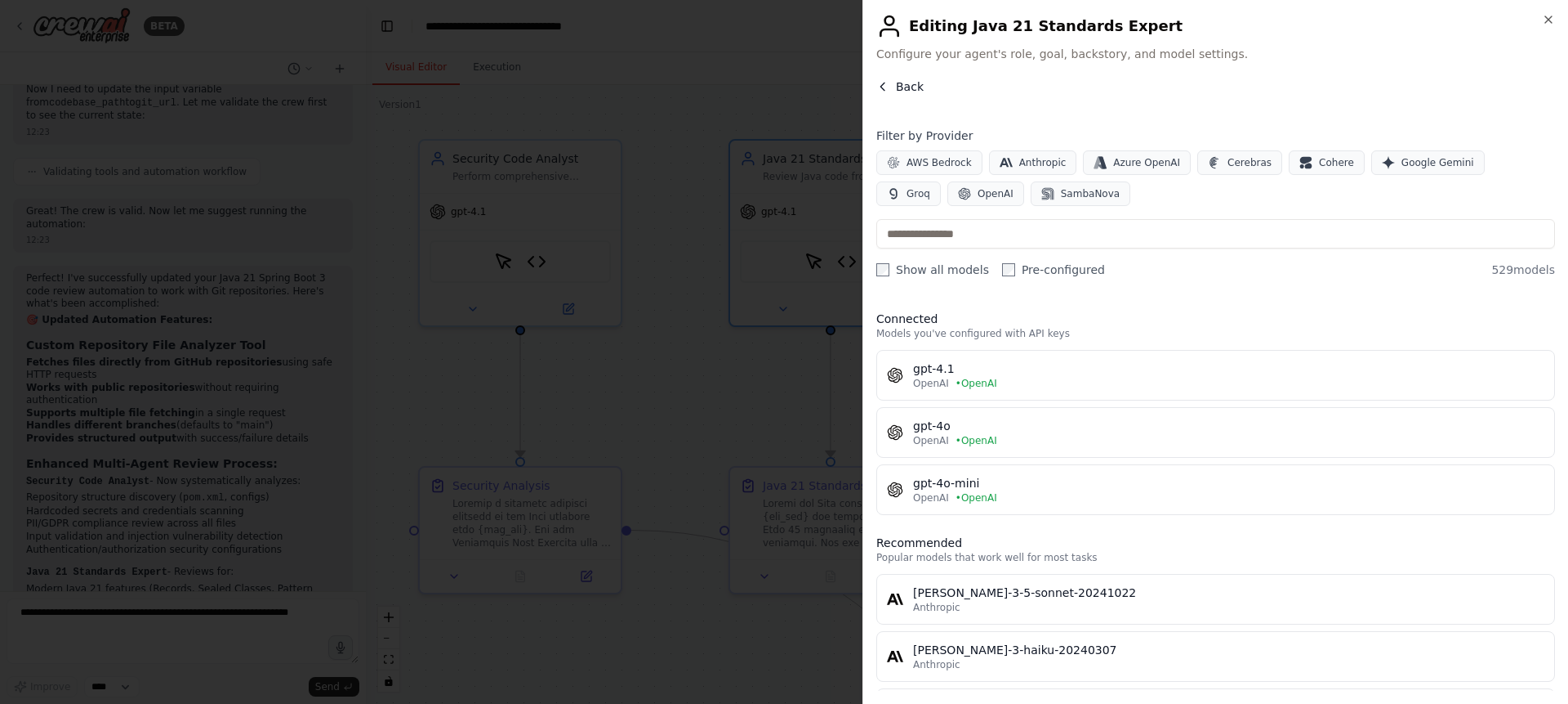
click at [907, 89] on span "Back" at bounding box center [910, 86] width 28 height 16
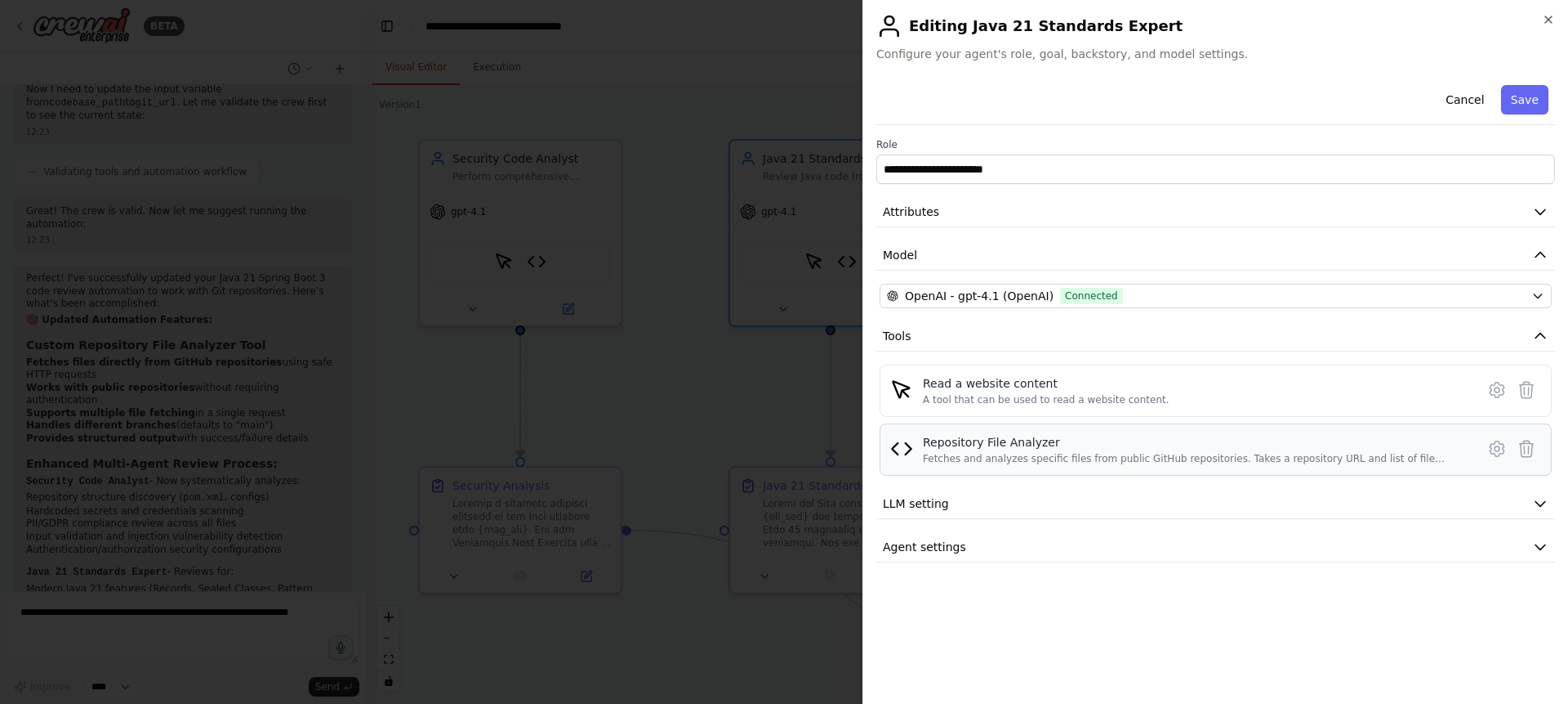
click at [1071, 444] on div "Repository File Analyzer" at bounding box center [1195, 442] width 544 height 16
click at [1001, 463] on div "Fetches and analyzes specific files from public GitHub repositories. Takes a re…" at bounding box center [1195, 459] width 544 height 13
click at [1168, 403] on div "Read a website content A tool that can be used to read a website content." at bounding box center [1198, 390] width 550 height 31
click at [1065, 502] on button "LLM setting" at bounding box center [1216, 504] width 679 height 30
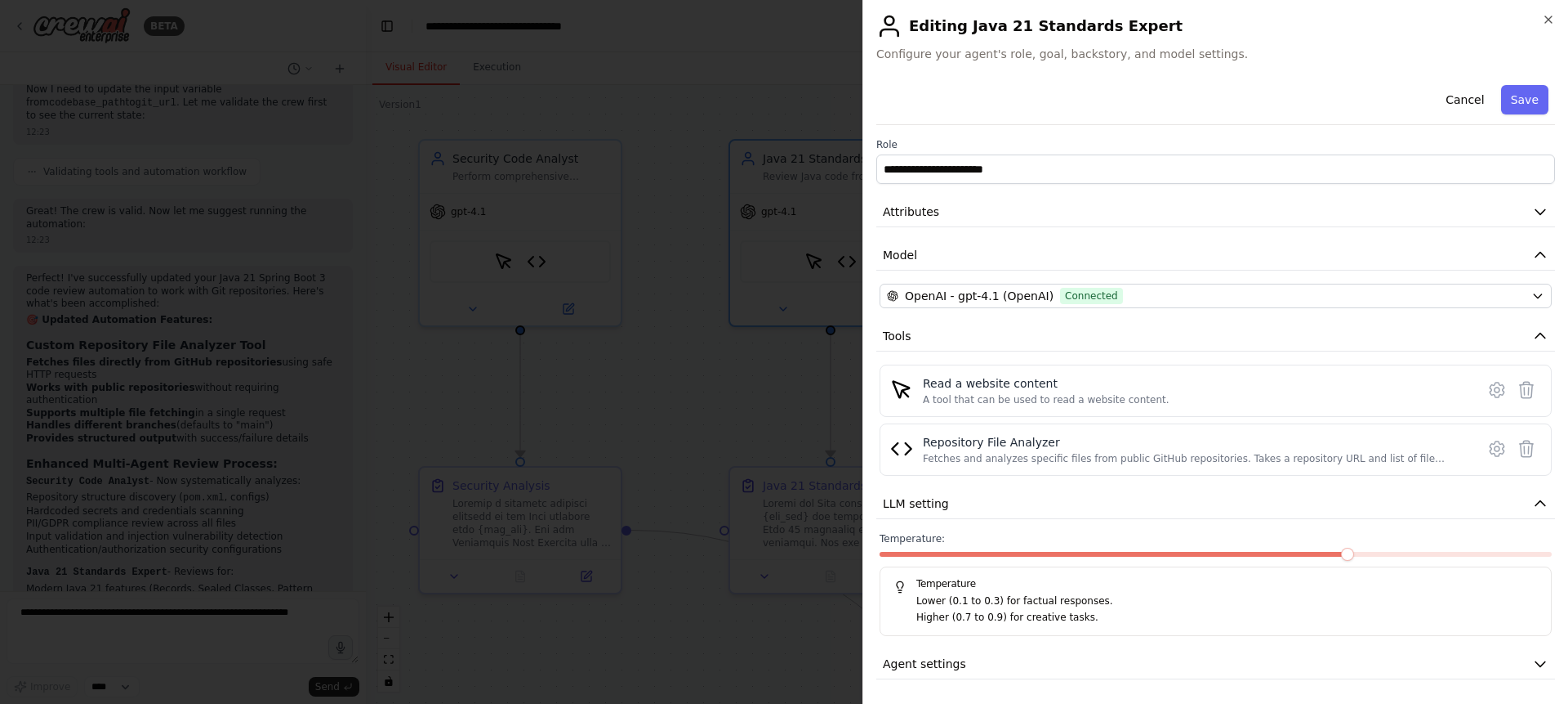
scroll to position [2, 0]
click at [1545, 17] on icon "button" at bounding box center [1548, 20] width 13 height 13
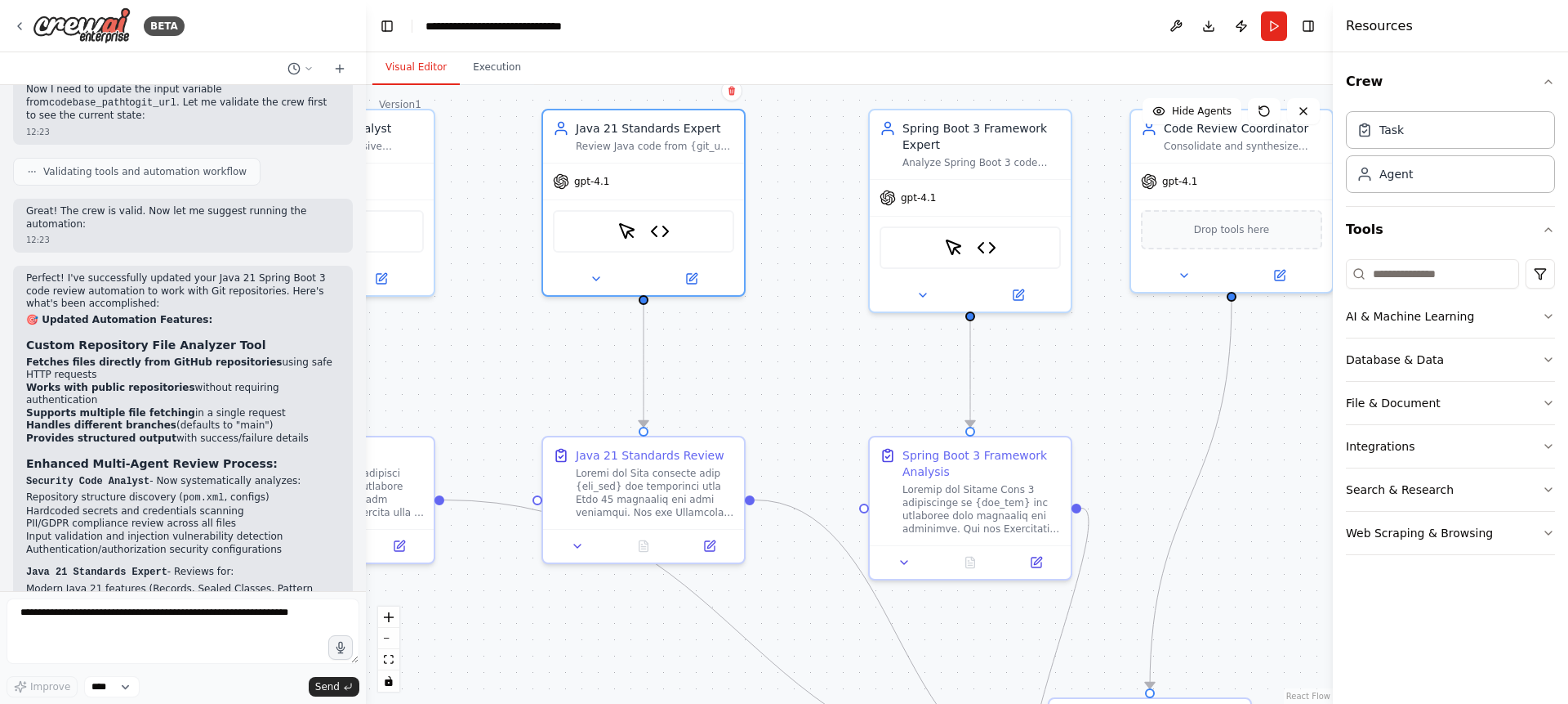
drag, startPoint x: 799, startPoint y: 645, endPoint x: 612, endPoint y: 615, distance: 189.4
click at [612, 615] on div ".deletable-edge-delete-btn { width: 20px; height: 20px; border: 0px solid #ffff…" at bounding box center [849, 394] width 967 height 619
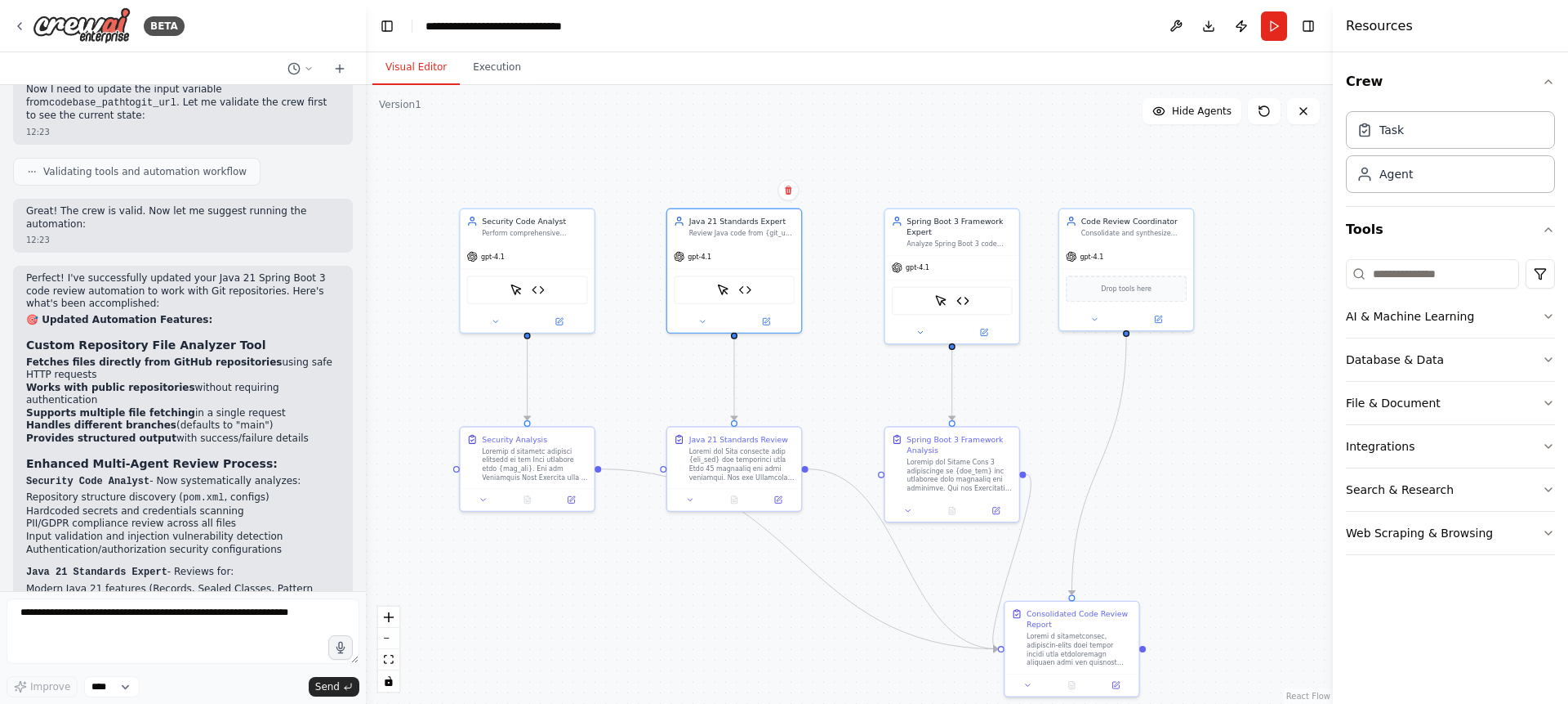
drag, startPoint x: 1132, startPoint y: 428, endPoint x: 1174, endPoint y: 428, distance: 42.0
click at [1174, 428] on div ".deletable-edge-delete-btn { width: 20px; height: 20px; border: 0px solid #ffff…" at bounding box center [849, 394] width 967 height 619
click at [1165, 451] on div ".deletable-edge-delete-btn { width: 20px; height: 20px; border: 0px solid #ffff…" at bounding box center [849, 394] width 967 height 619
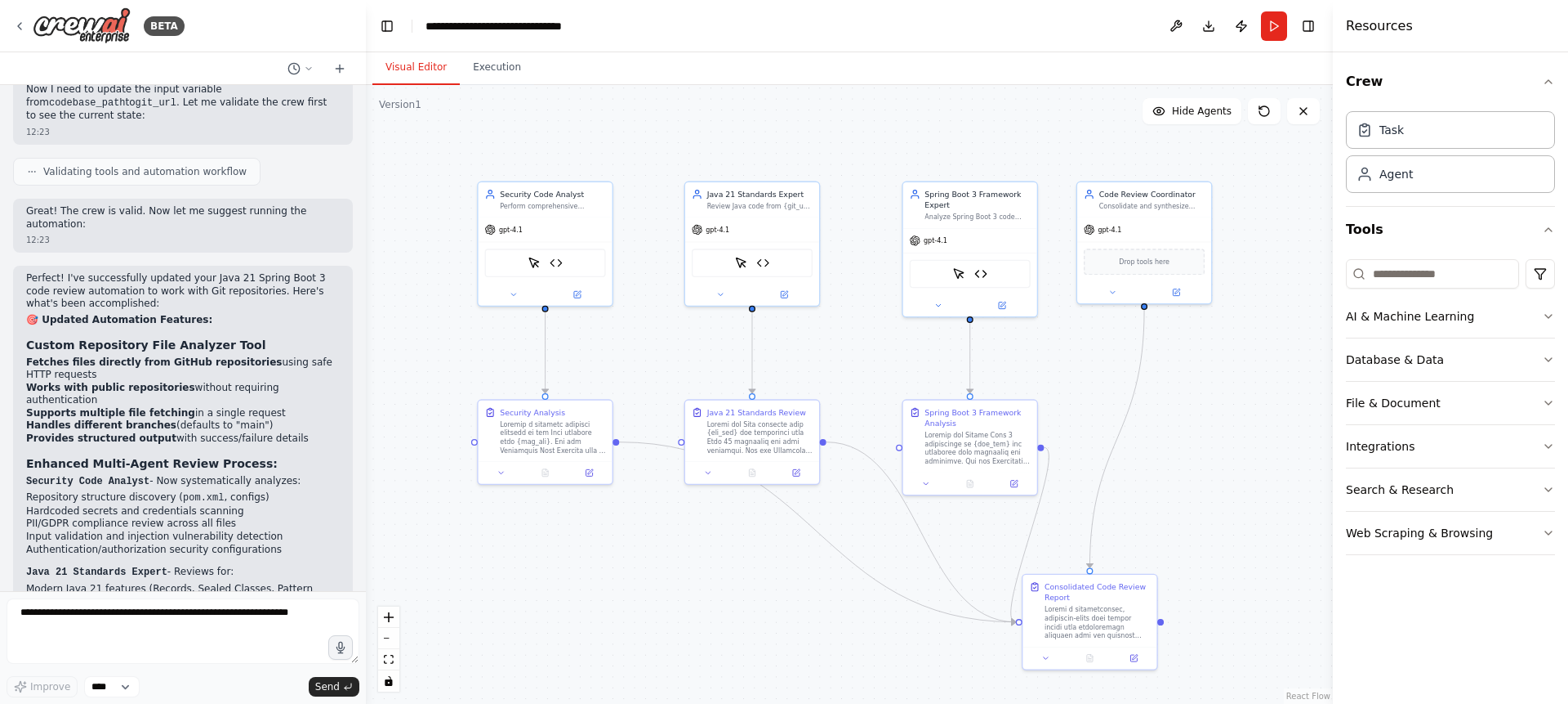
drag, startPoint x: 1176, startPoint y: 467, endPoint x: 1194, endPoint y: 440, distance: 32.4
click at [1194, 440] on div ".deletable-edge-delete-btn { width: 20px; height: 20px; border: 0px solid #ffff…" at bounding box center [849, 394] width 967 height 619
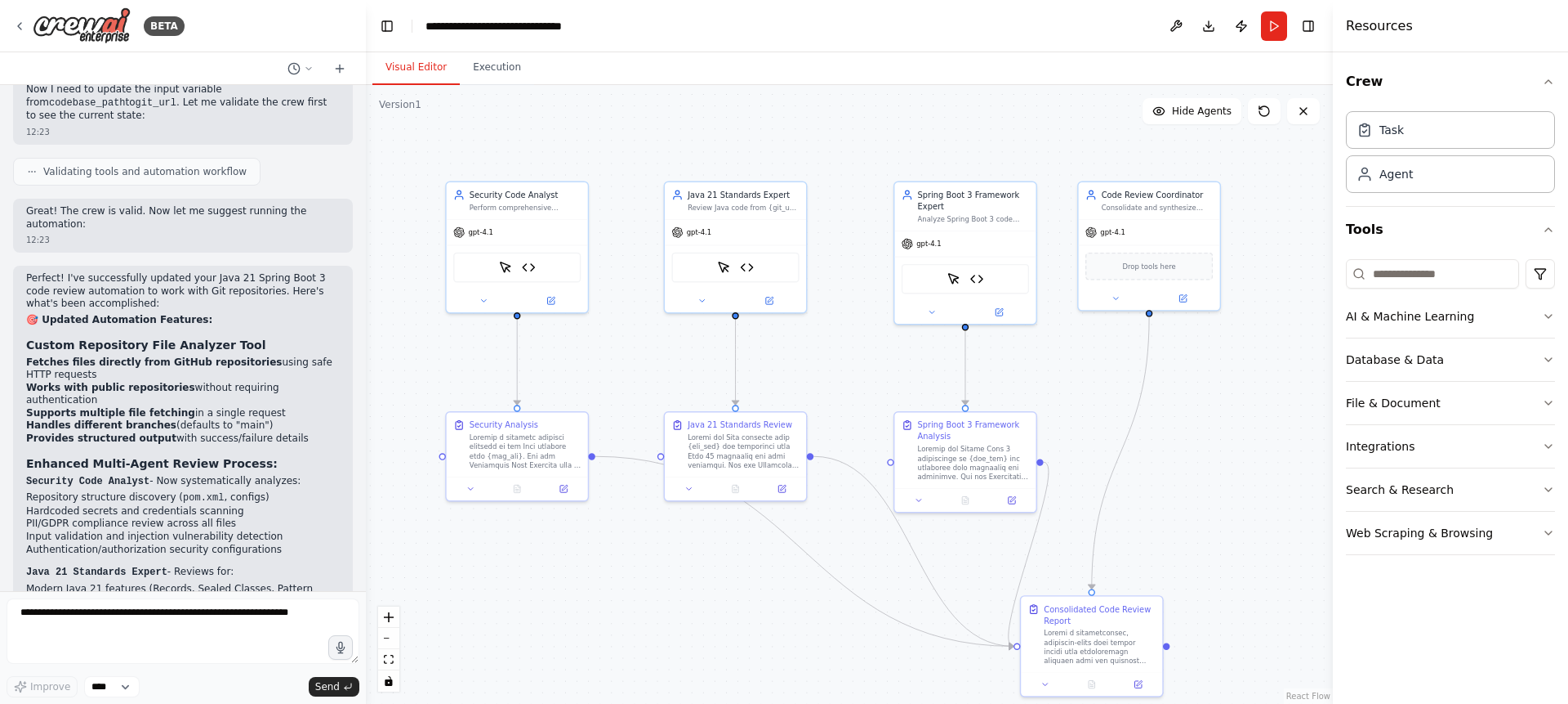
drag, startPoint x: 1174, startPoint y: 448, endPoint x: 1181, endPoint y: 464, distance: 17.5
click at [1181, 464] on div ".deletable-edge-delete-btn { width: 20px; height: 20px; border: 0px solid #ffff…" at bounding box center [849, 394] width 967 height 619
click at [980, 279] on img at bounding box center [977, 277] width 14 height 14
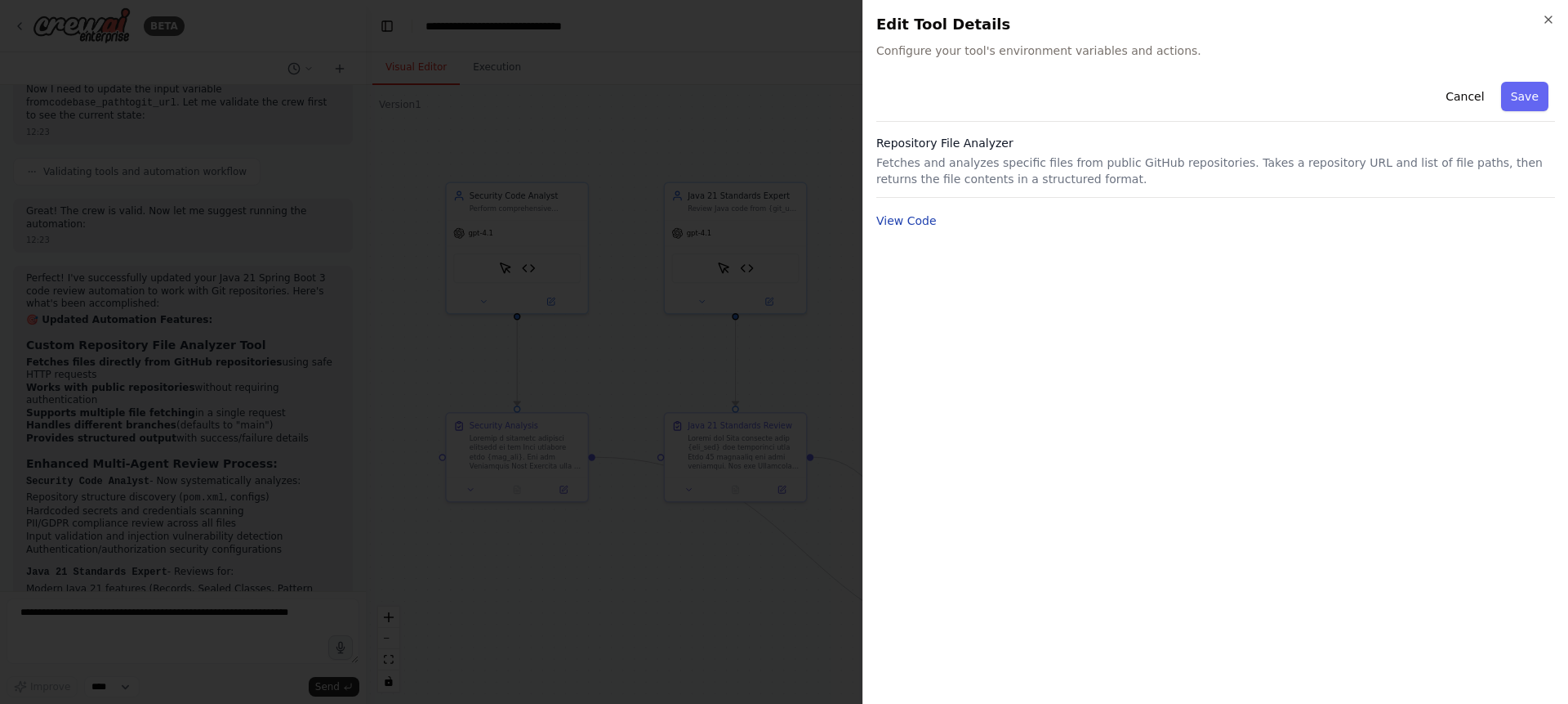
click at [902, 227] on button "View Code" at bounding box center [907, 220] width 61 height 16
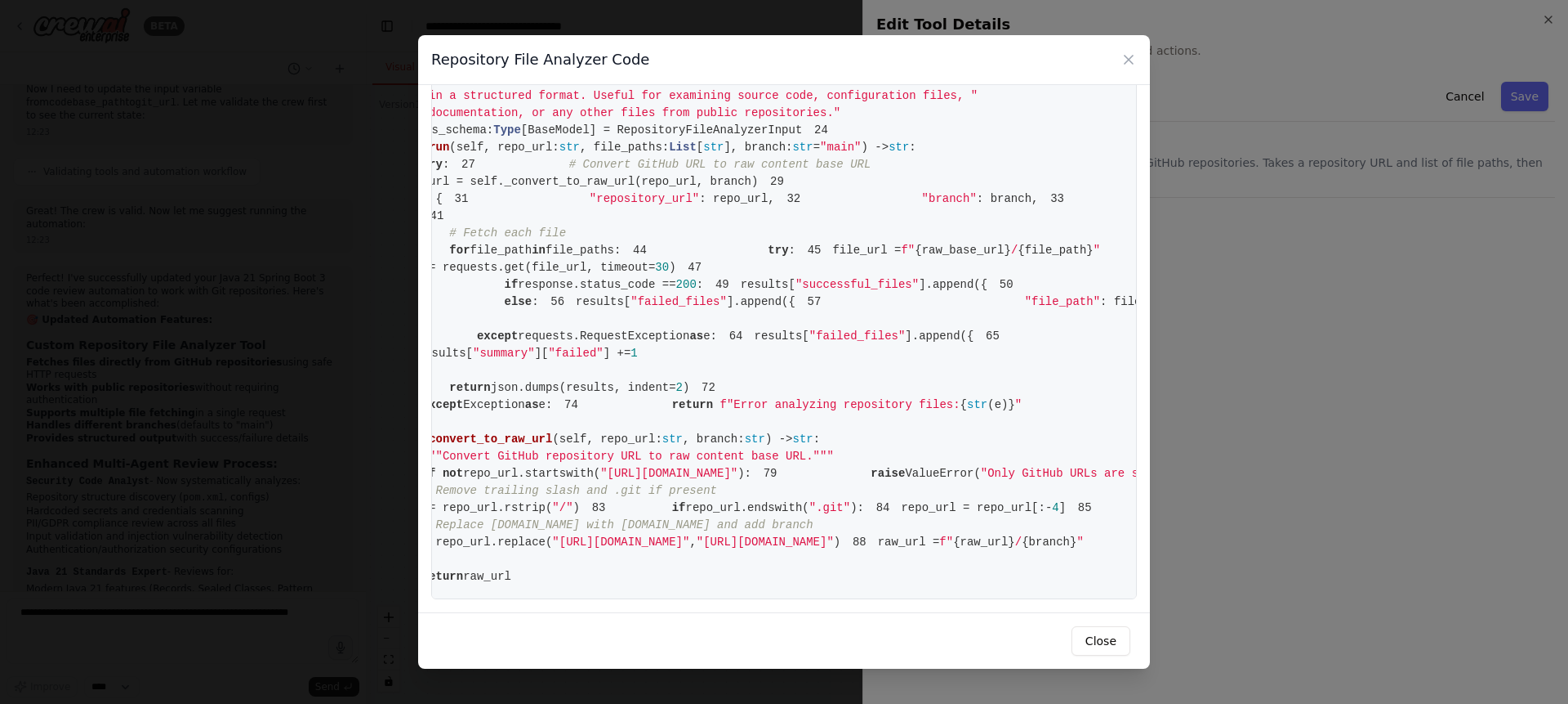
scroll to position [0, 0]
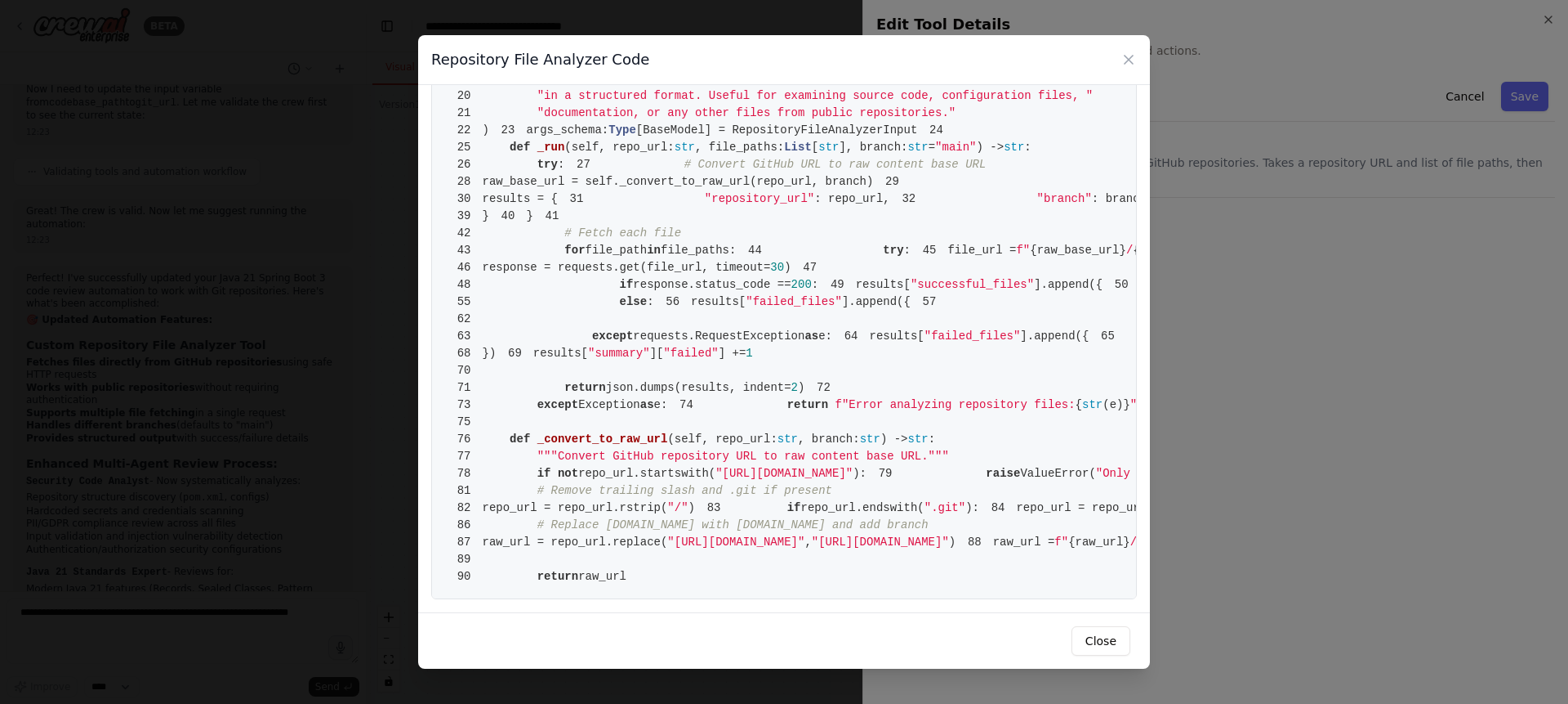
drag, startPoint x: 718, startPoint y: 496, endPoint x: 1000, endPoint y: 497, distance: 282.0
click at [1000, 497] on pre "1 from crewai.tools import BaseTool 2 from pydantic import BaseModel, Field 3 f…" at bounding box center [784, 242] width 705 height 714
drag, startPoint x: 551, startPoint y: 407, endPoint x: 857, endPoint y: 414, distance: 306.1
click at [857, 414] on pre "1 from crewai.tools import BaseTool 2 from pydantic import BaseModel, Field 3 f…" at bounding box center [784, 242] width 705 height 714
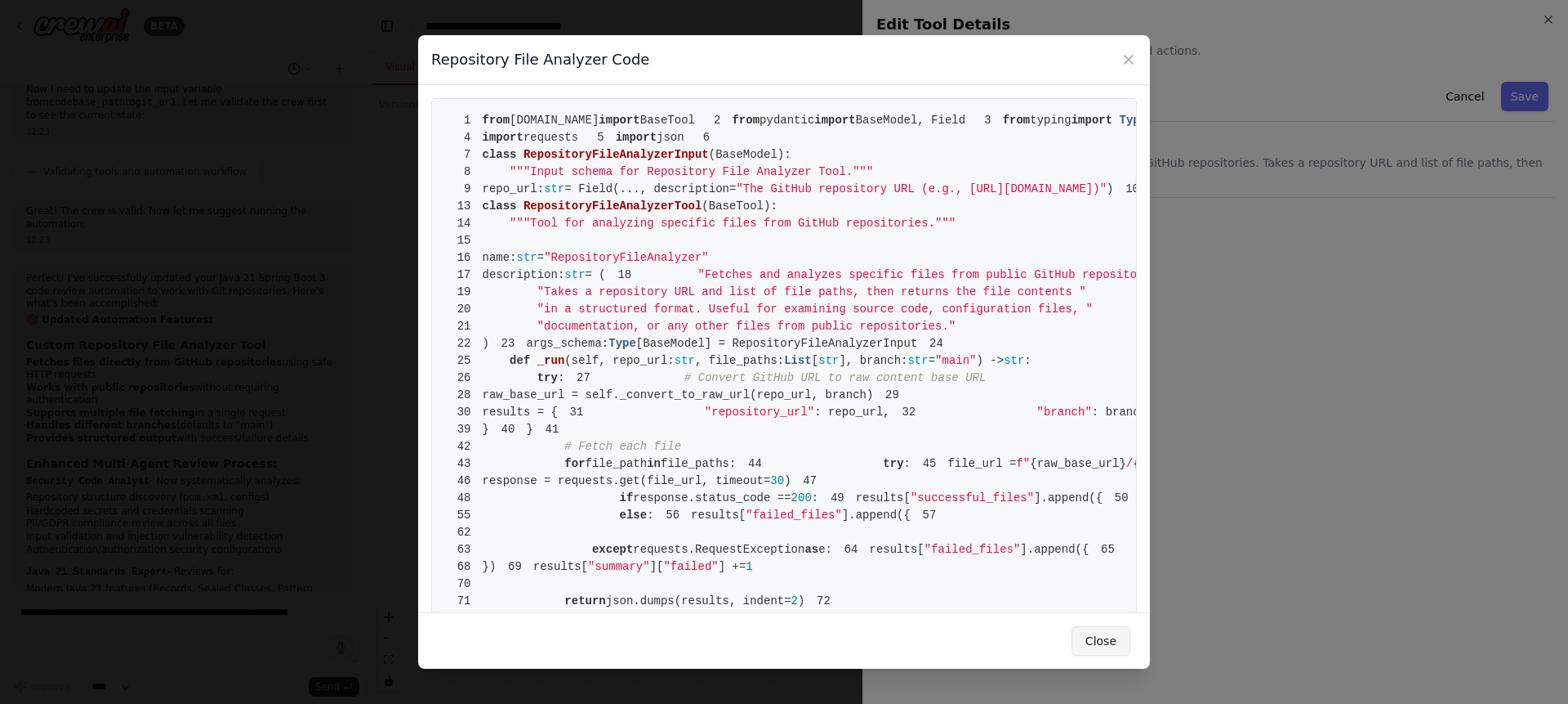
click at [1086, 638] on button "Close" at bounding box center [1100, 640] width 59 height 29
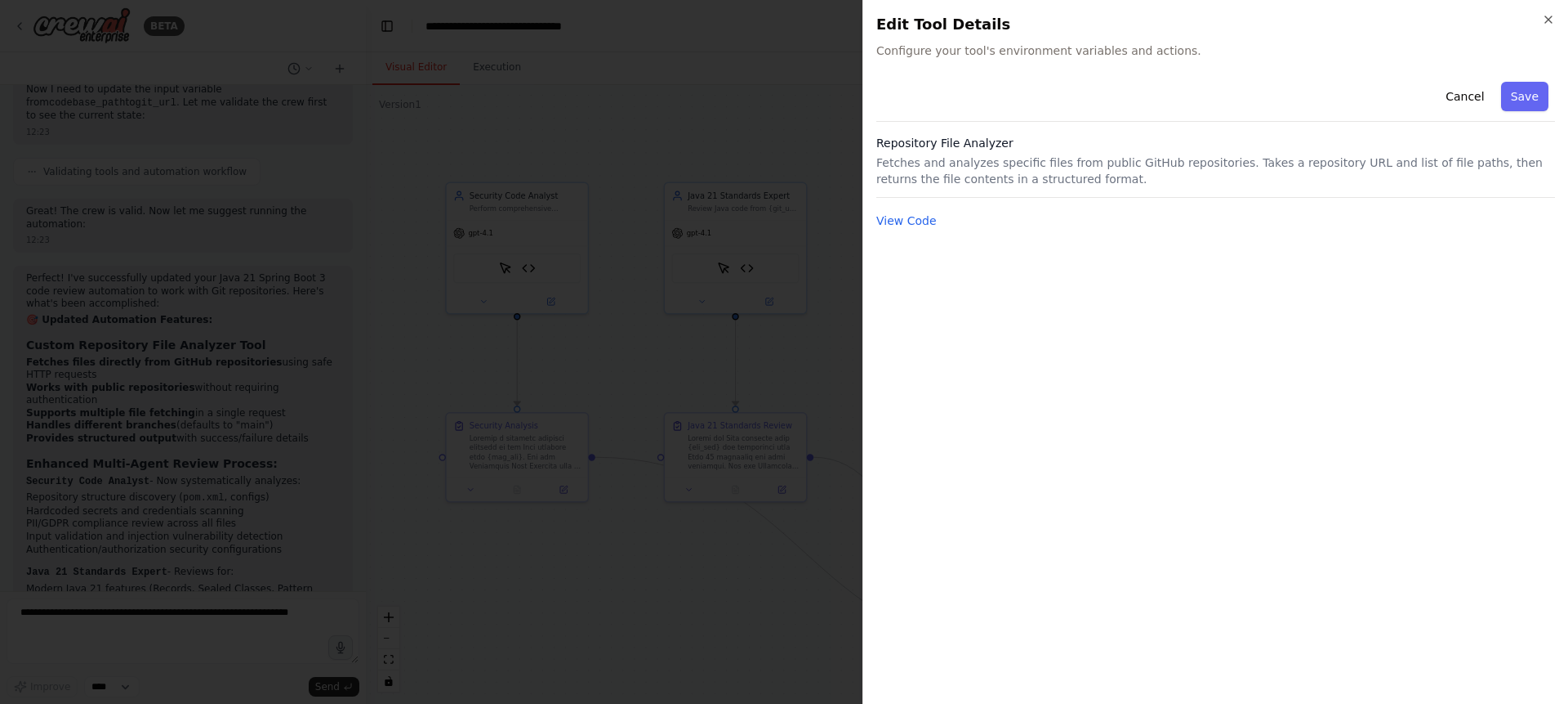
click at [1556, 20] on div "Close Edit Tool Details Configure your tool's environment variables and actions…" at bounding box center [1215, 352] width 705 height 704
click at [1552, 22] on icon "button" at bounding box center [1548, 19] width 7 height 7
